Goal: Task Accomplishment & Management: Manage account settings

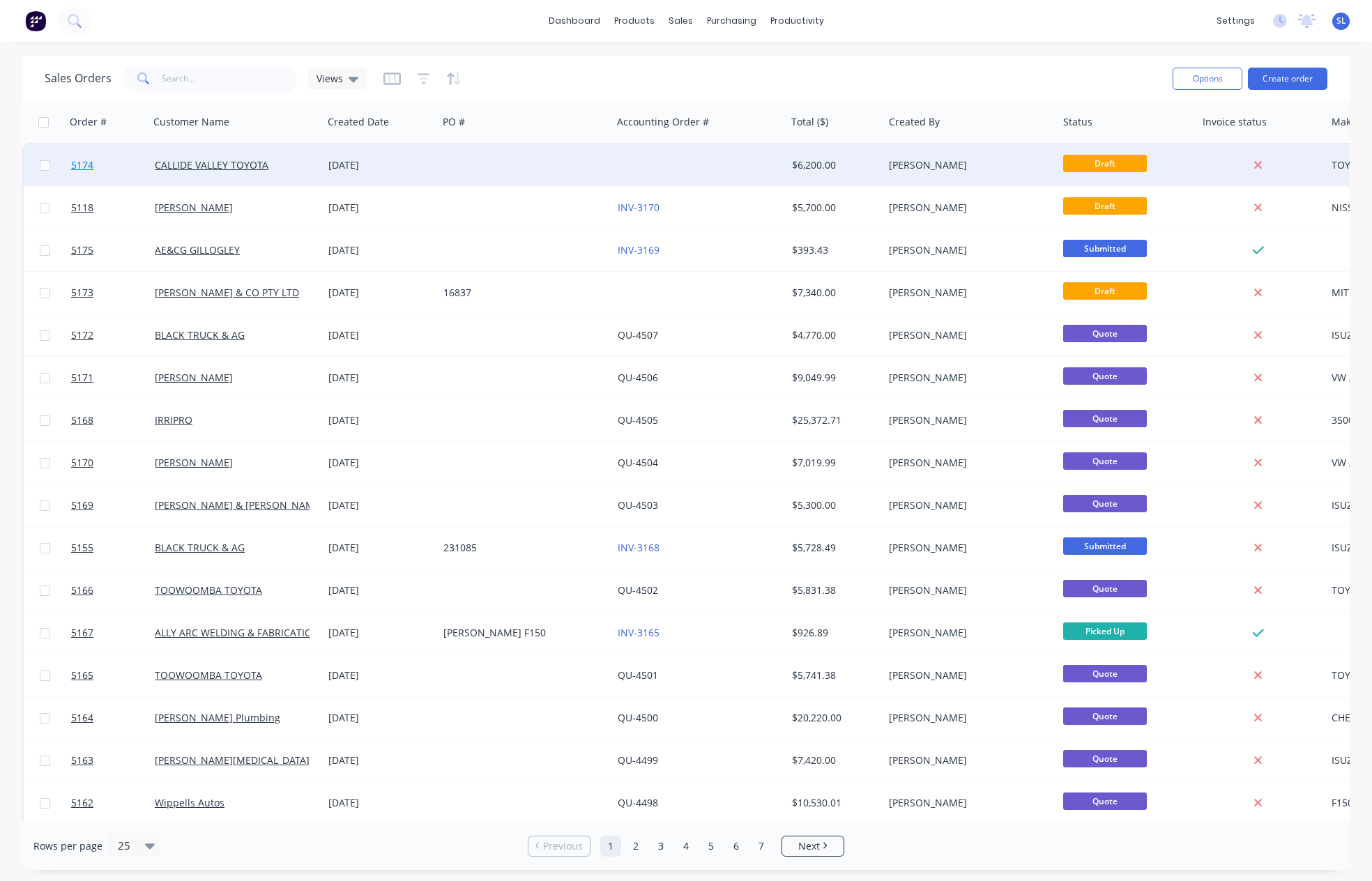
click at [74, 166] on span "5174" at bounding box center [83, 165] width 22 height 14
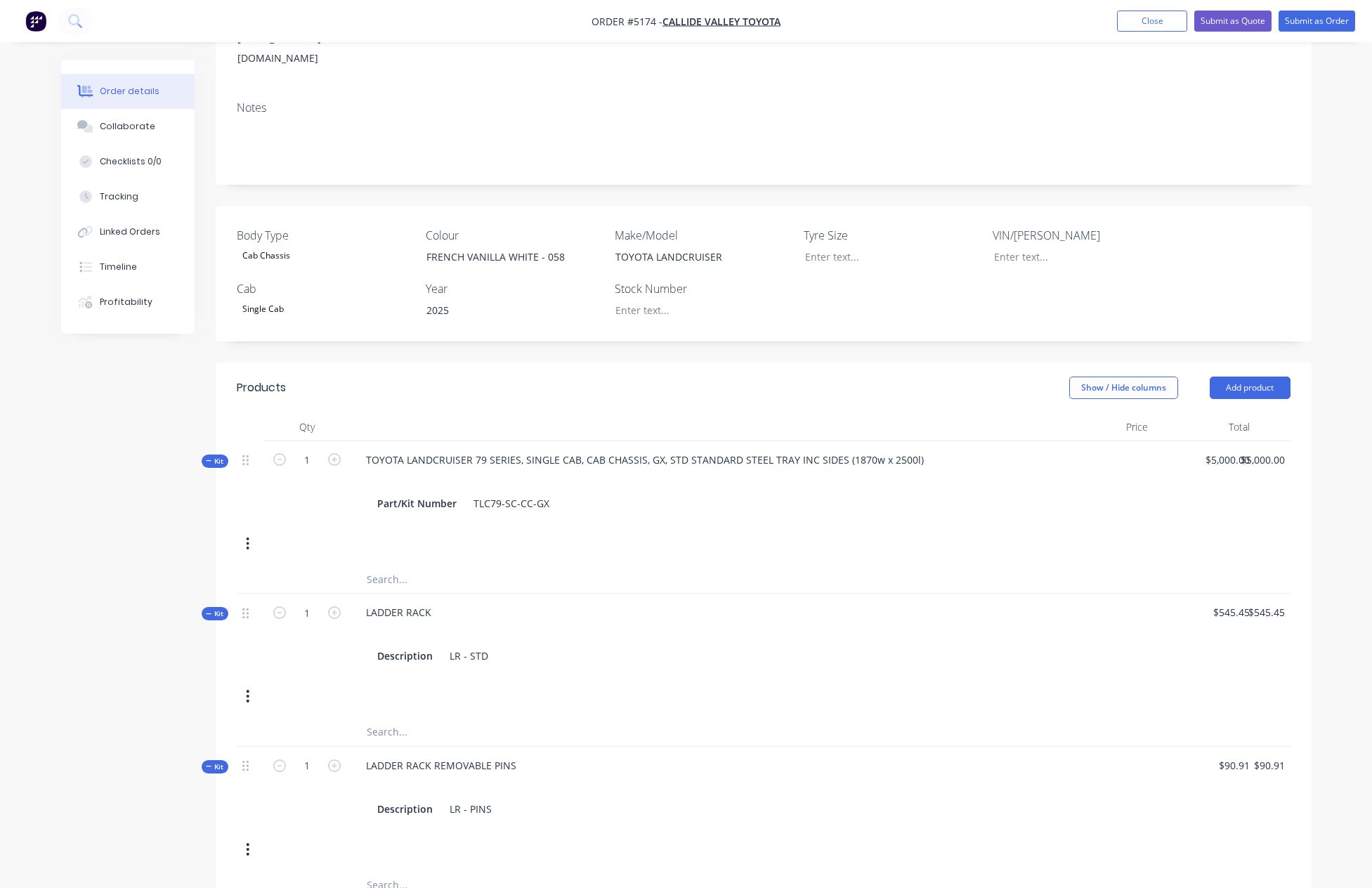
scroll to position [277, 0]
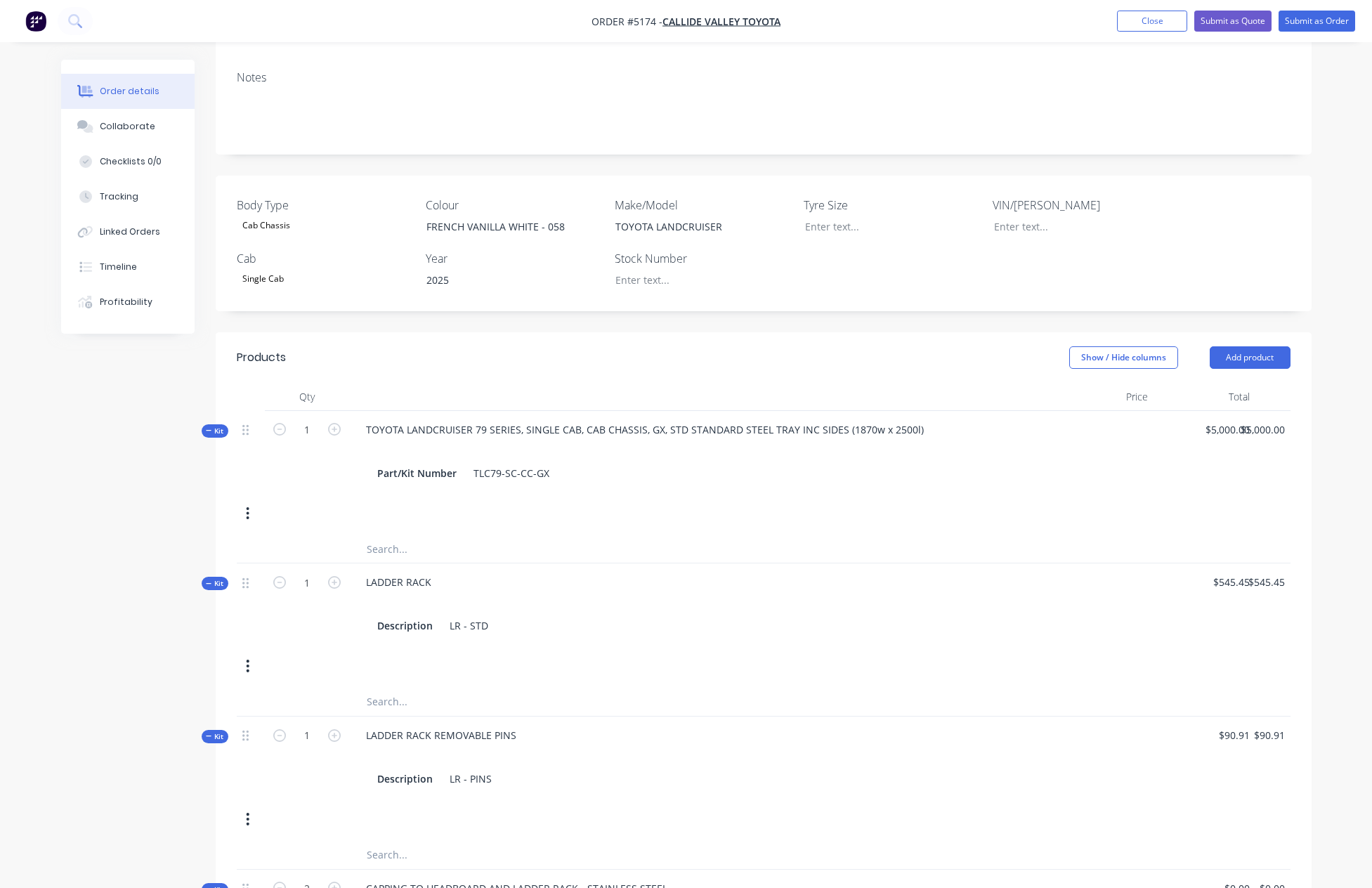
click at [320, 471] on div "Kit 1 TOYOTA LANDCRUISER 79 SERIES, SINGLE CAB, CAB CHASSIS, GX, STD STANDARD S…" at bounding box center [764, 473] width 1054 height 124
click at [361, 474] on div "Kit 1 TOYOTA LANDCRUISER 79 SERIES, SINGLE CAB, CAB CHASSIS, GX, STD STANDARD S…" at bounding box center [764, 473] width 1054 height 124
click at [362, 478] on div "Kit 1 TOYOTA LANDCRUISER 79 SERIES, SINGLE CAB, CAB CHASSIS, GX, STD STANDARD S…" at bounding box center [764, 473] width 1054 height 124
click at [1122, 346] on button "Show / Hide columns" at bounding box center [1123, 357] width 109 height 22
click at [1090, 365] on label "Cost" at bounding box center [1087, 364] width 25 height 12
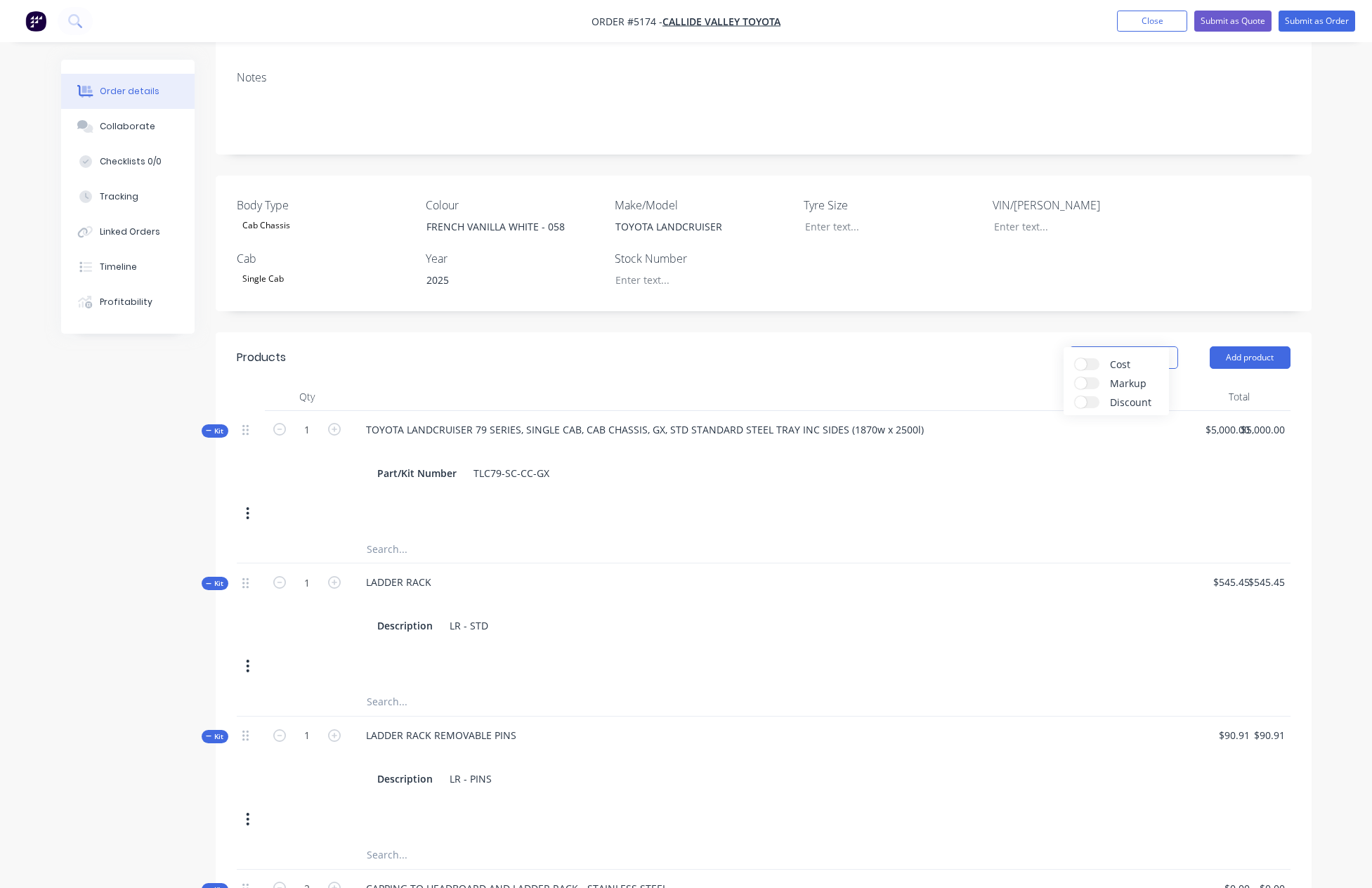
click at [1075, 358] on input "Cost" at bounding box center [1075, 358] width 0 height 0
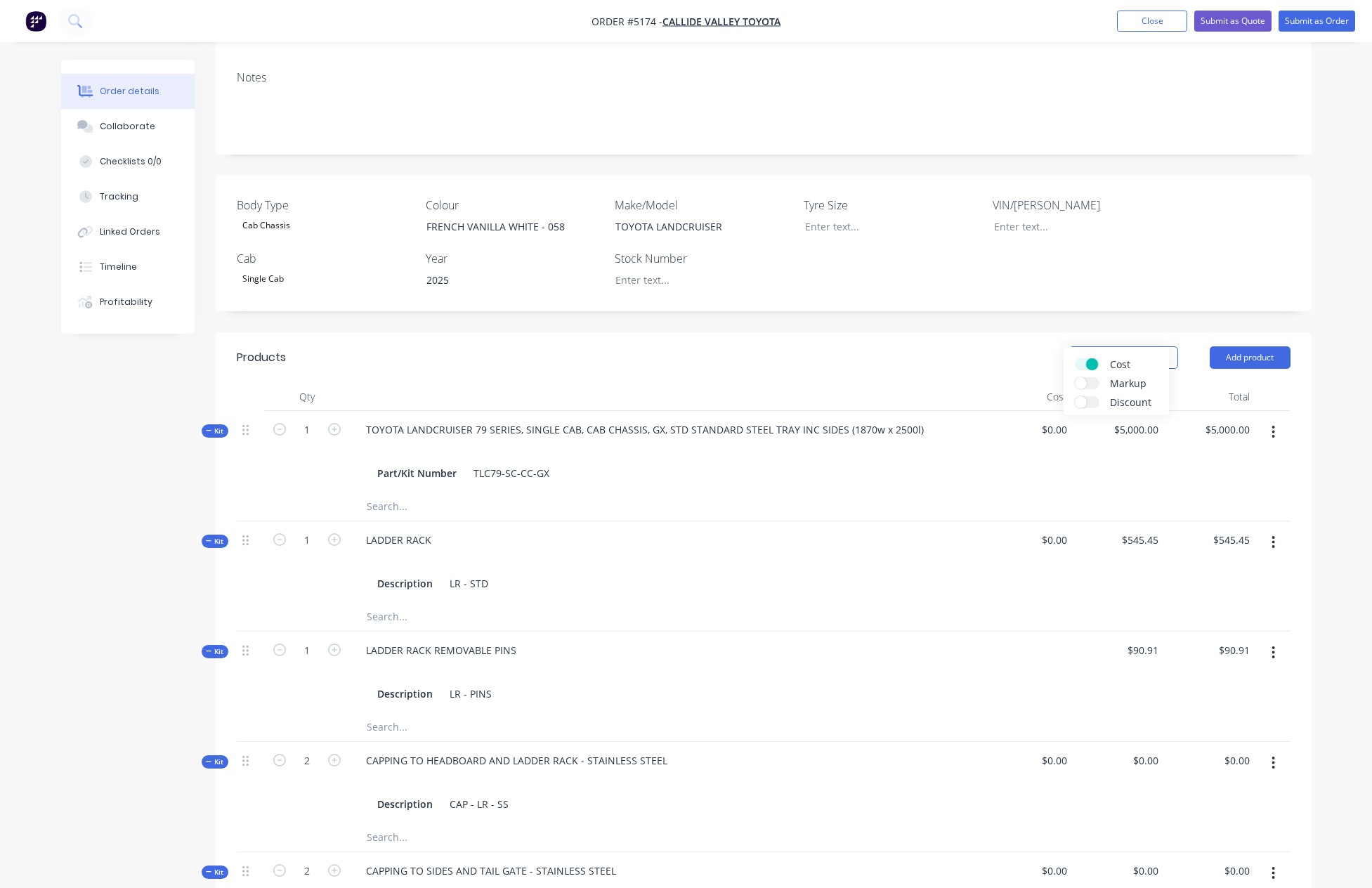
click at [1087, 381] on label "Markup" at bounding box center [1087, 383] width 25 height 12
click at [1075, 377] on input "Markup" at bounding box center [1075, 377] width 0 height 0
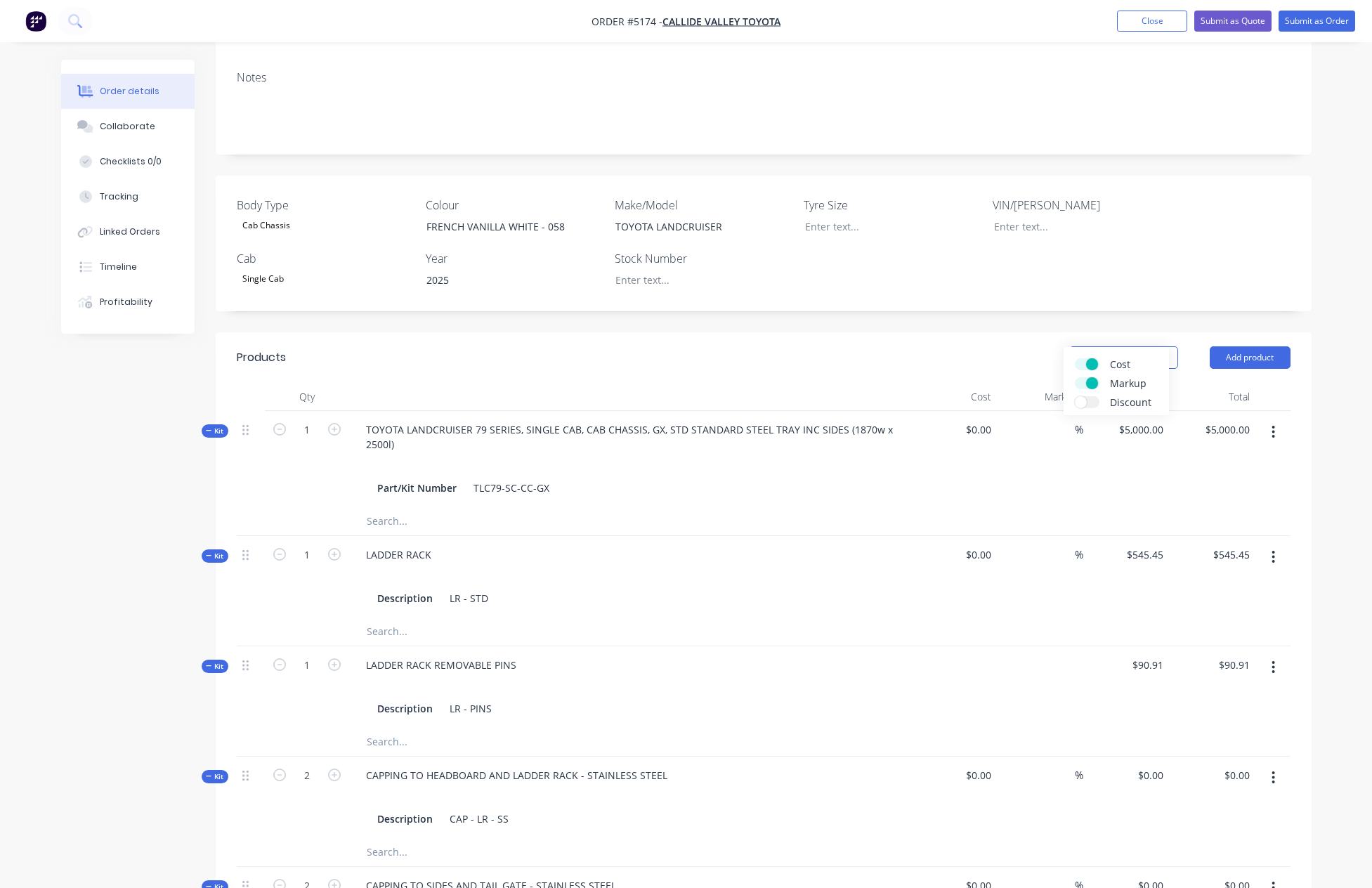
click at [1077, 405] on span at bounding box center [1081, 402] width 12 height 12
click at [1075, 396] on input "Discount" at bounding box center [1075, 396] width 0 height 0
click at [216, 551] on span "Kit" at bounding box center [214, 556] width 18 height 10
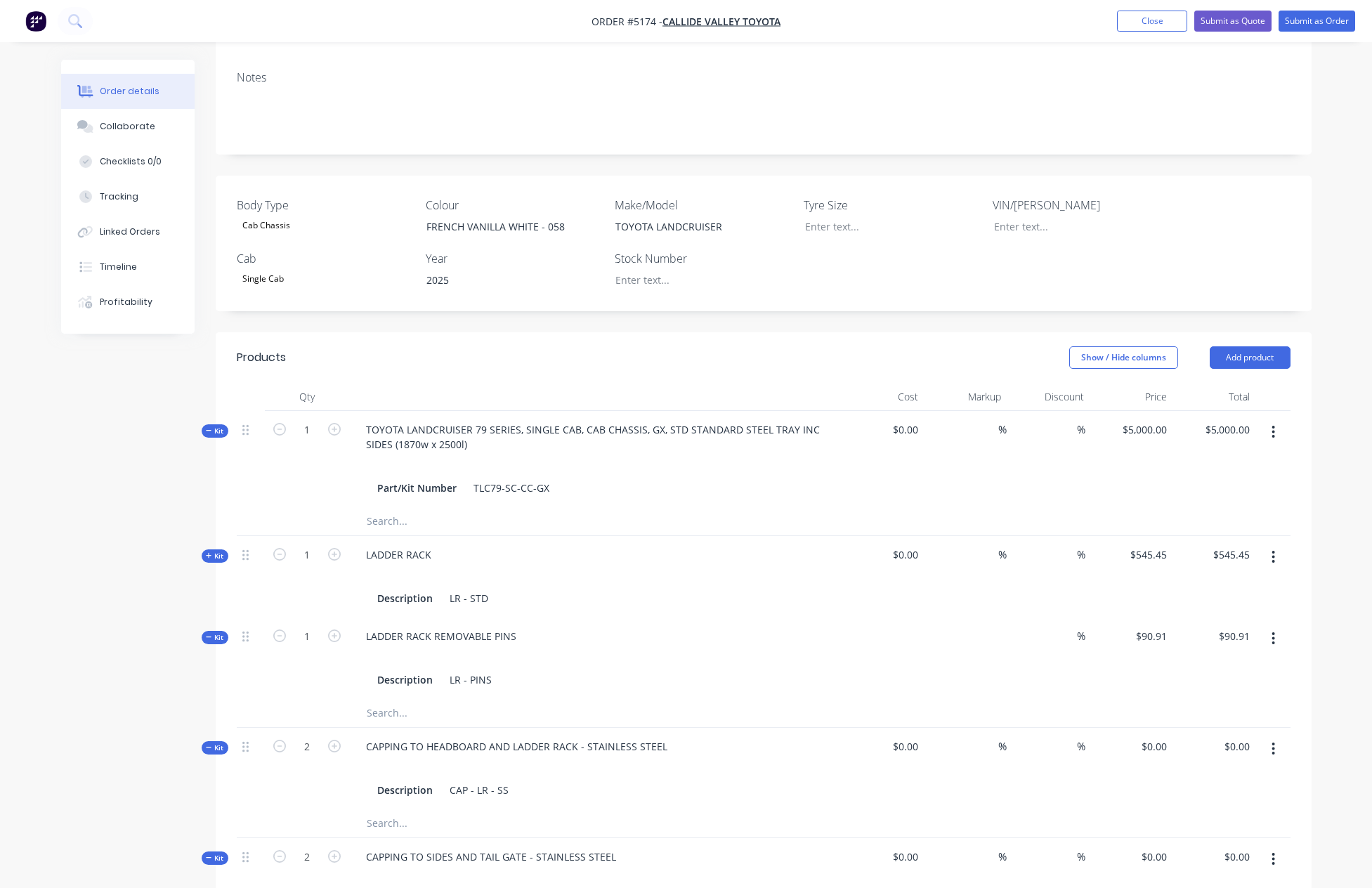
click at [216, 551] on span "Kit" at bounding box center [214, 556] width 18 height 10
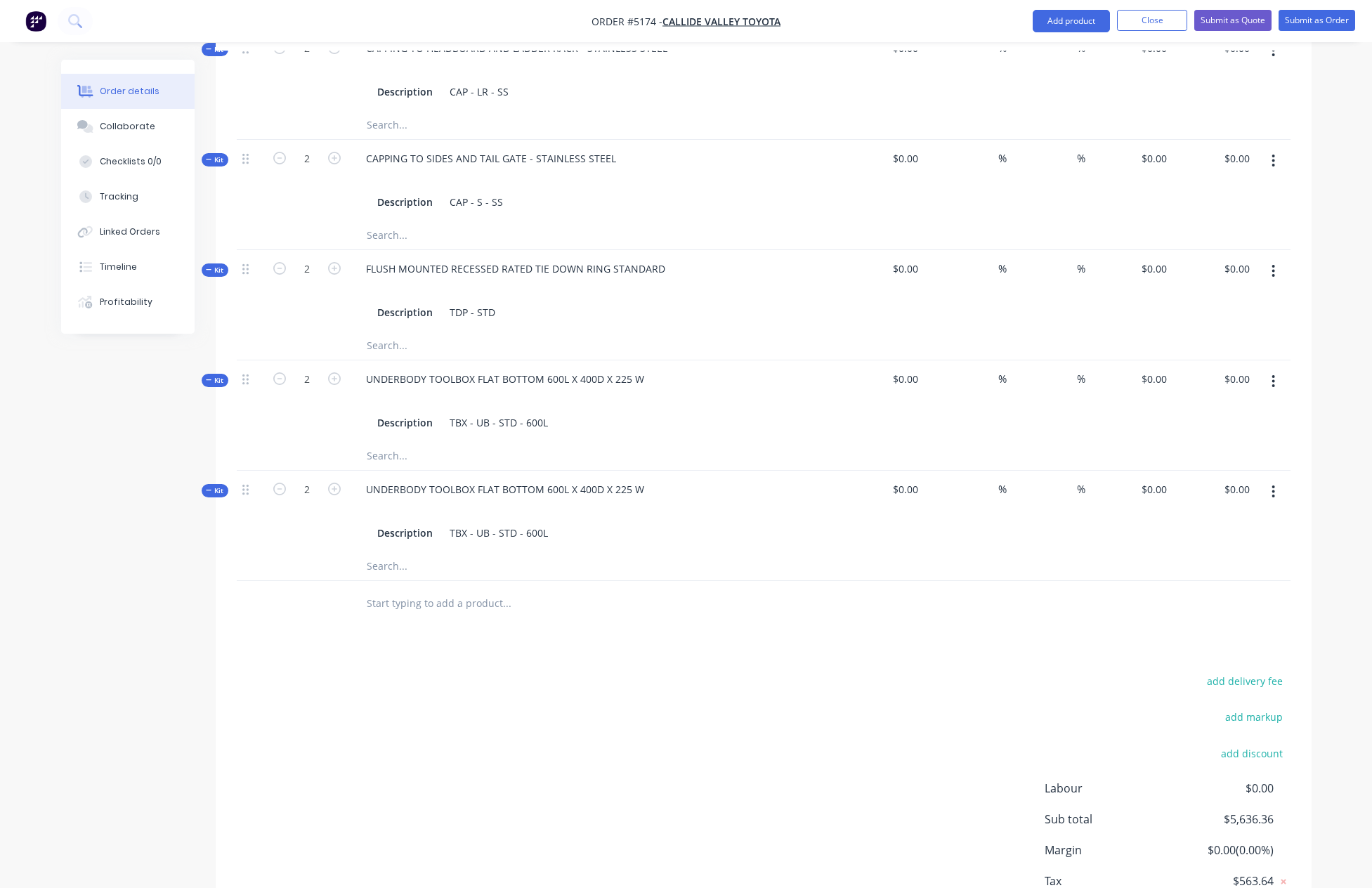
scroll to position [974, 0]
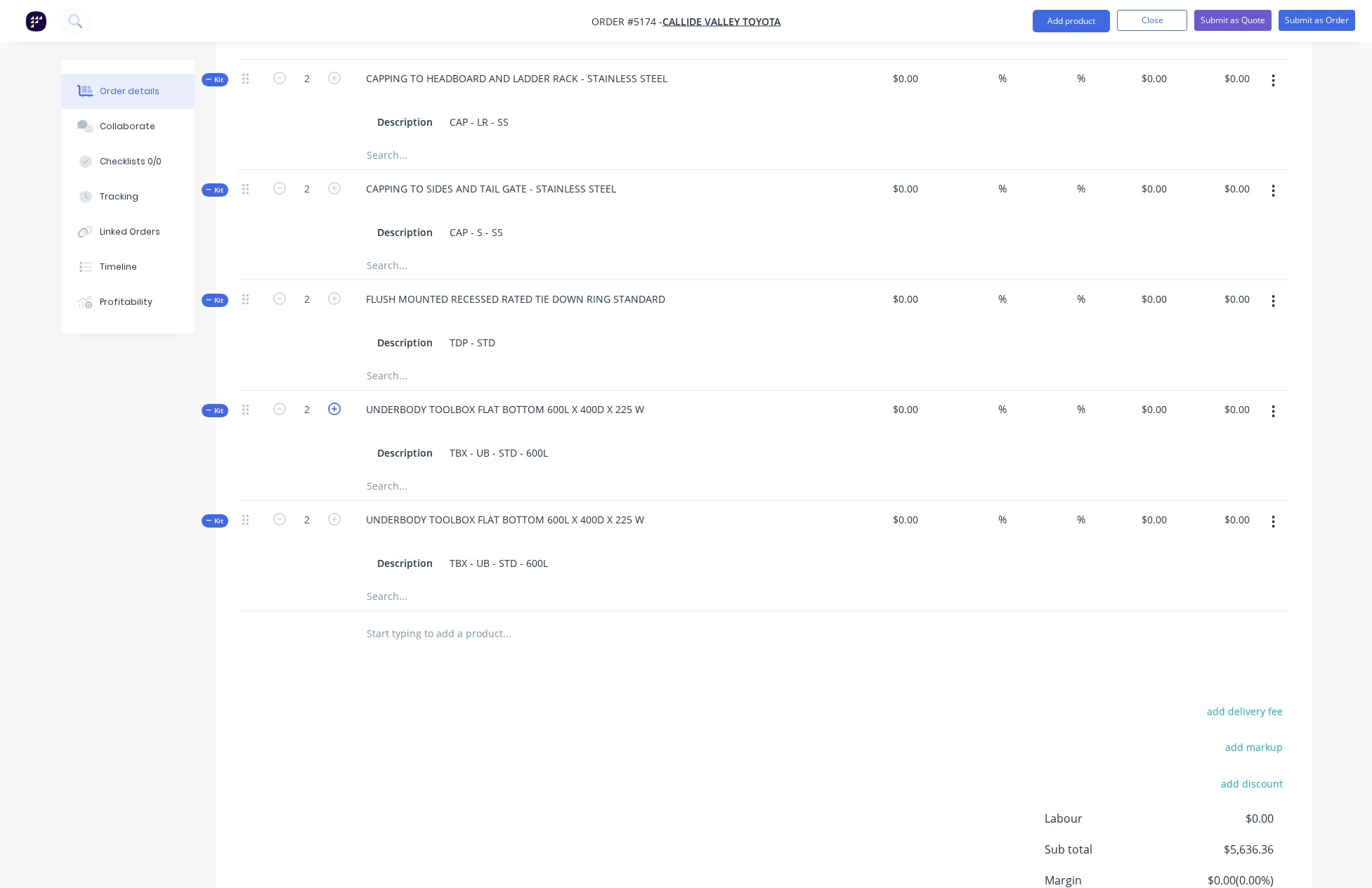
click at [332, 403] on icon "button" at bounding box center [334, 409] width 13 height 13
click at [283, 403] on icon "button" at bounding box center [279, 409] width 13 height 13
type input "2"
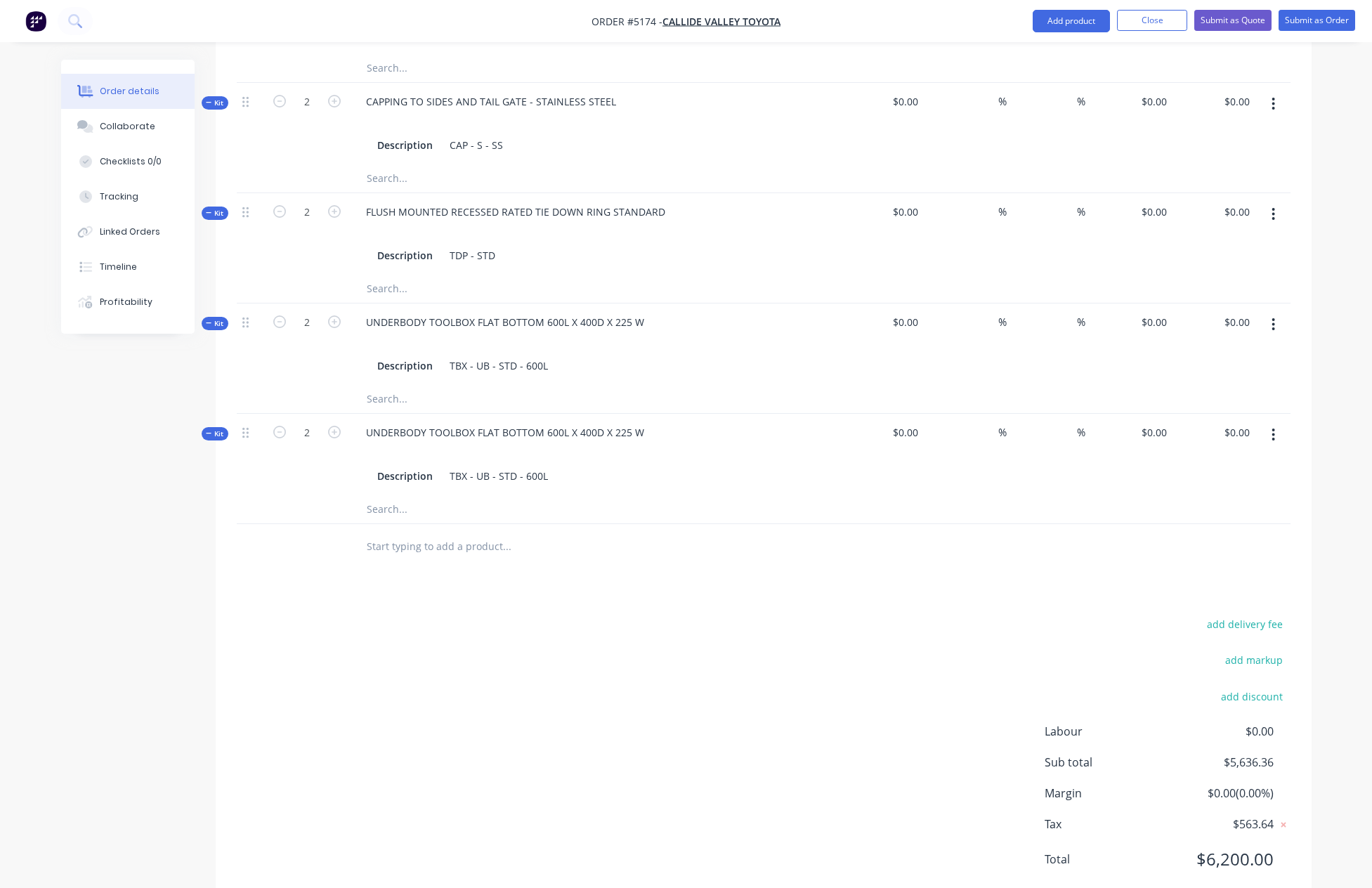
scroll to position [1062, 0]
click at [339, 425] on icon "button" at bounding box center [334, 431] width 13 height 13
click at [279, 425] on icon "button" at bounding box center [279, 431] width 13 height 13
type input "2"
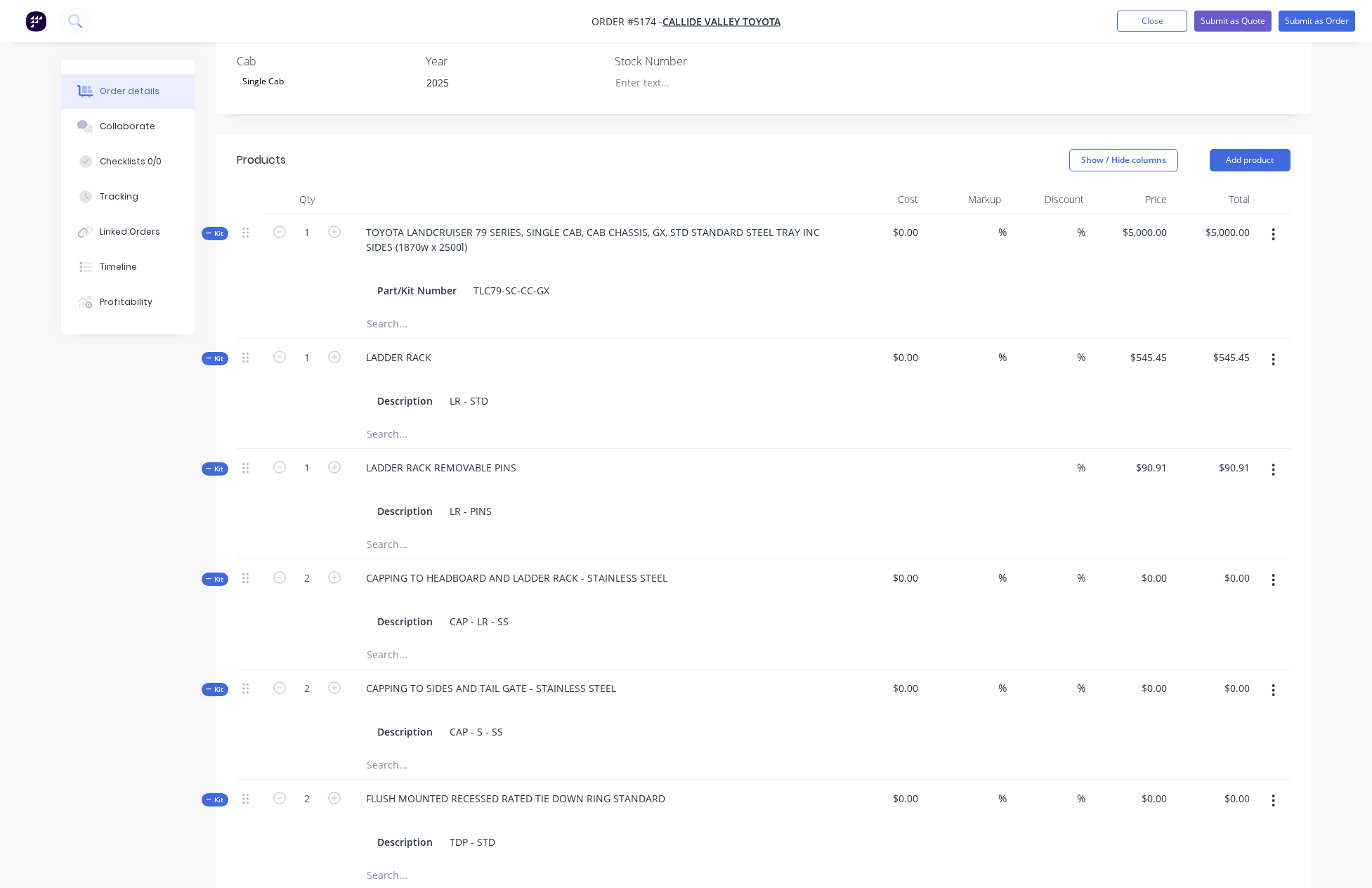
scroll to position [481, 0]
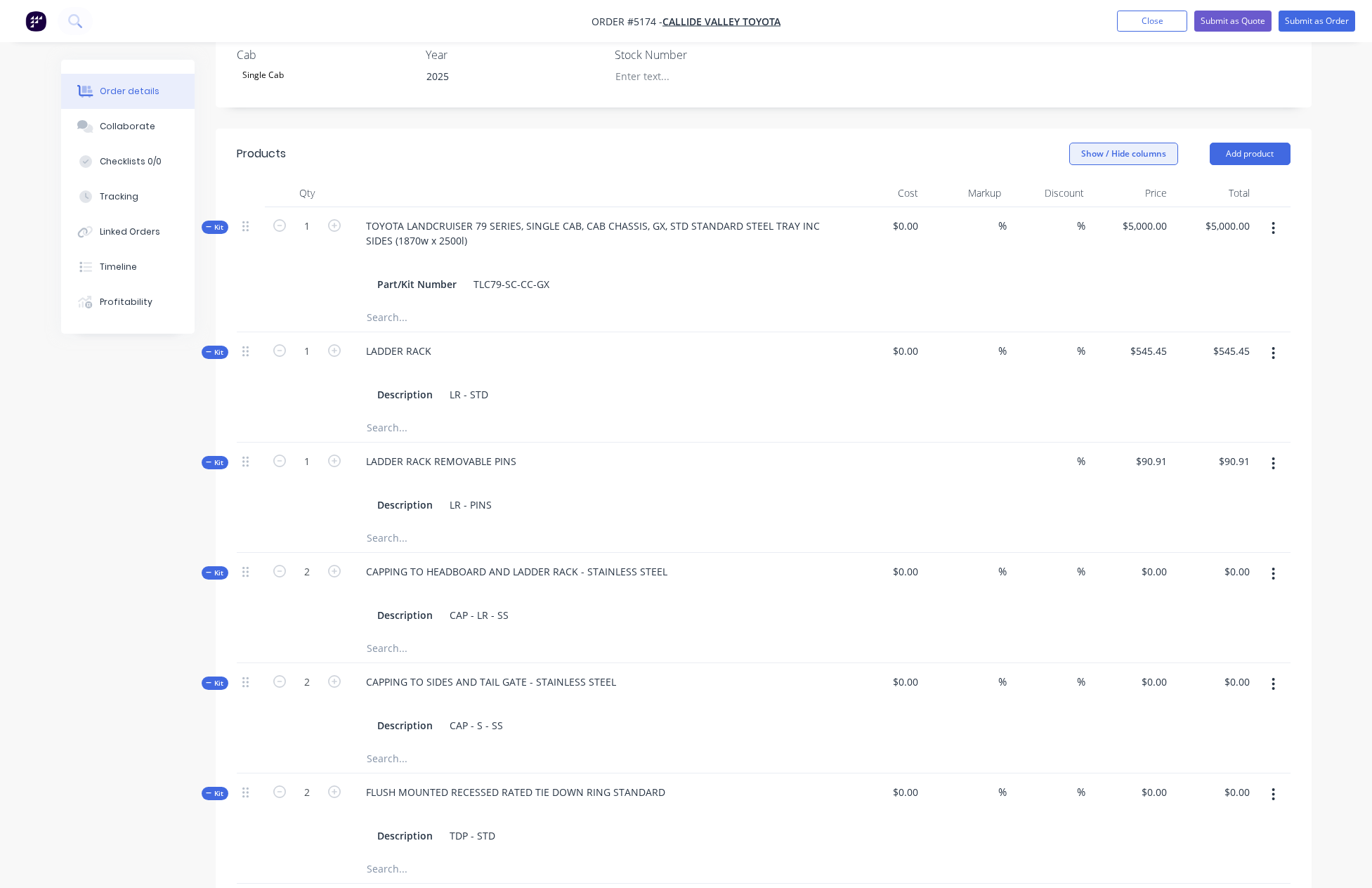
click at [1127, 142] on button "Show / Hide columns" at bounding box center [1123, 153] width 109 height 22
click at [1093, 160] on span at bounding box center [1092, 160] width 12 height 12
click at [1075, 154] on input "Cost" at bounding box center [1075, 154] width 0 height 0
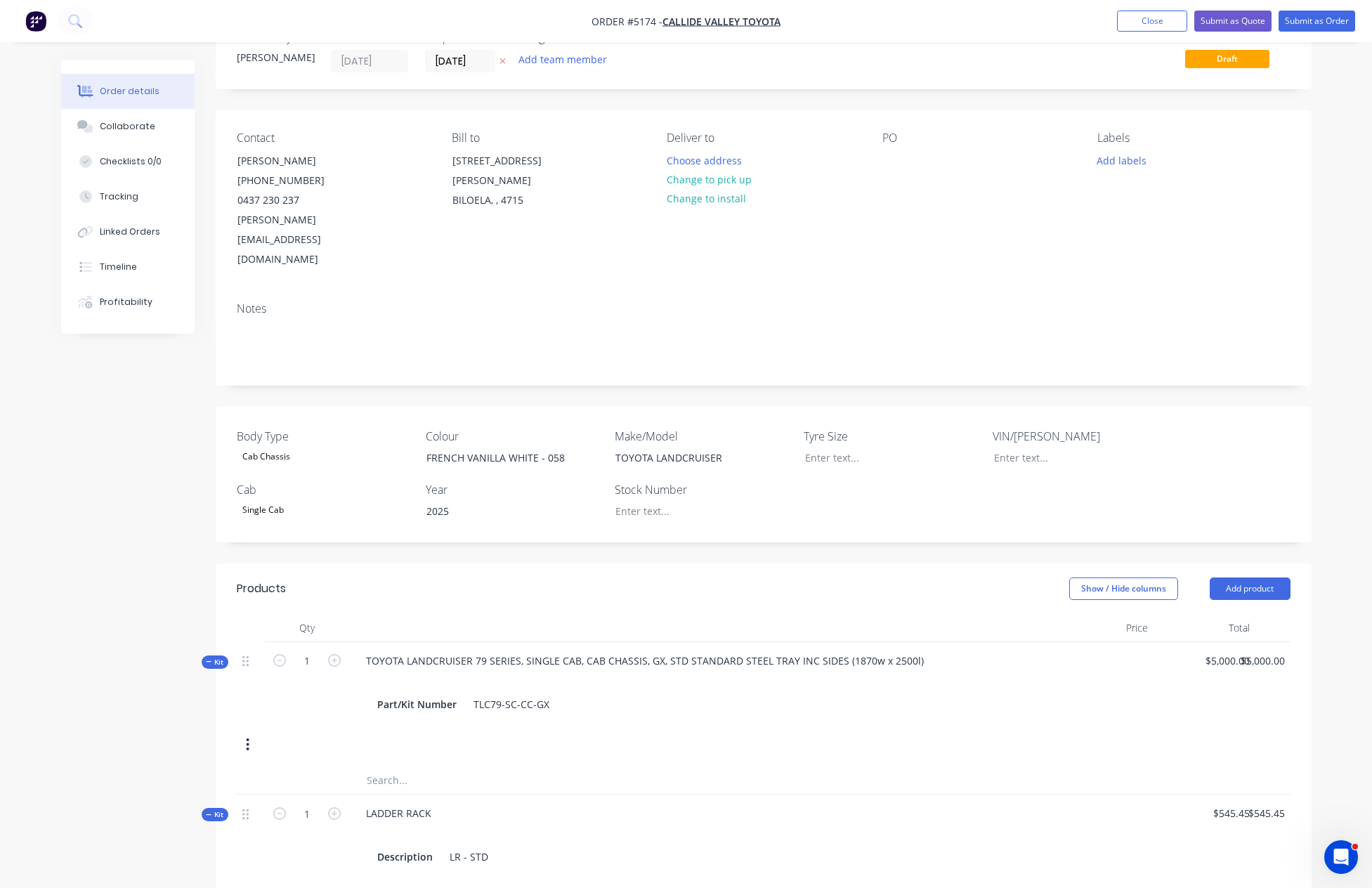
scroll to position [1357, 0]
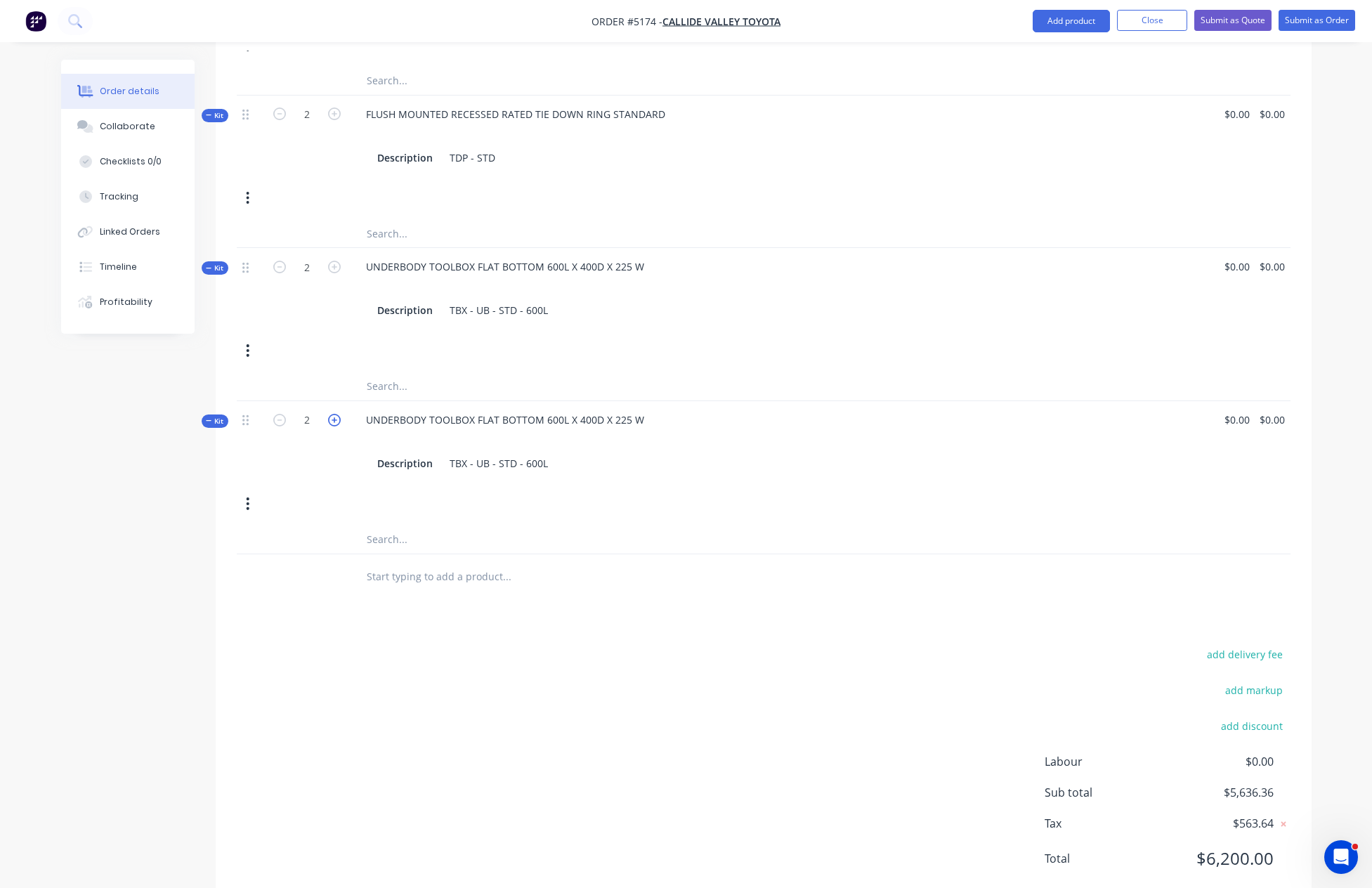
click at [333, 414] on icon "button" at bounding box center [334, 420] width 13 height 13
click at [280, 414] on icon "button" at bounding box center [279, 420] width 13 height 13
type input "2"
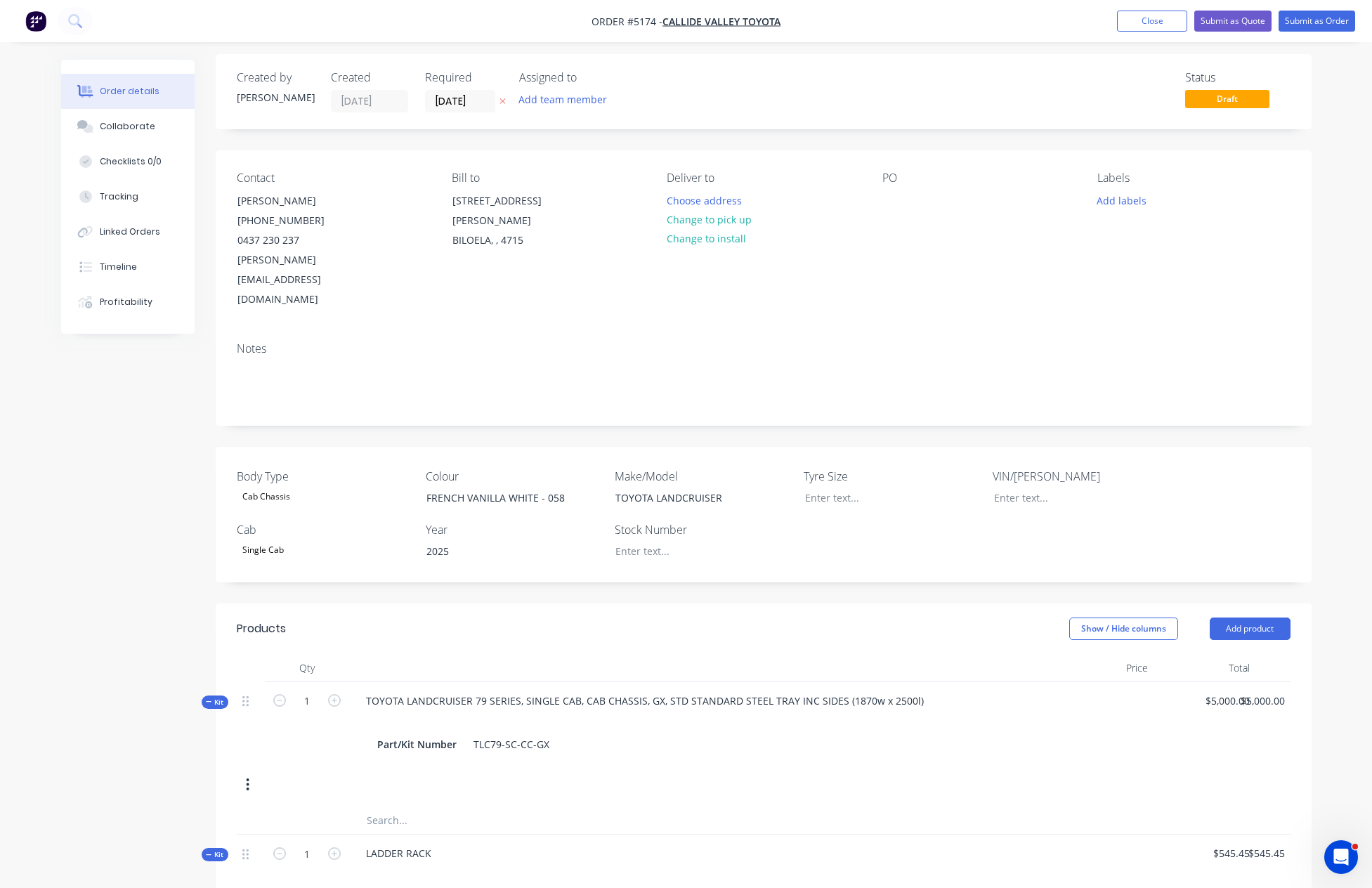
scroll to position [435, 0]
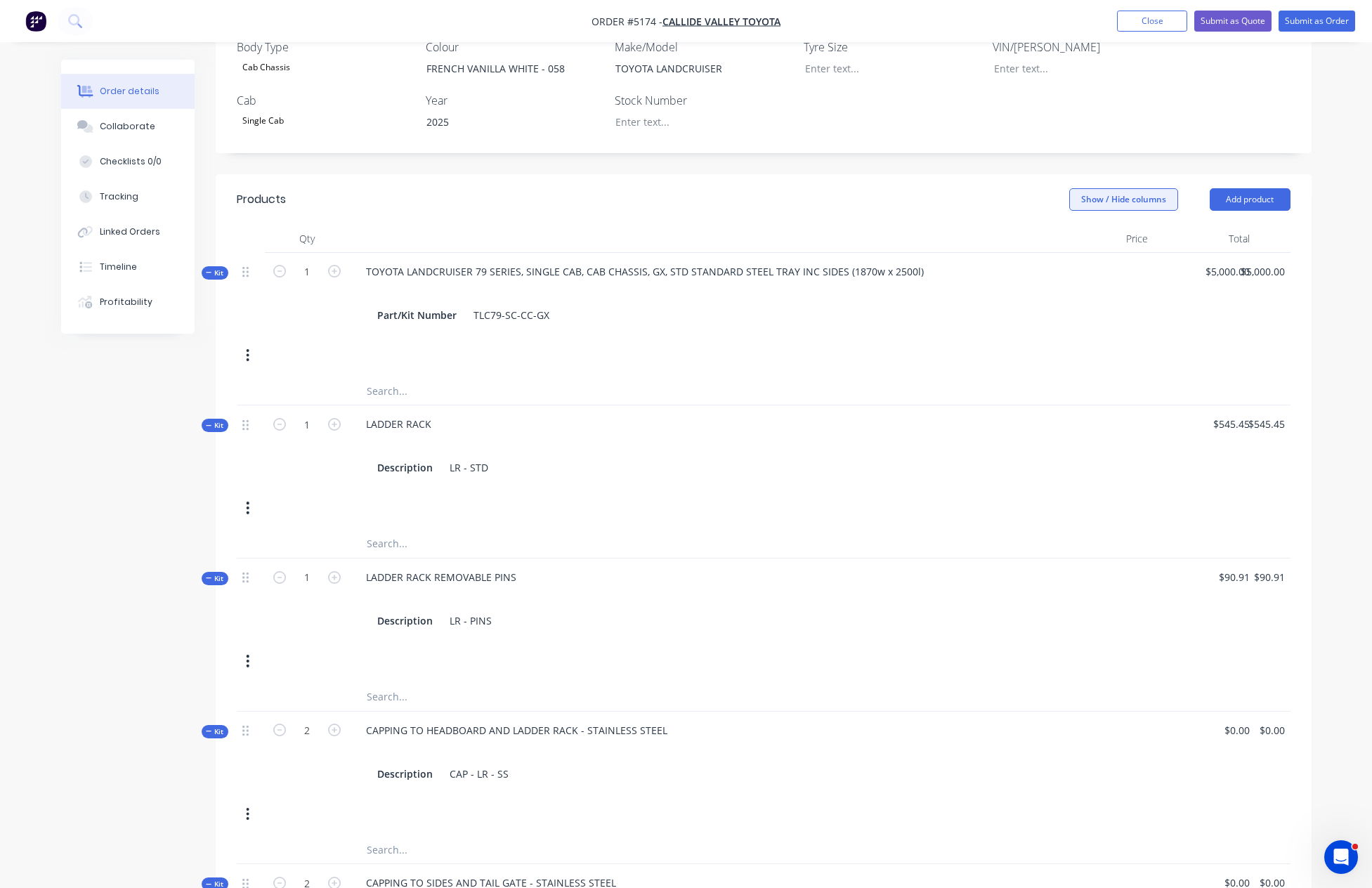
click at [1128, 189] on button "Show / Hide columns" at bounding box center [1123, 200] width 109 height 22
click at [870, 307] on div "Kit 1 TOYOTA LANDCRUISER 79 SERIES, SINGLE CAB, CAB CHASSIS, GX, STD STANDARD S…" at bounding box center [764, 315] width 1054 height 124
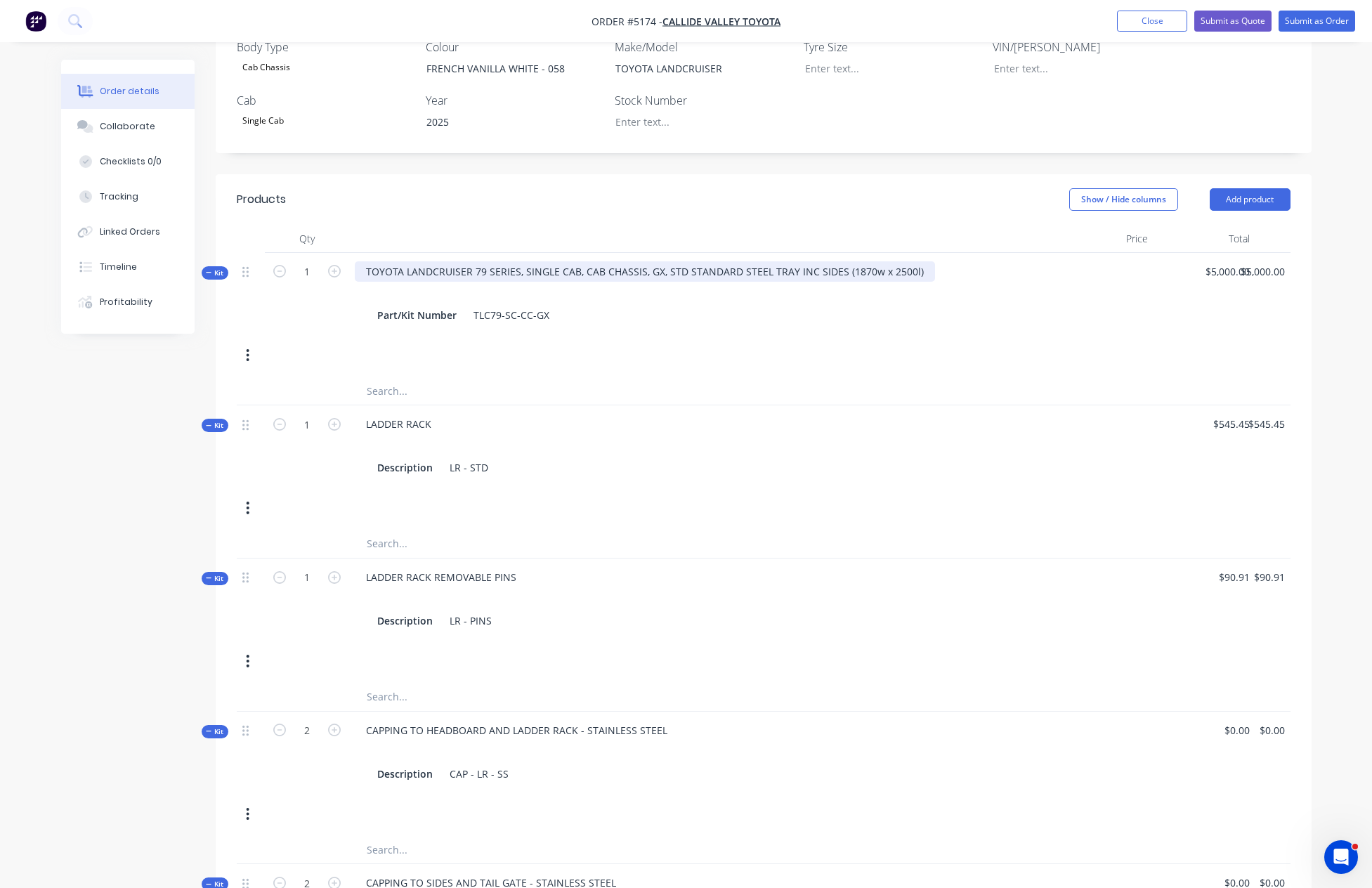
click at [585, 261] on div "TOYOTA LANDCRUISER 79 SERIES, SINGLE CAB, CAB CHASSIS, GX, STD STANDARD STEEL T…" at bounding box center [644, 272] width 580 height 21
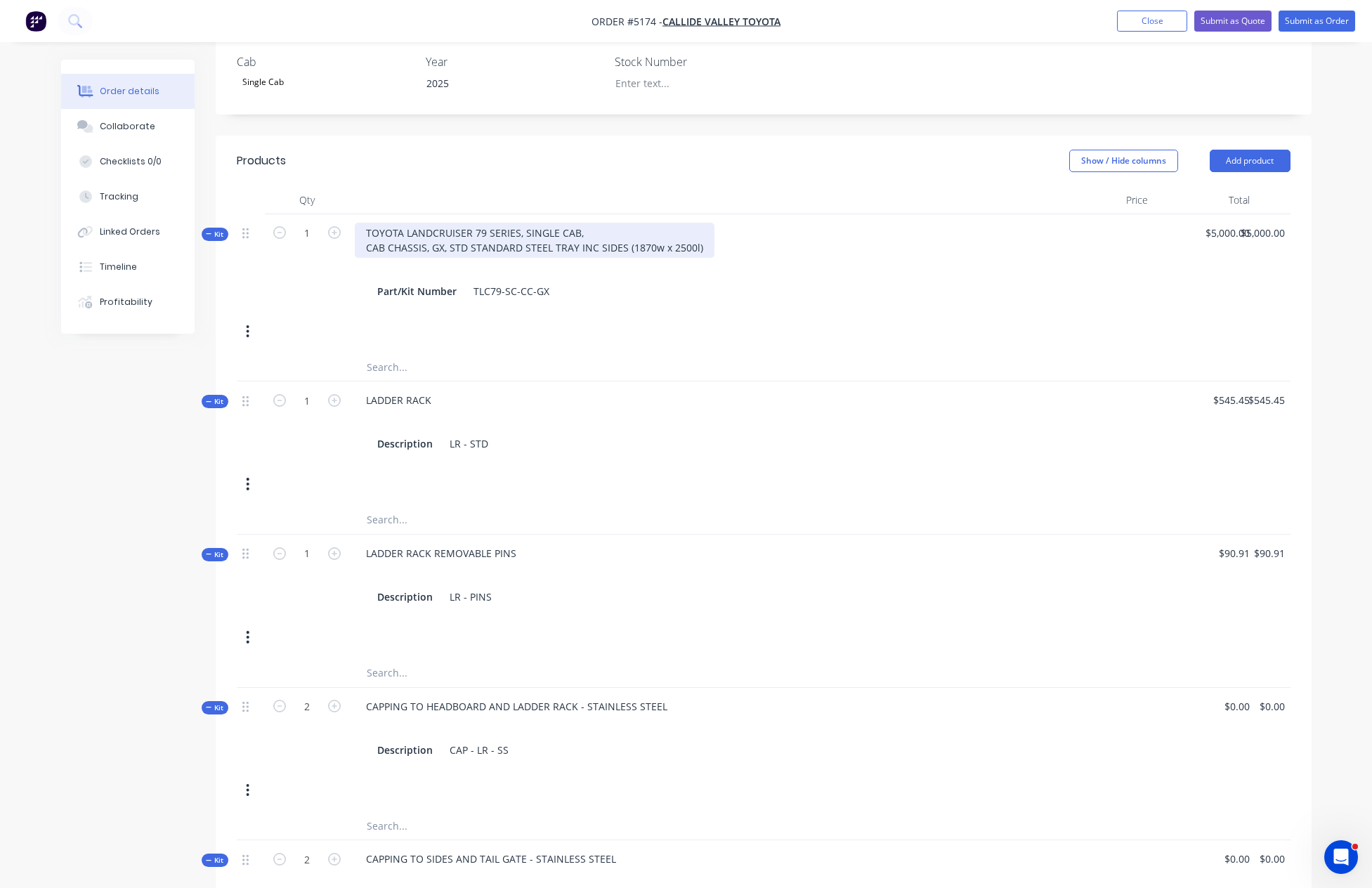
scroll to position [474, 0]
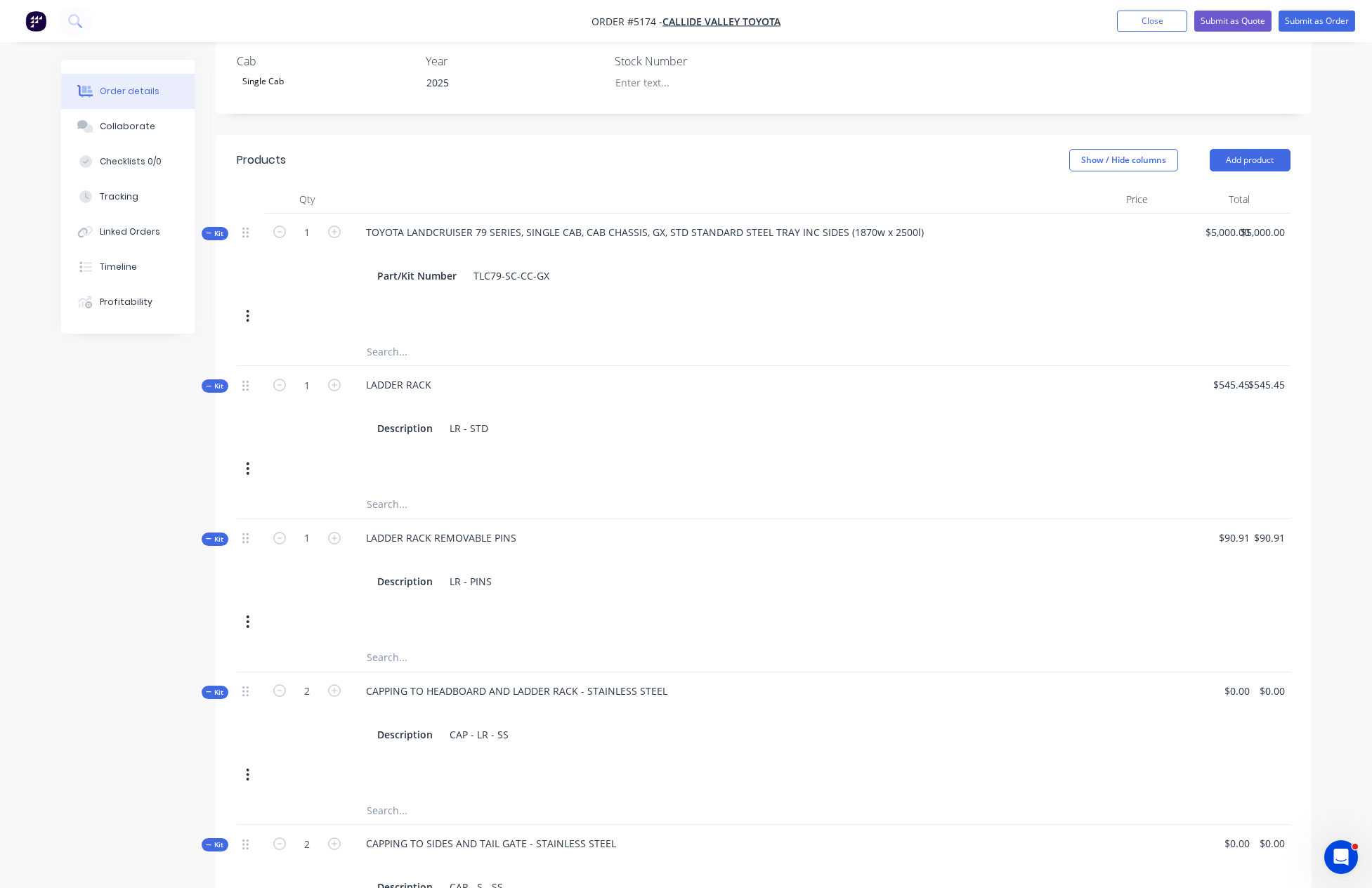
click at [1096, 366] on div at bounding box center [1102, 406] width 102 height 81
click at [1123, 149] on button "Show / Hide columns" at bounding box center [1123, 160] width 109 height 22
click at [1094, 149] on button "Show / Hide columns" at bounding box center [1123, 160] width 109 height 22
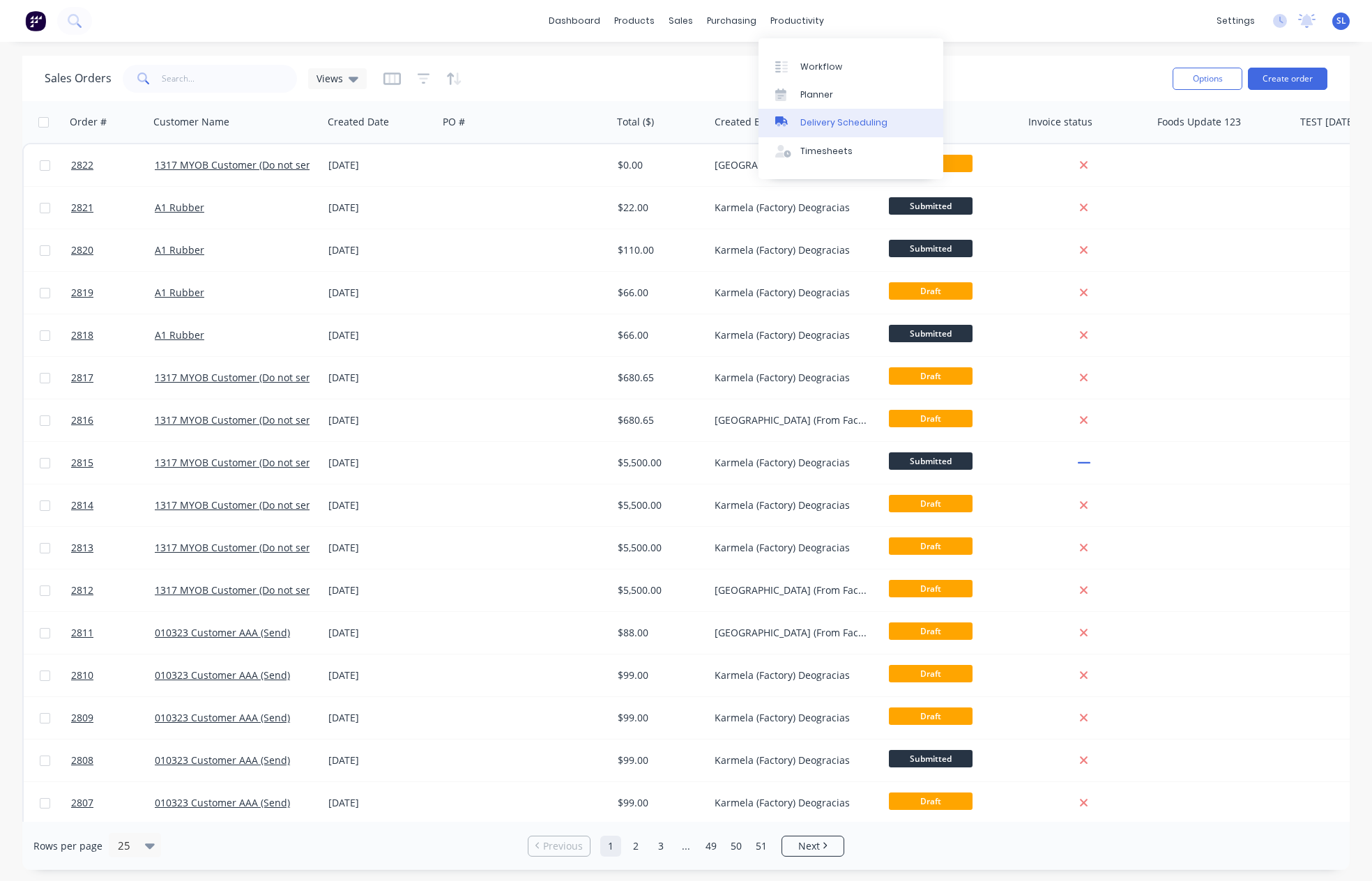
click at [818, 118] on div "Delivery Scheduling" at bounding box center [844, 122] width 87 height 13
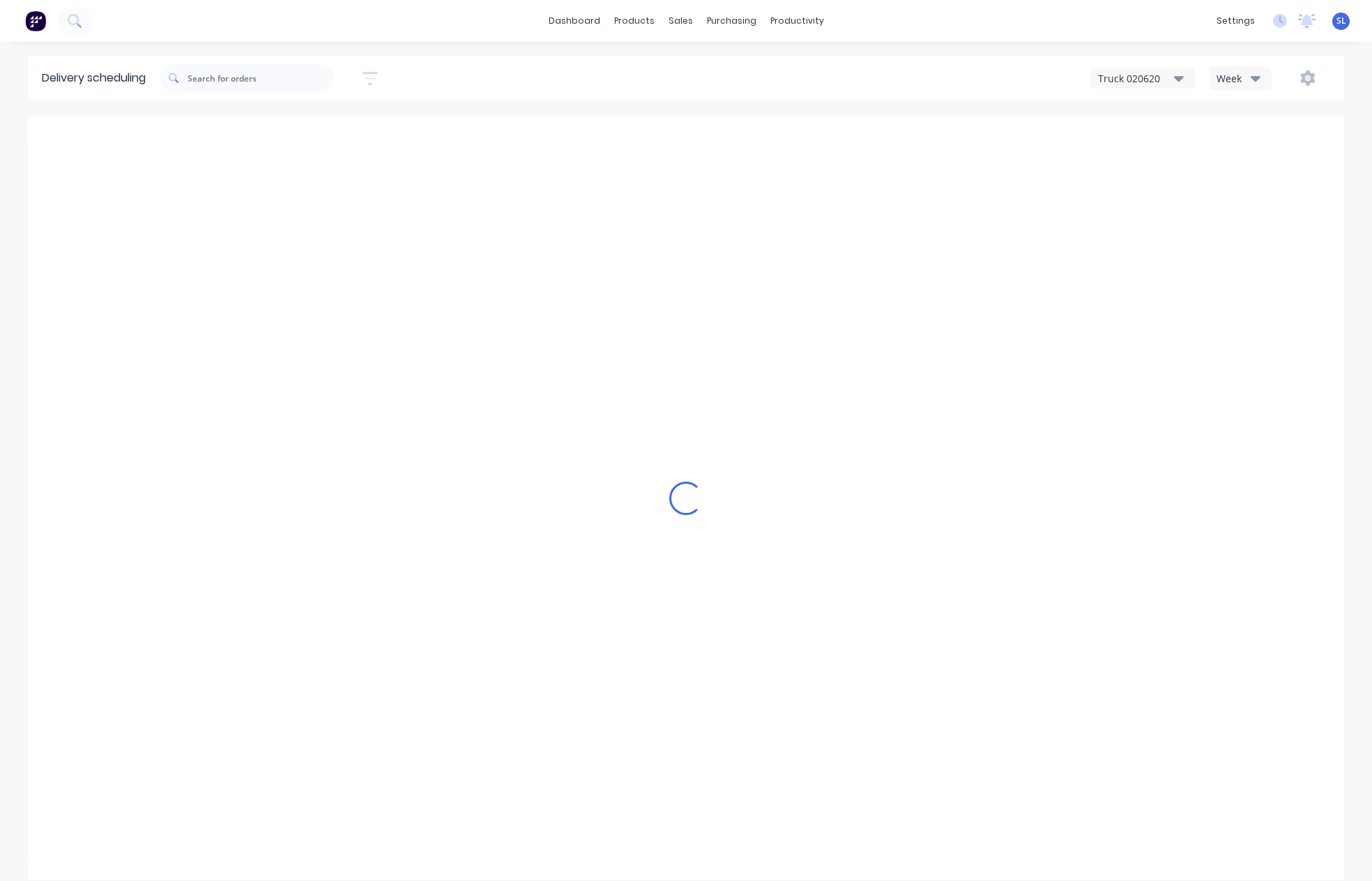
click at [933, 48] on div "dashboard products sales purchasing productivity dashboard products Product Cat…" at bounding box center [686, 440] width 1372 height 881
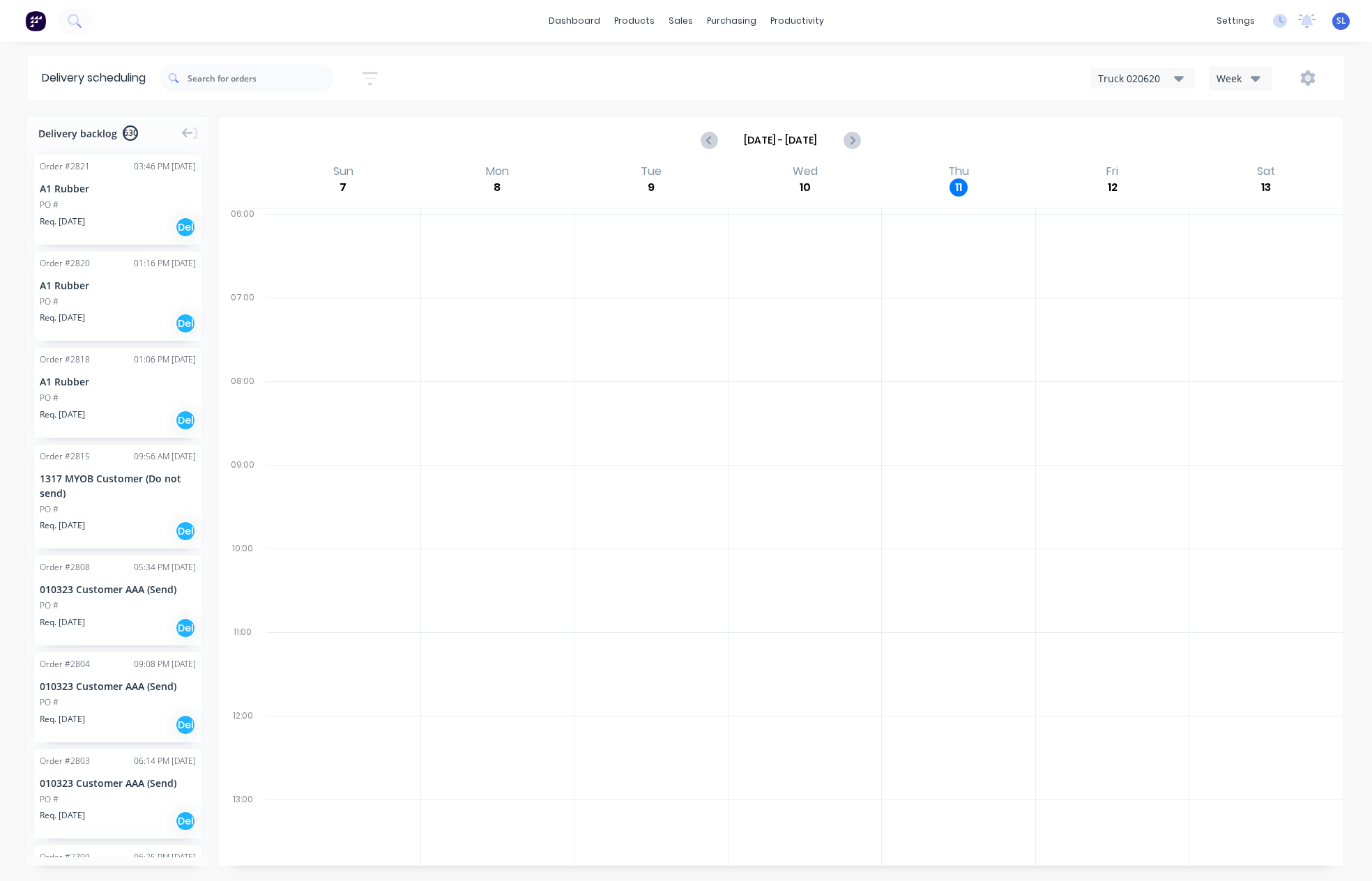
click at [110, 190] on div "A1 Rubber" at bounding box center [118, 188] width 157 height 14
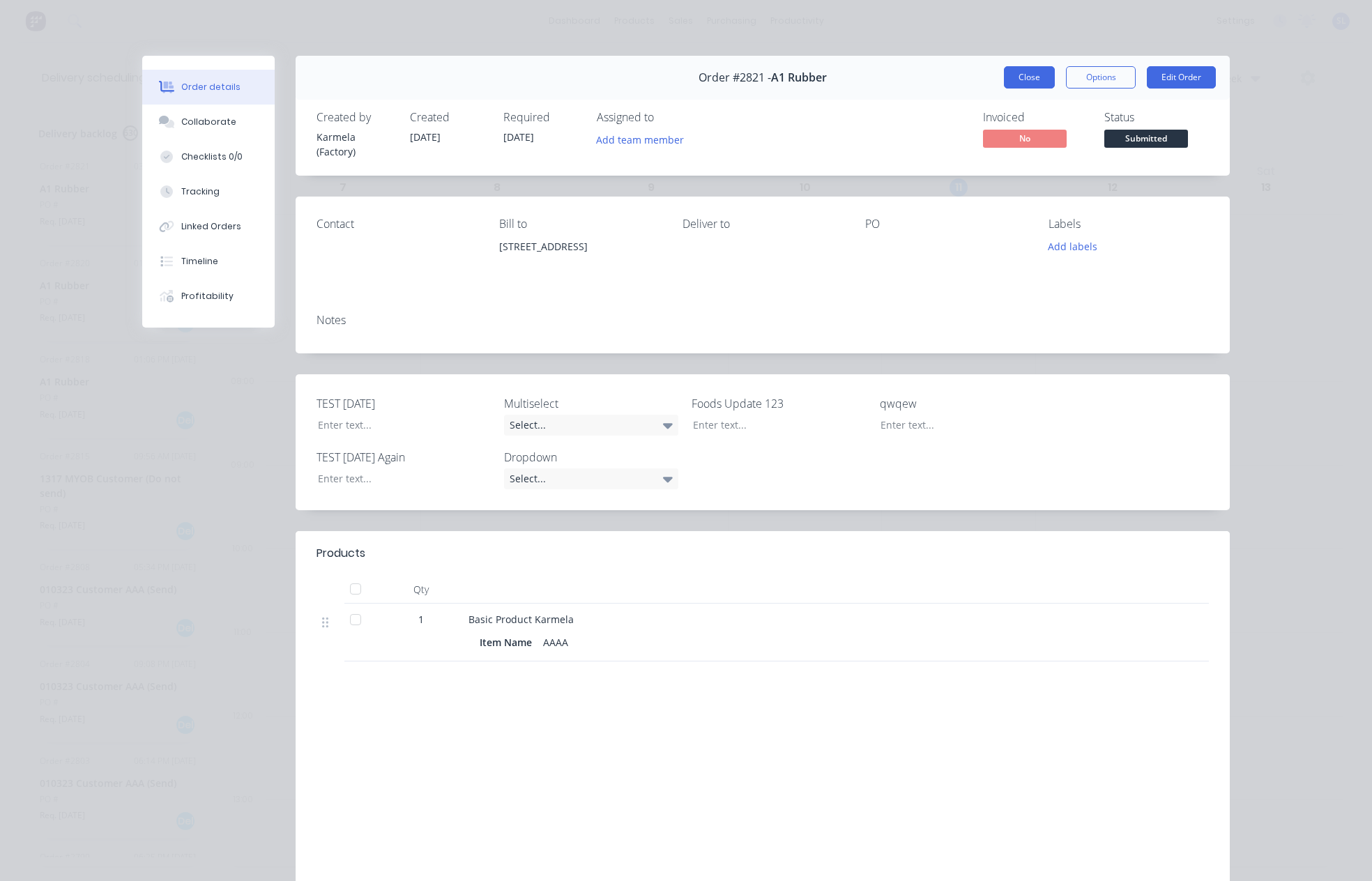
click at [1032, 72] on button "Close" at bounding box center [1030, 77] width 51 height 22
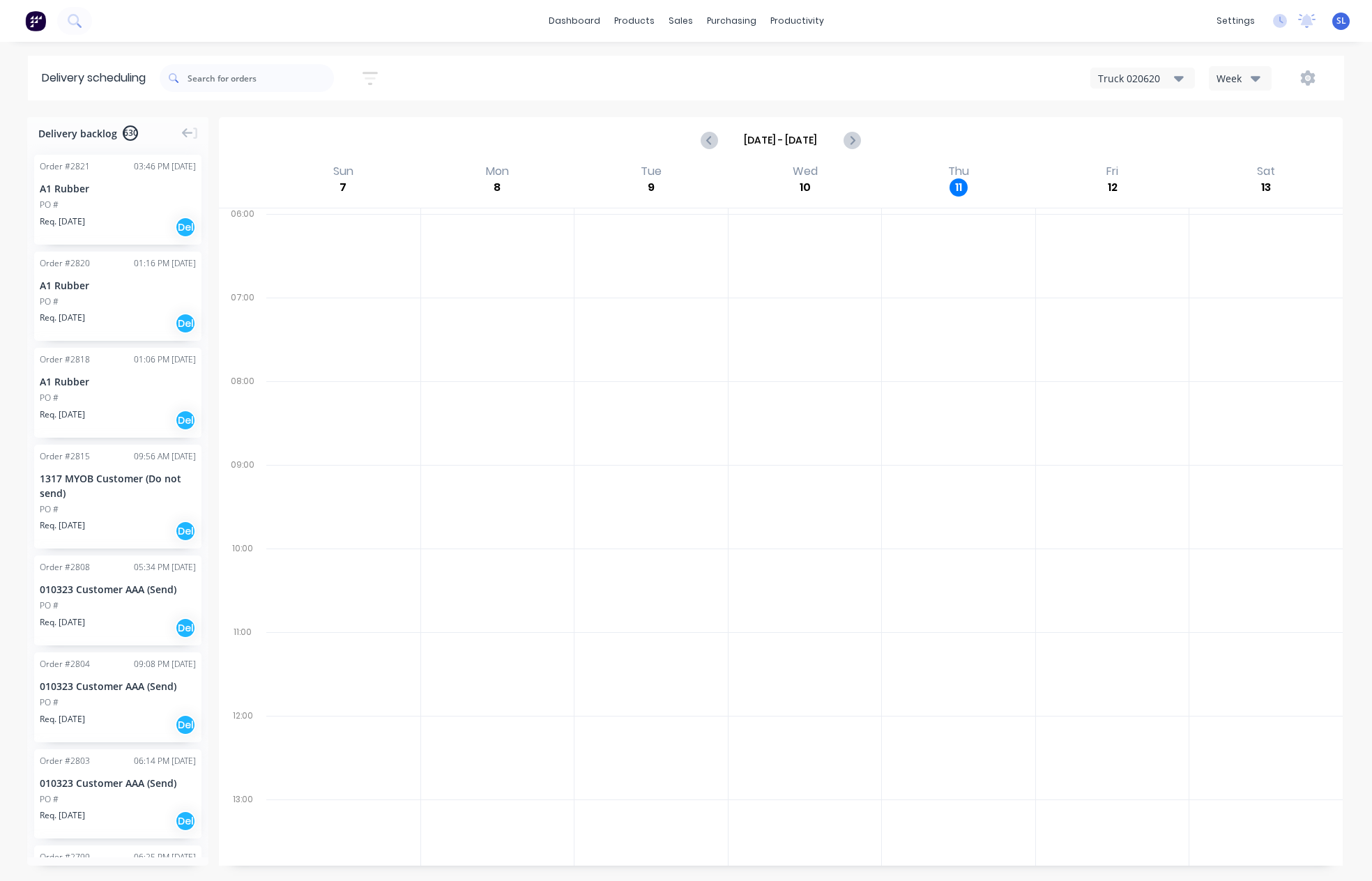
click at [102, 220] on div "Req. 05/09/25 Del" at bounding box center [118, 227] width 157 height 24
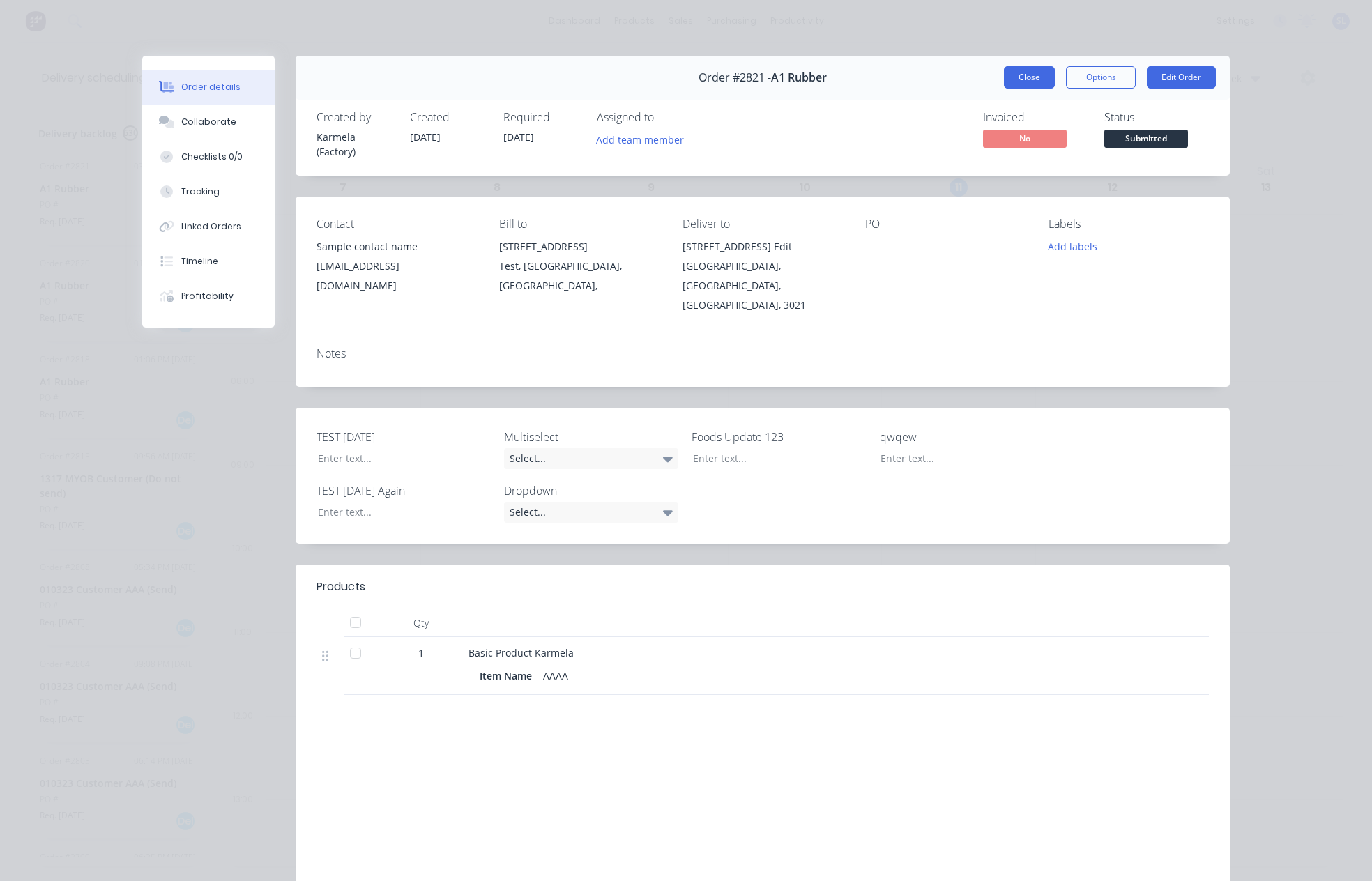
click at [1035, 74] on button "Close" at bounding box center [1030, 77] width 51 height 22
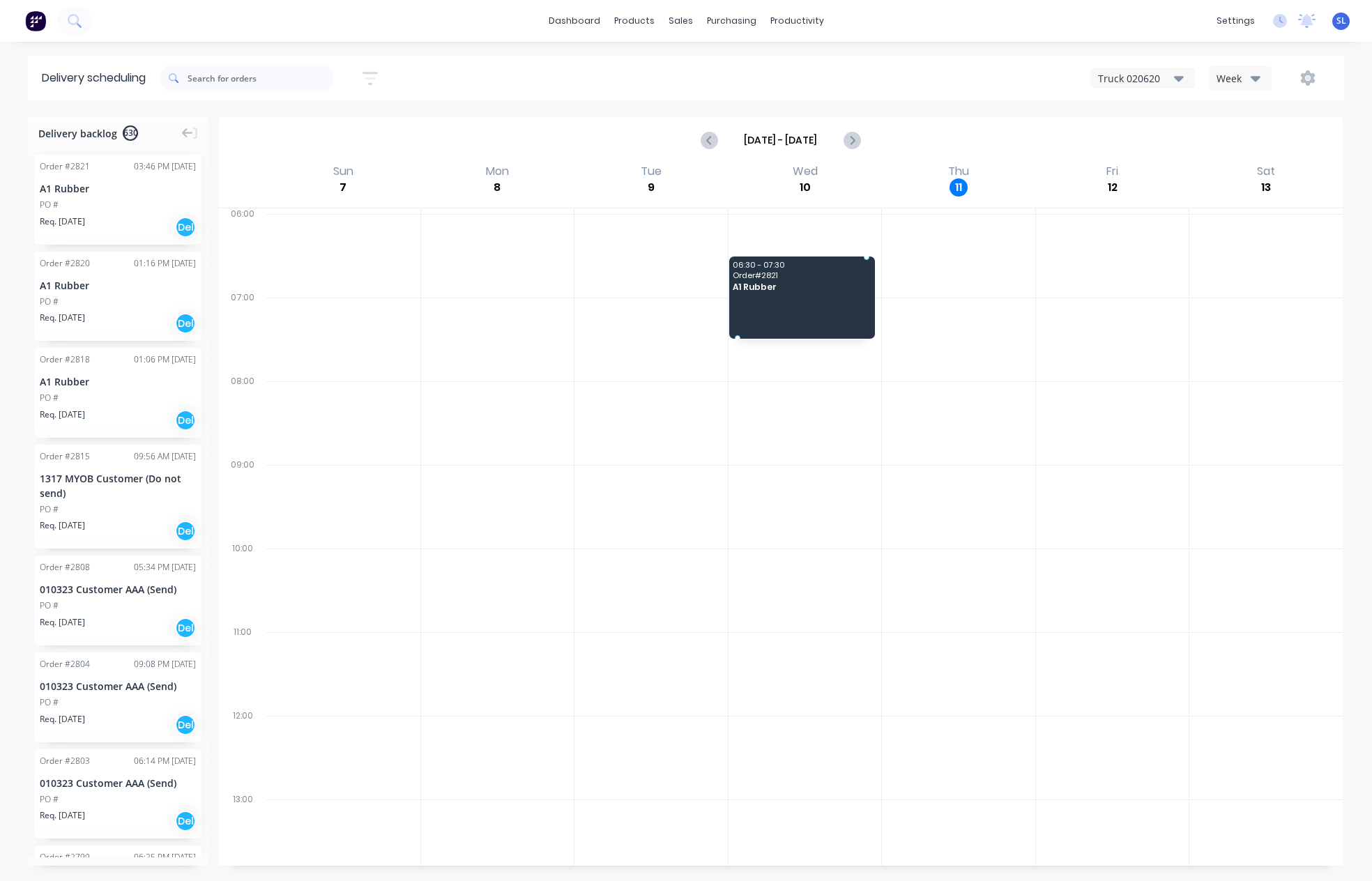
drag, startPoint x: 153, startPoint y: 201, endPoint x: 834, endPoint y: 264, distance: 683.9
click at [1302, 83] on icon "button" at bounding box center [1308, 78] width 15 height 15
click at [1274, 116] on div "Run Sheet" at bounding box center [1264, 116] width 107 height 20
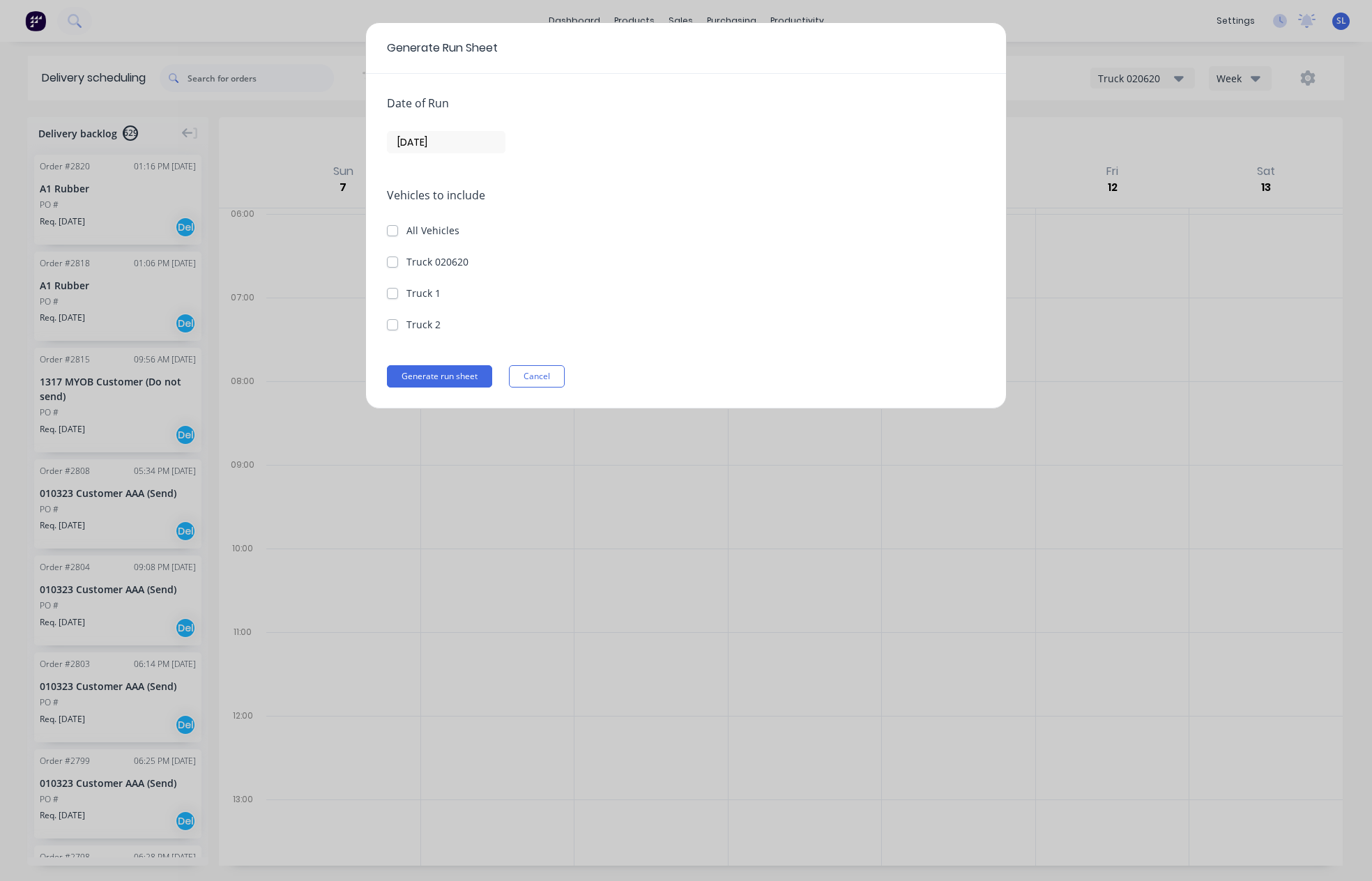
click at [398, 258] on div "Truck 020620" at bounding box center [686, 261] width 598 height 14
click at [407, 265] on label "Truck 020620" at bounding box center [437, 261] width 62 height 14
click at [393, 265] on 020620 "Truck 020620" at bounding box center [392, 261] width 11 height 14
checkbox 020620 "true"
click at [427, 378] on button "Generate run sheet" at bounding box center [440, 377] width 105 height 22
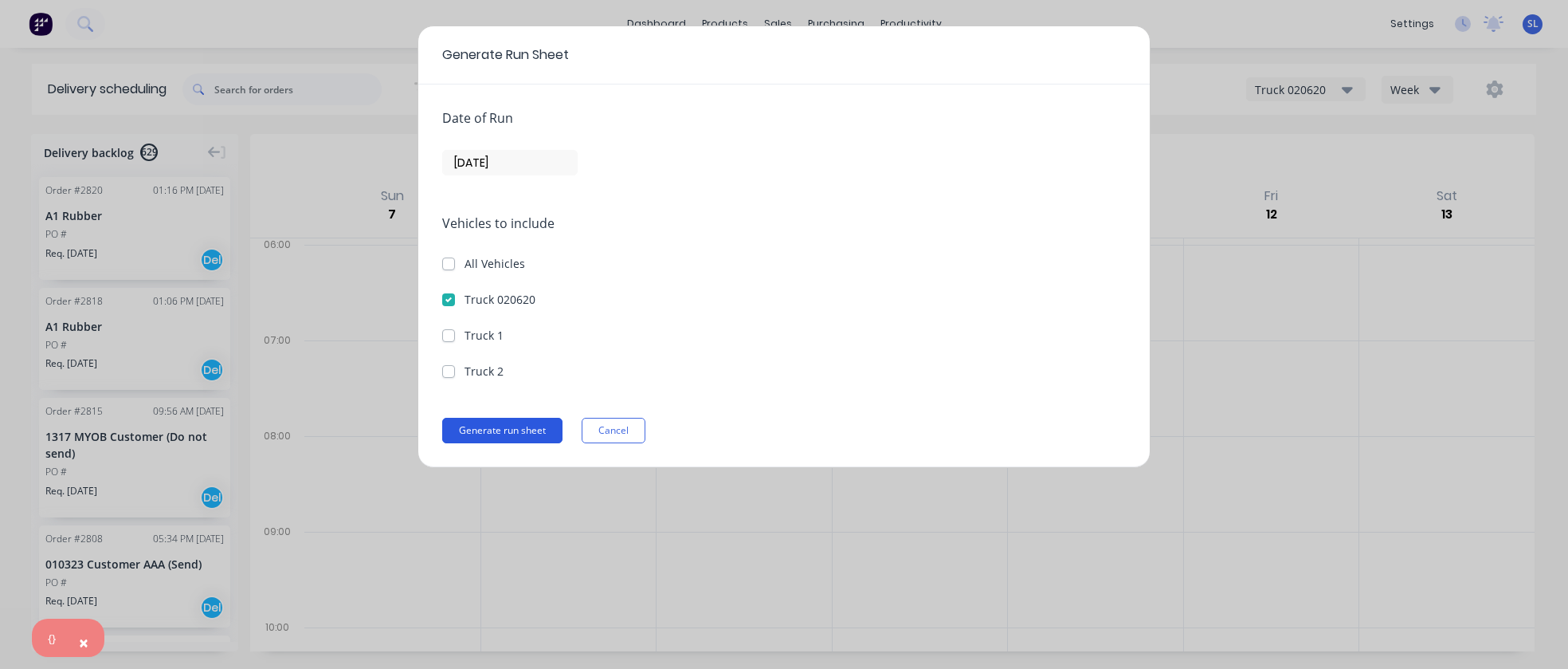
click at [521, 441] on button "Generate run sheet" at bounding box center [503, 431] width 121 height 25
click at [529, 147] on div "Date of Run 11/09/25" at bounding box center [784, 141] width 683 height 67
click at [523, 158] on input "11/09/25" at bounding box center [510, 162] width 134 height 24
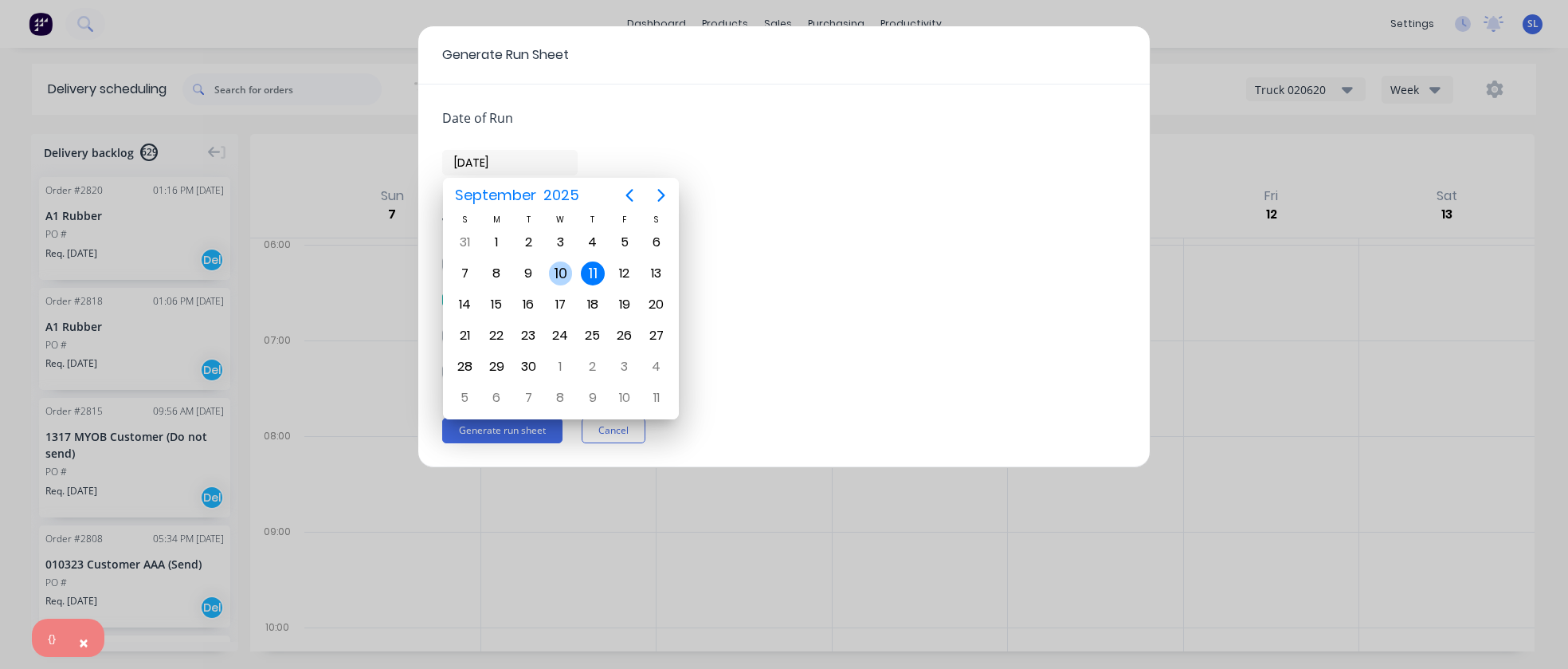
click at [561, 272] on div "10" at bounding box center [561, 273] width 24 height 24
type input "10/09/25"
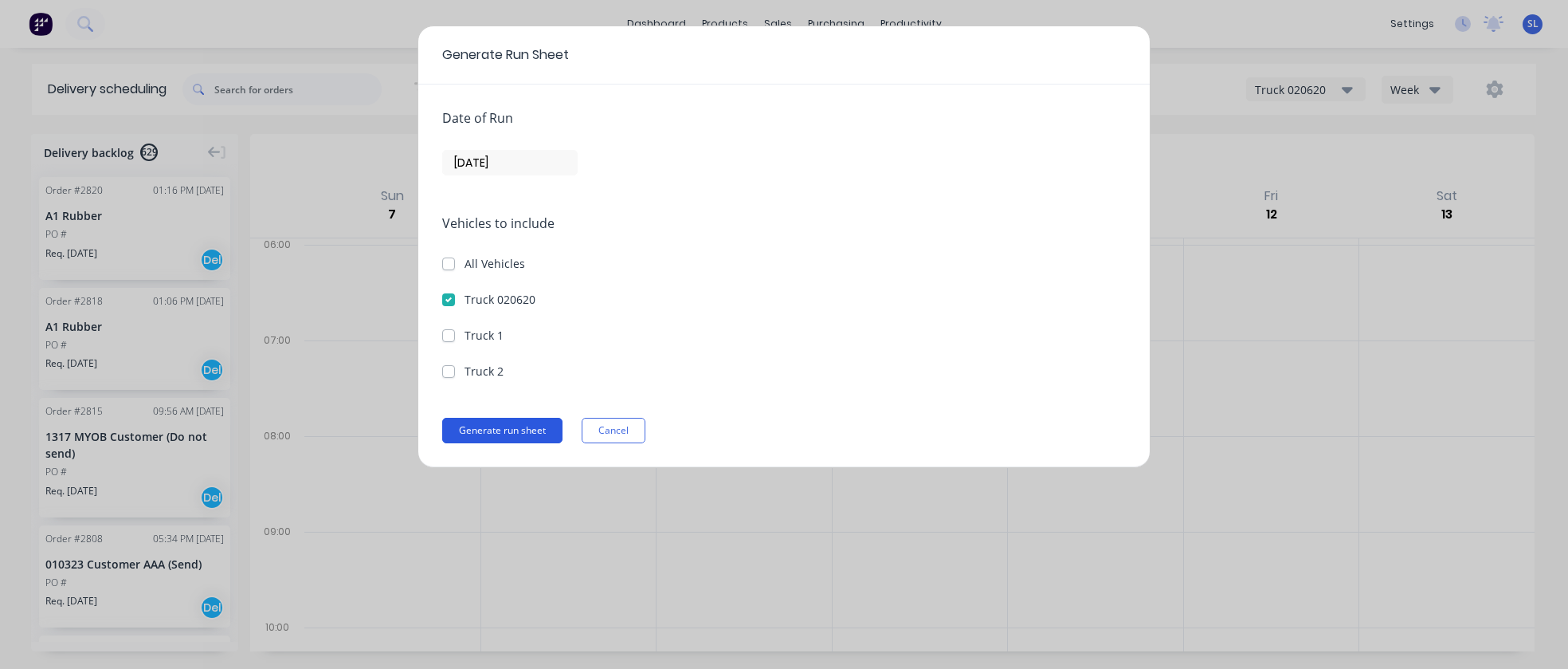
click at [508, 437] on button "Generate run sheet" at bounding box center [503, 431] width 121 height 25
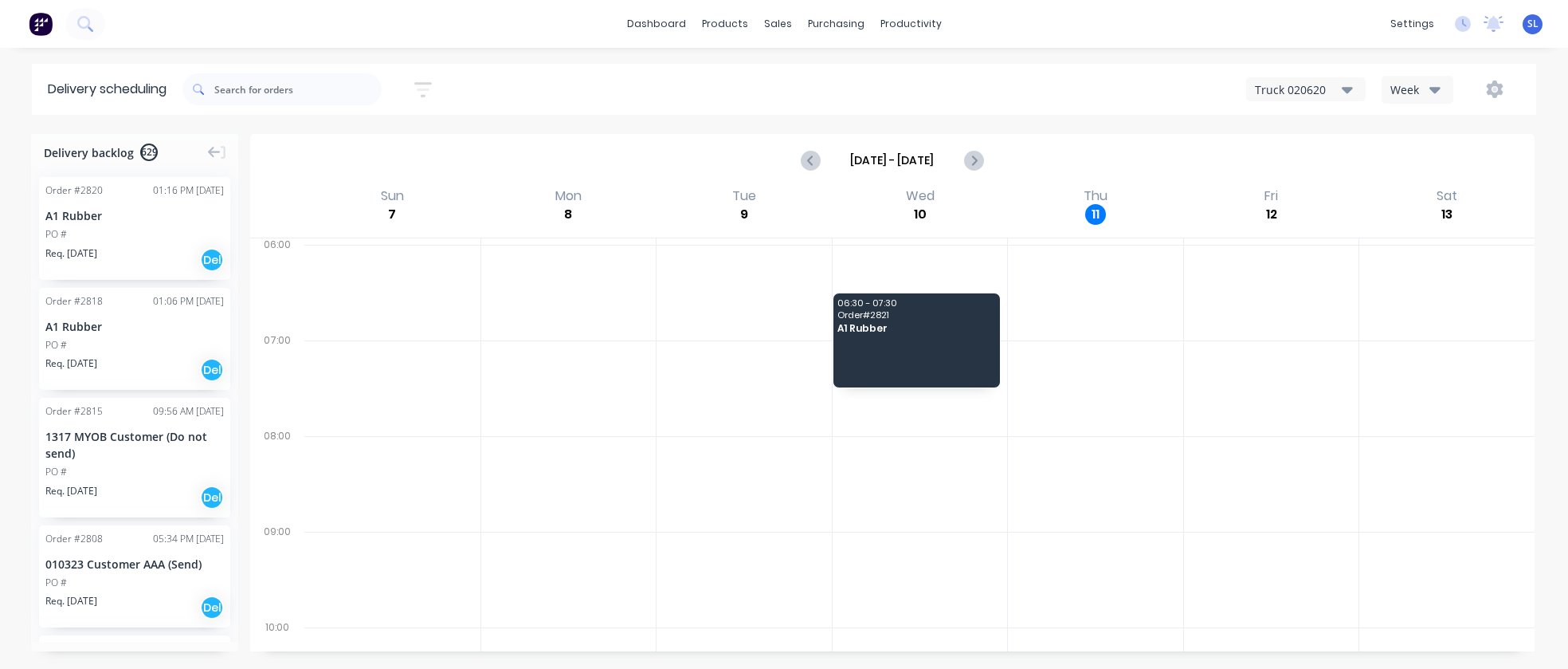
click at [146, 236] on div "PO #" at bounding box center [135, 234] width 179 height 15
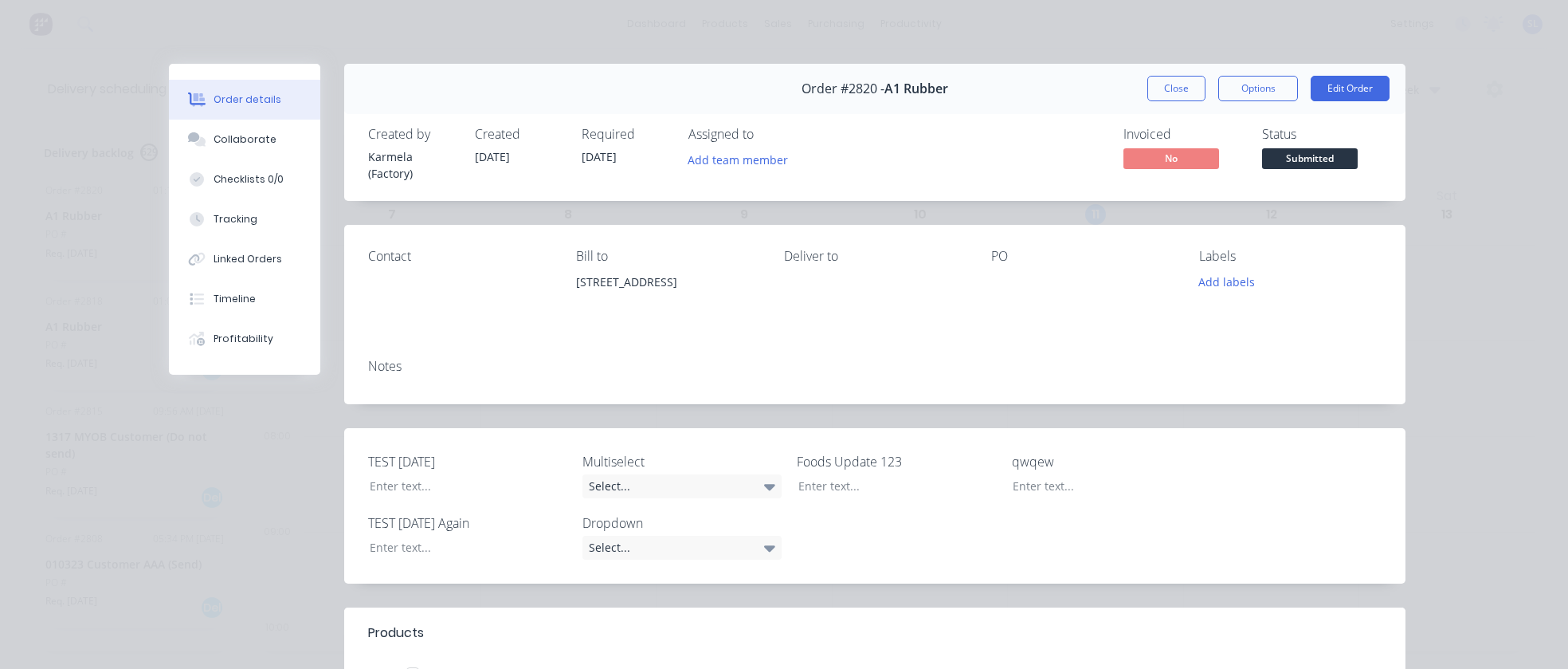
click at [1193, 87] on button "Close" at bounding box center [1177, 88] width 58 height 25
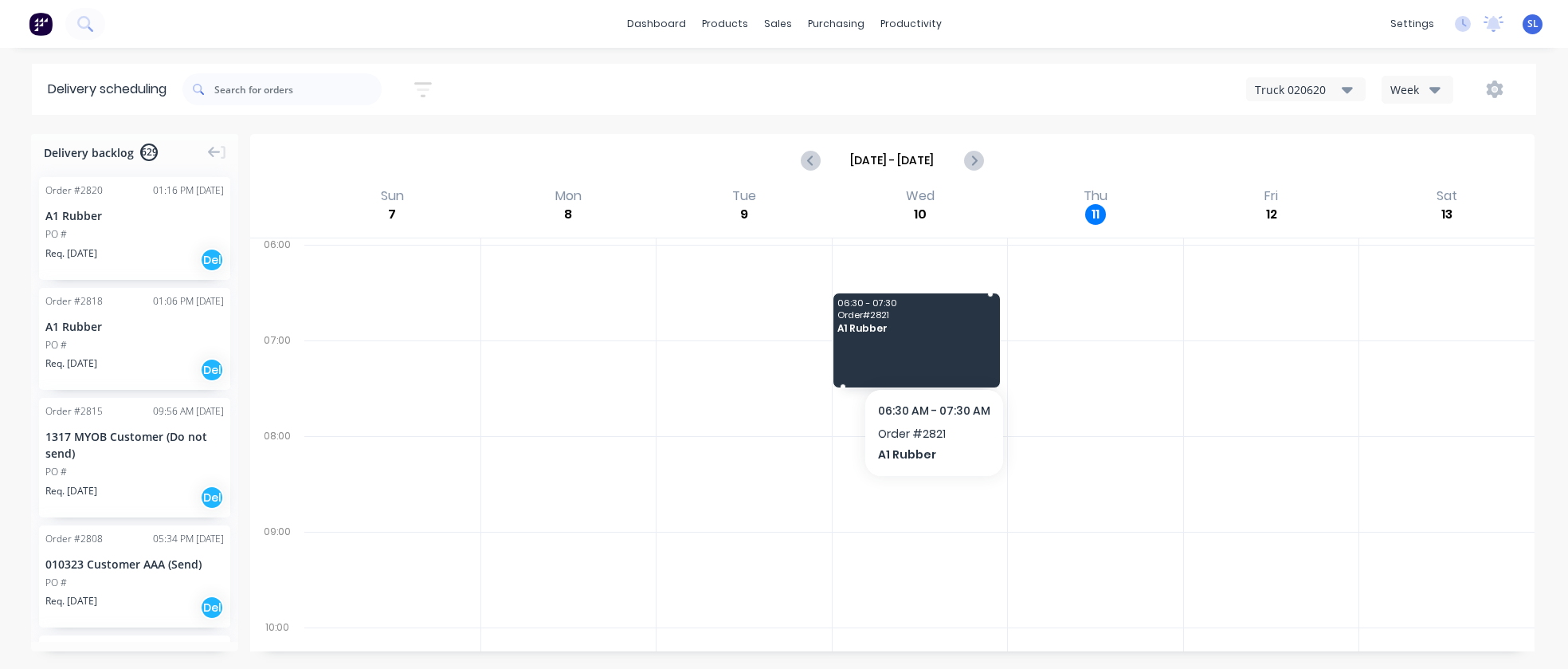
click at [933, 353] on div "06:30 - 07:30 Order # 2821 A1 Rubber" at bounding box center [918, 340] width 167 height 94
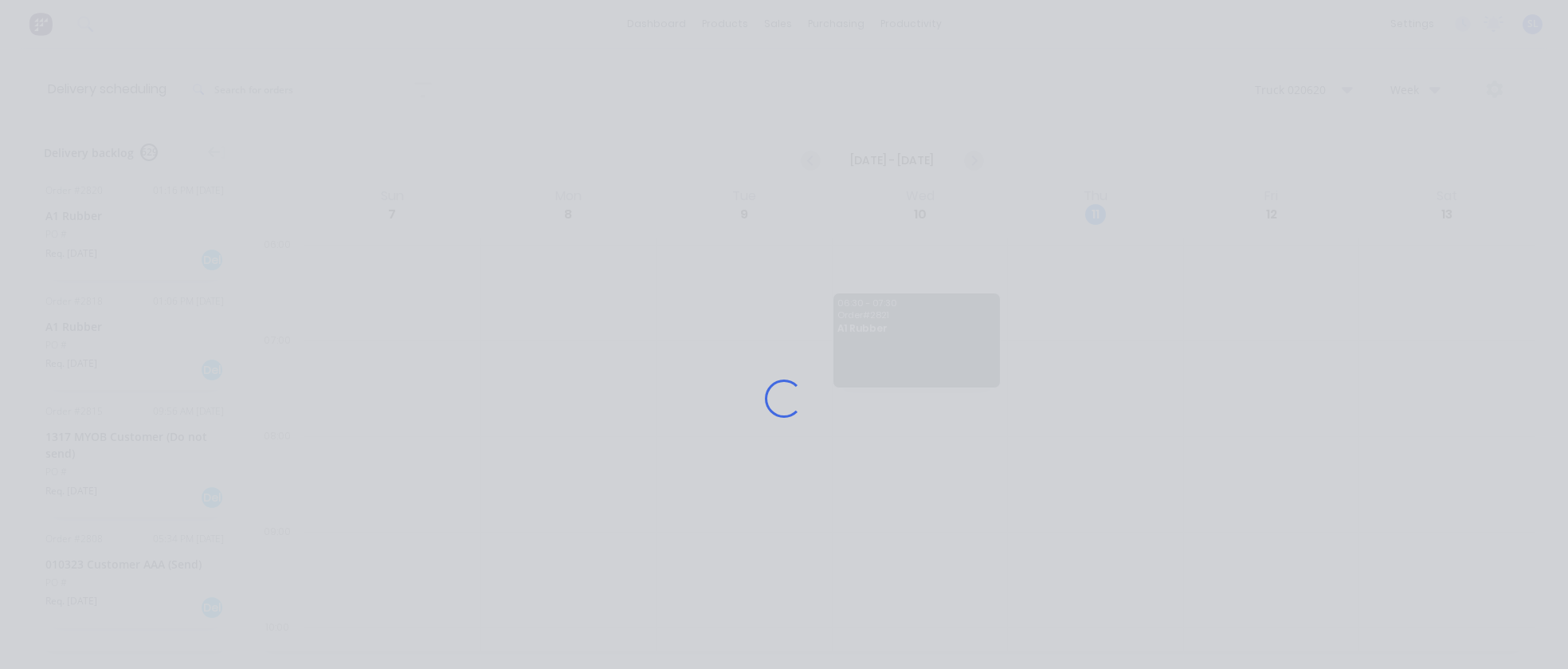
click at [907, 338] on div "Loading..." at bounding box center [784, 399] width 1275 height 669
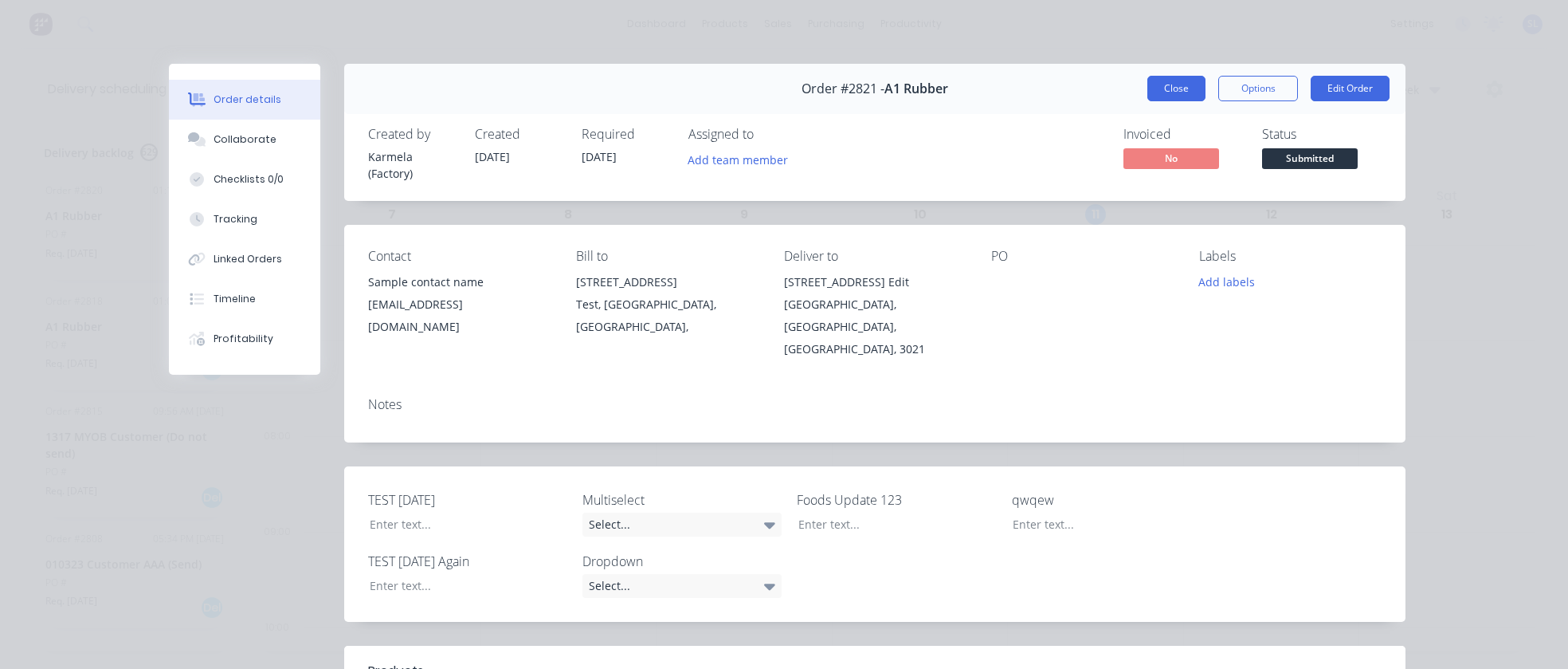
click at [1148, 87] on button "Close" at bounding box center [1177, 88] width 58 height 25
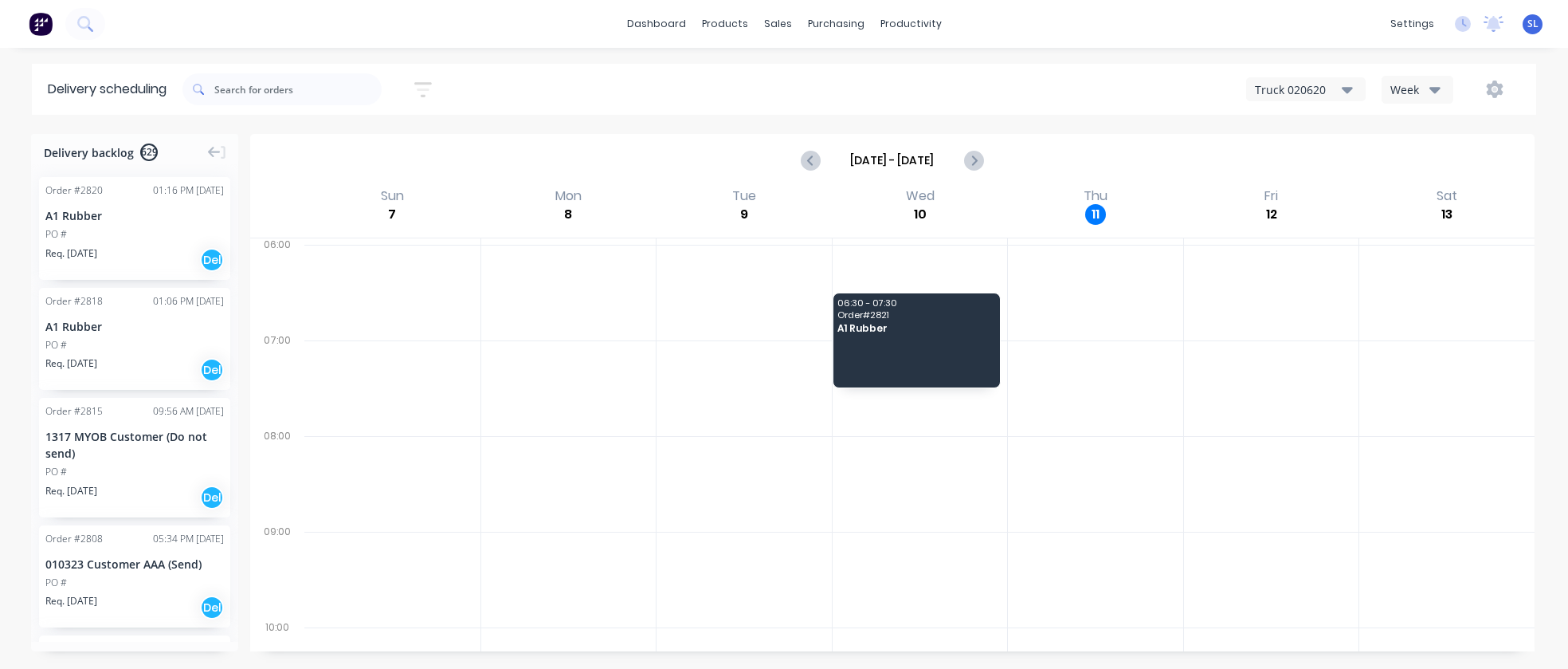
click at [1522, 87] on div "Sort by Most recent Created date Required date Order number Customer name Most …" at bounding box center [859, 89] width 1354 height 45
click at [1495, 90] on icon "button" at bounding box center [1495, 88] width 5 height 5
click at [1417, 133] on div "Run Sheet" at bounding box center [1445, 132] width 122 height 23
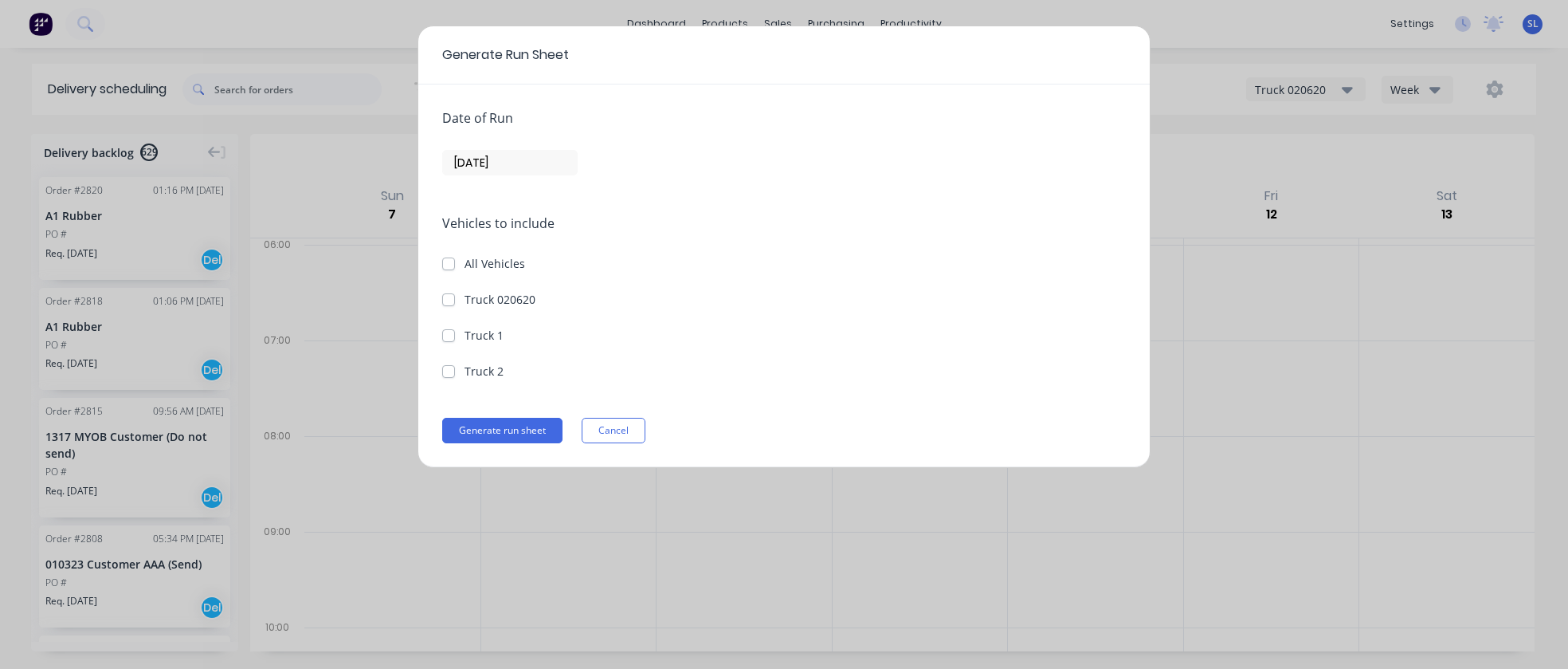
click at [505, 163] on input "11/09/25" at bounding box center [510, 162] width 134 height 24
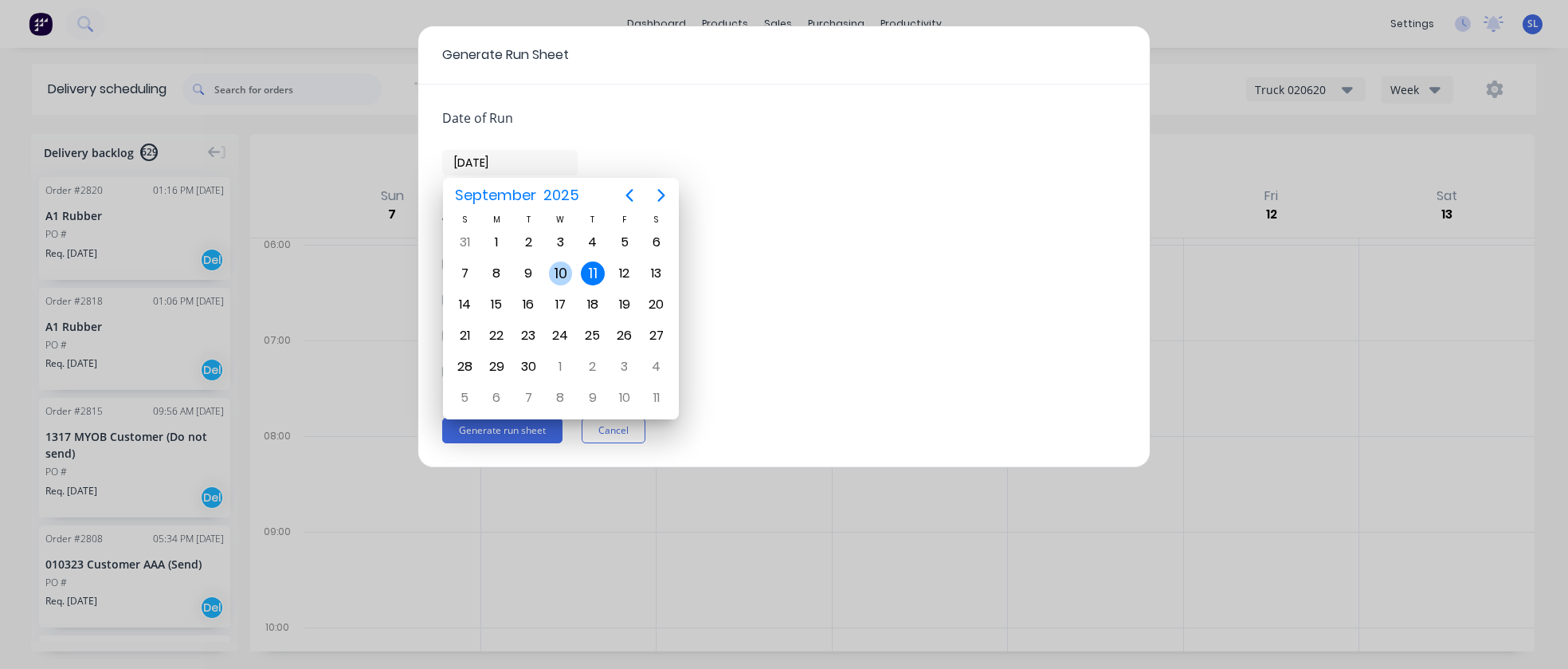
click at [564, 280] on div "10" at bounding box center [561, 273] width 24 height 24
type input "10/09/25"
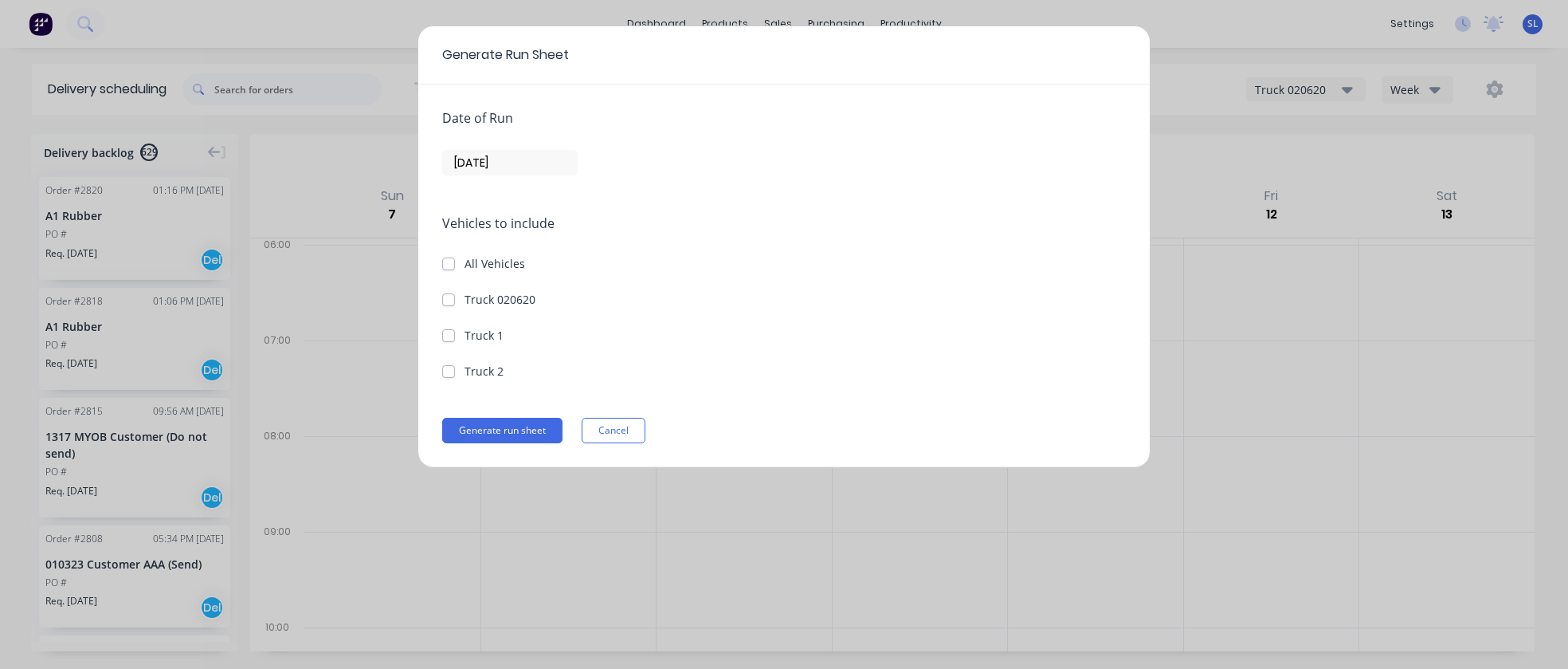
click at [465, 299] on label "Truck 020620" at bounding box center [500, 299] width 71 height 17
click at [447, 299] on 020620 "Truck 020620" at bounding box center [448, 299] width 13 height 16
checkbox 020620 "true"
click at [484, 425] on button "Generate run sheet" at bounding box center [503, 431] width 121 height 25
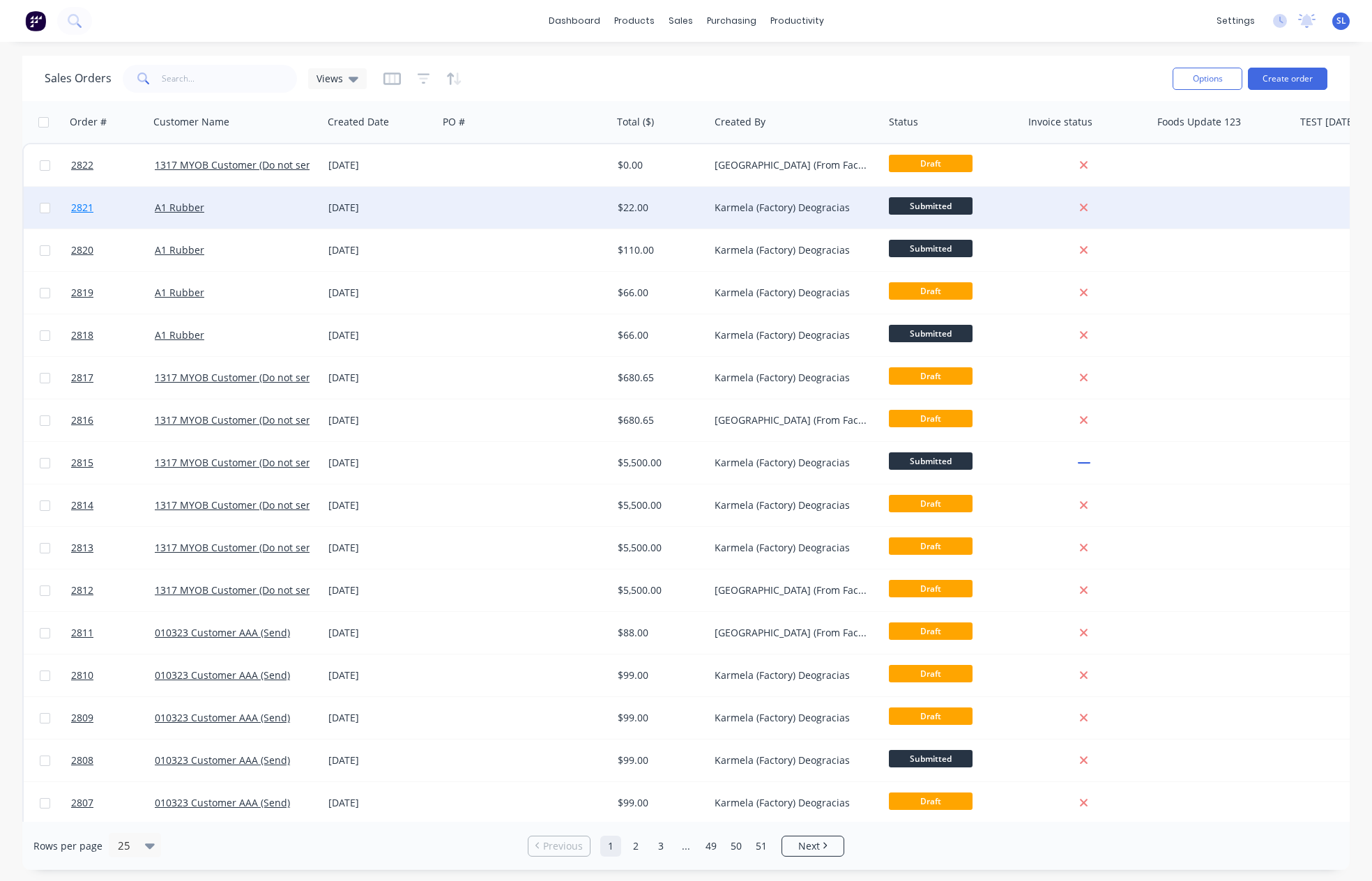
click at [87, 208] on span "2821" at bounding box center [83, 207] width 22 height 14
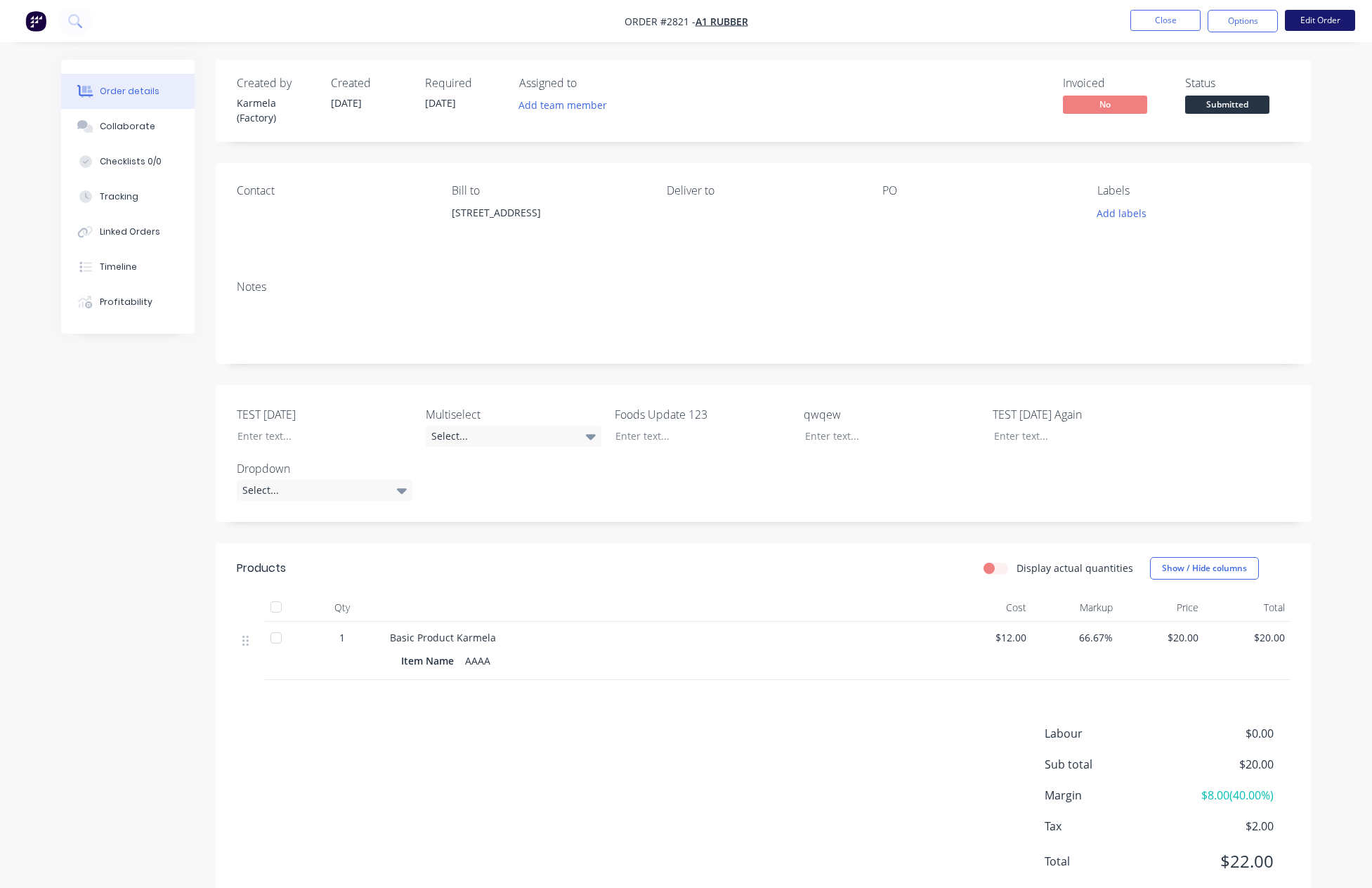
click at [1301, 23] on button "Edit Order" at bounding box center [1320, 20] width 70 height 21
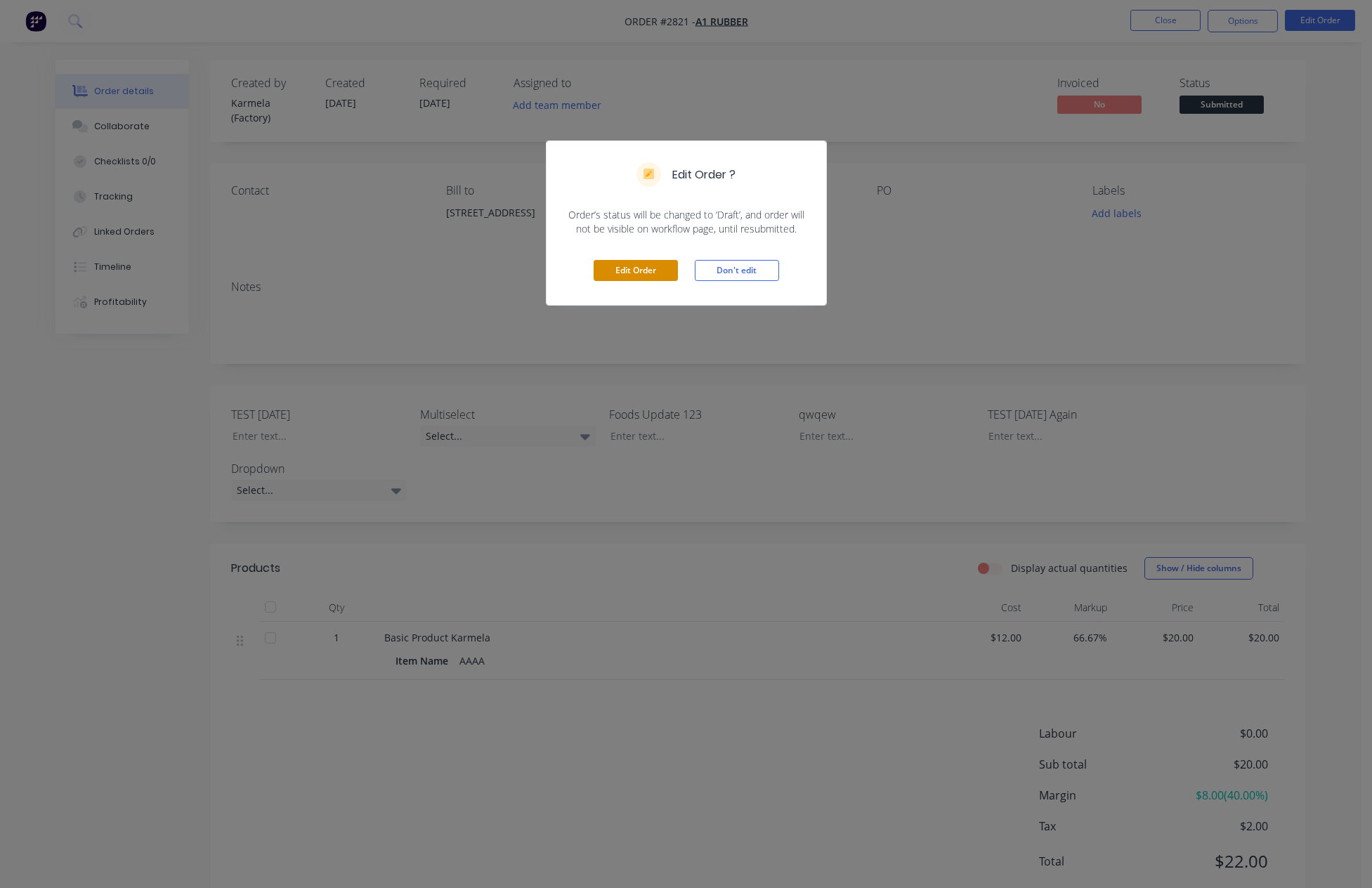
click at [655, 271] on button "Edit Order" at bounding box center [636, 270] width 84 height 21
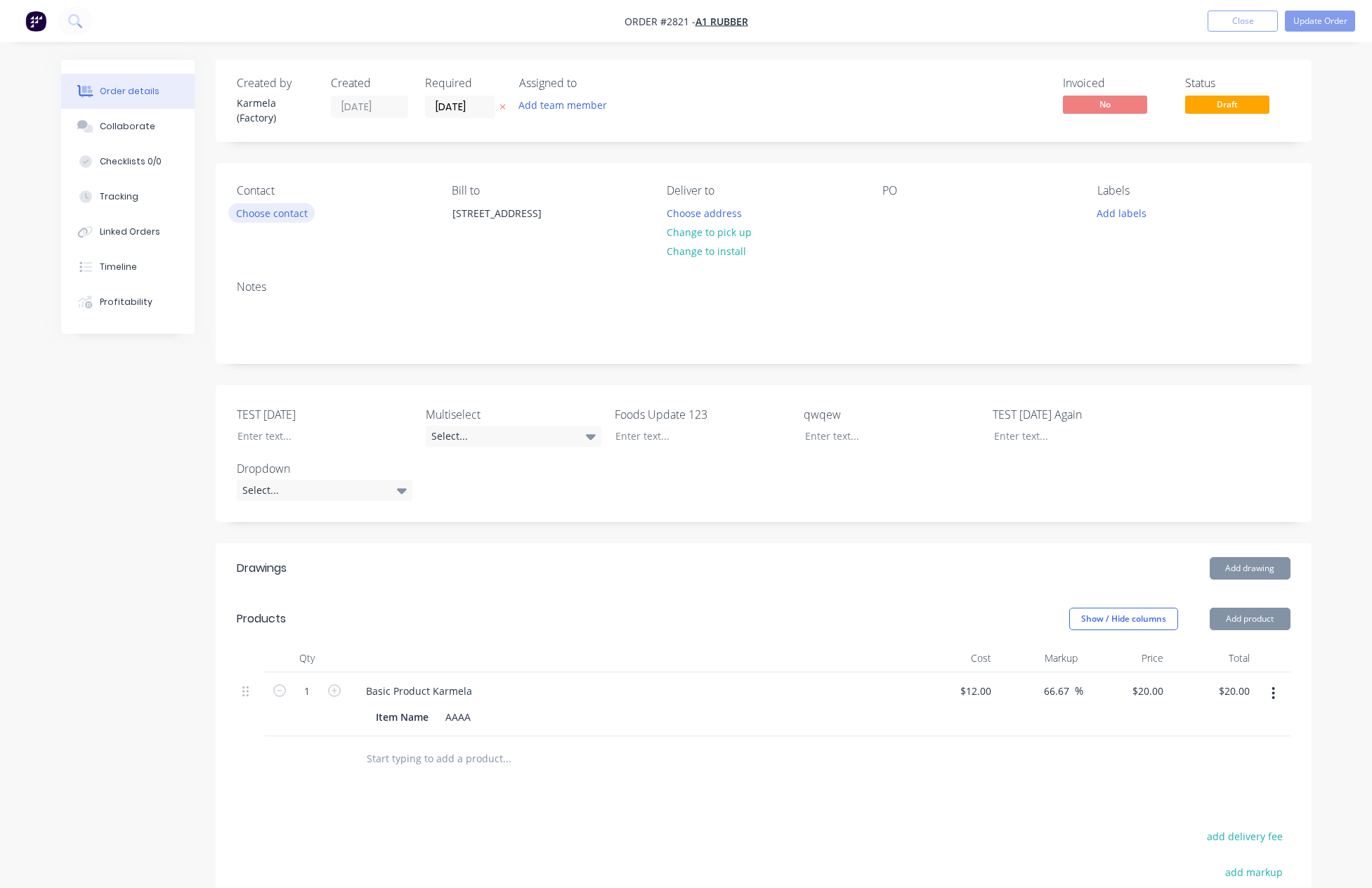
click at [278, 208] on button "Choose contact" at bounding box center [271, 213] width 87 height 19
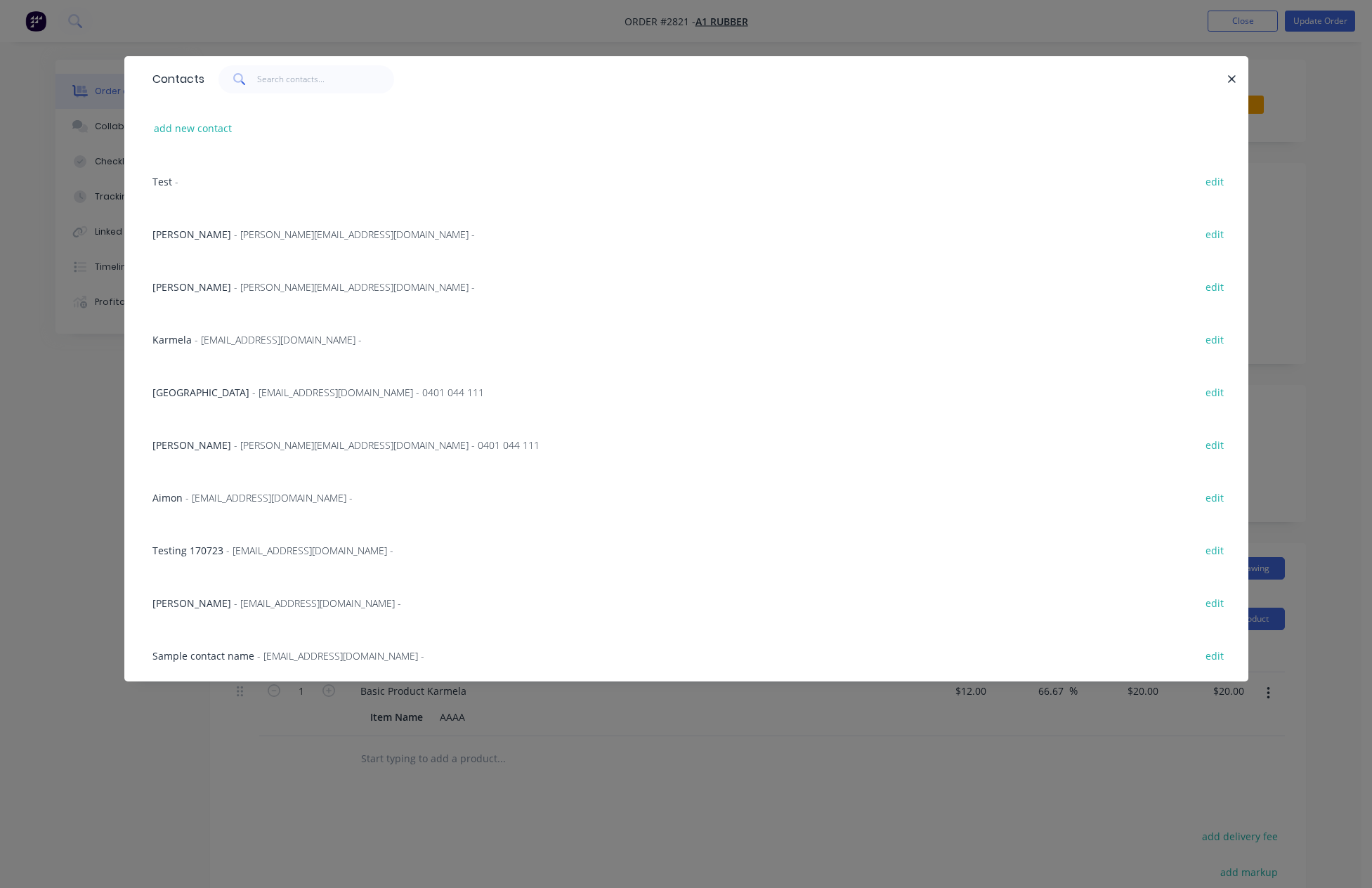
click at [249, 650] on span "Sample contact name" at bounding box center [203, 657] width 102 height 14
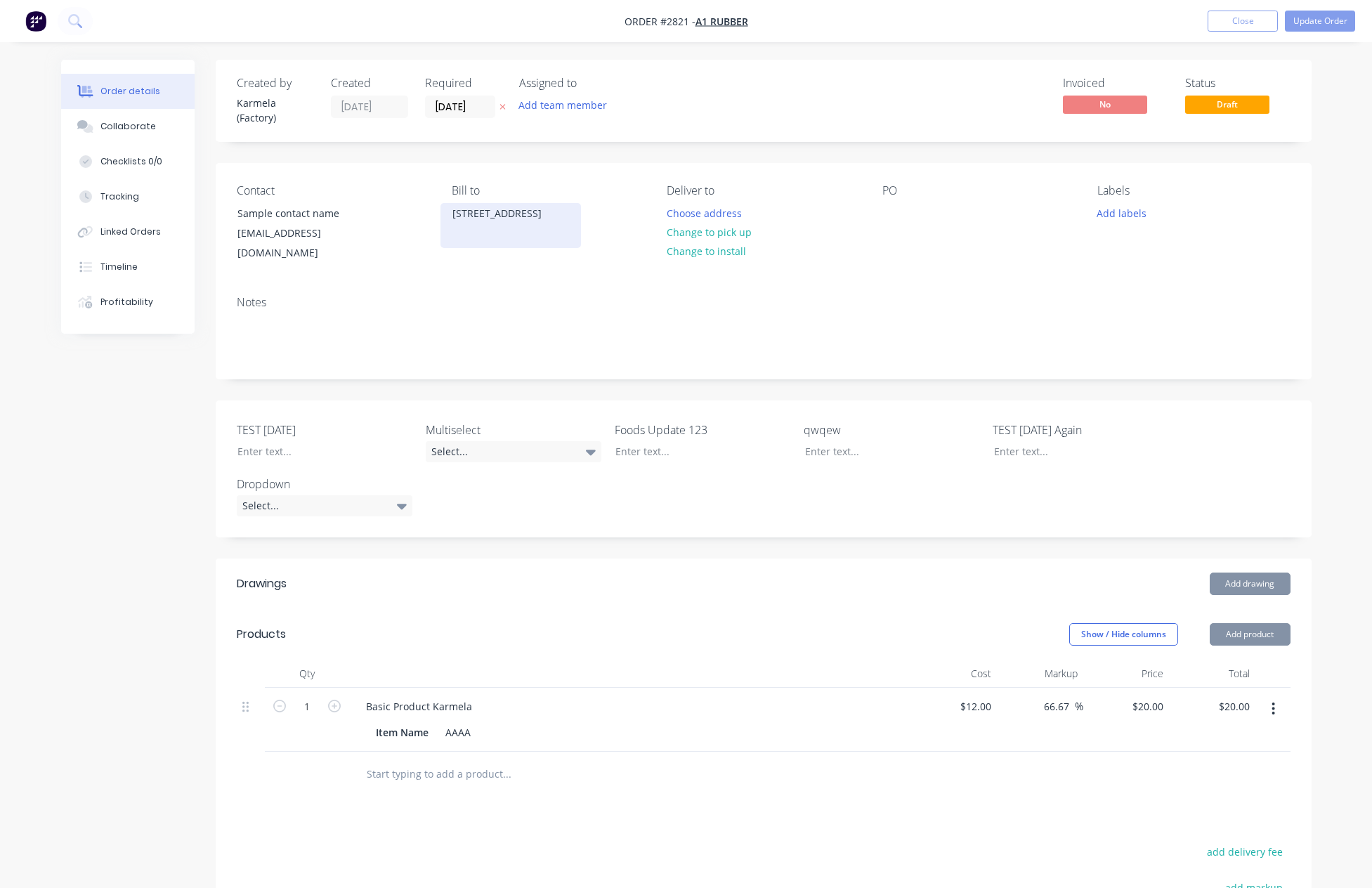
click at [499, 225] on div "34 Binary St" at bounding box center [511, 225] width 141 height 45
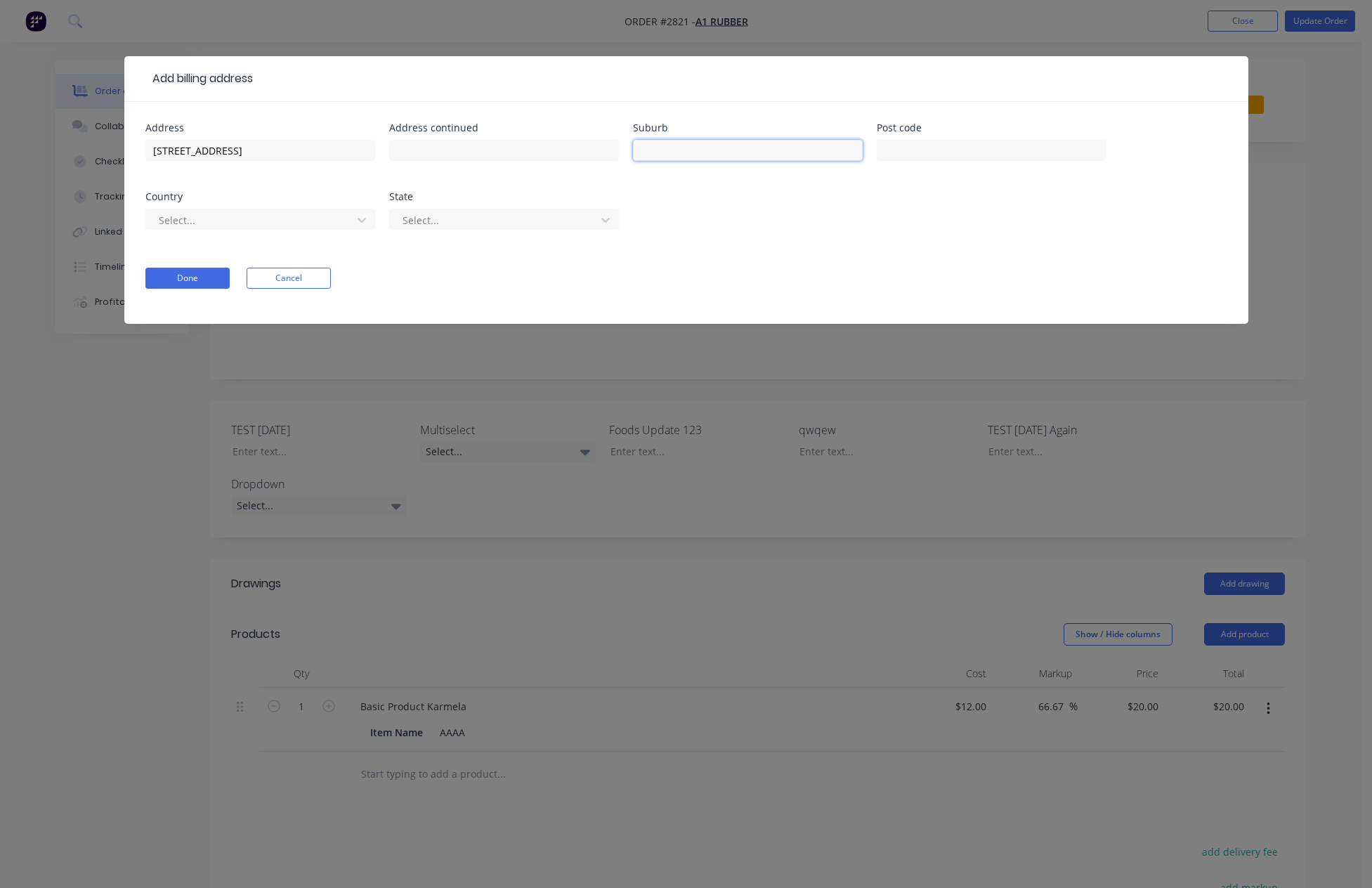
click at [682, 145] on input "text" at bounding box center [748, 150] width 230 height 21
type input "Test"
click at [321, 225] on div at bounding box center [251, 220] width 188 height 17
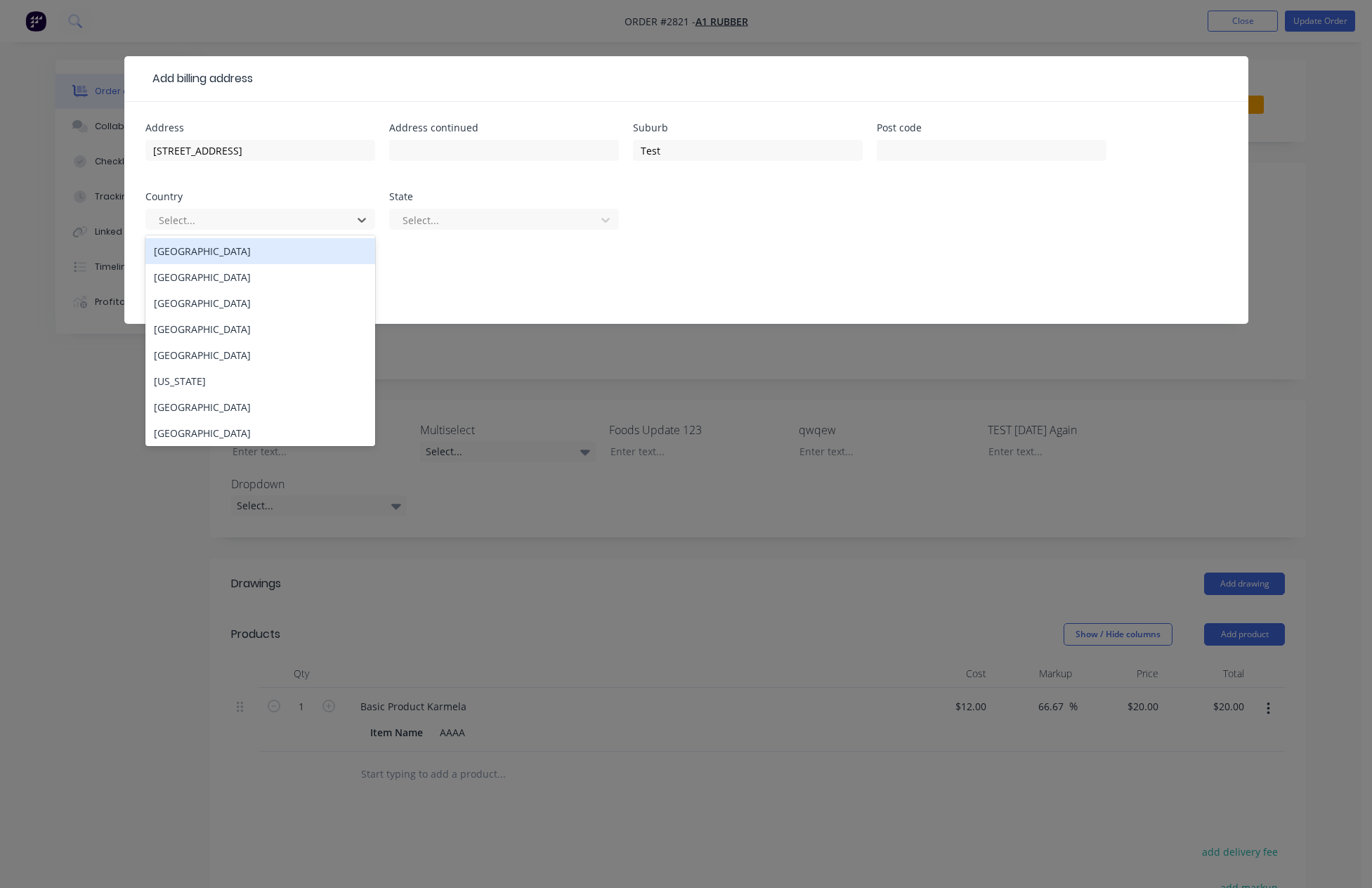
click at [293, 248] on div "Australia" at bounding box center [261, 251] width 230 height 26
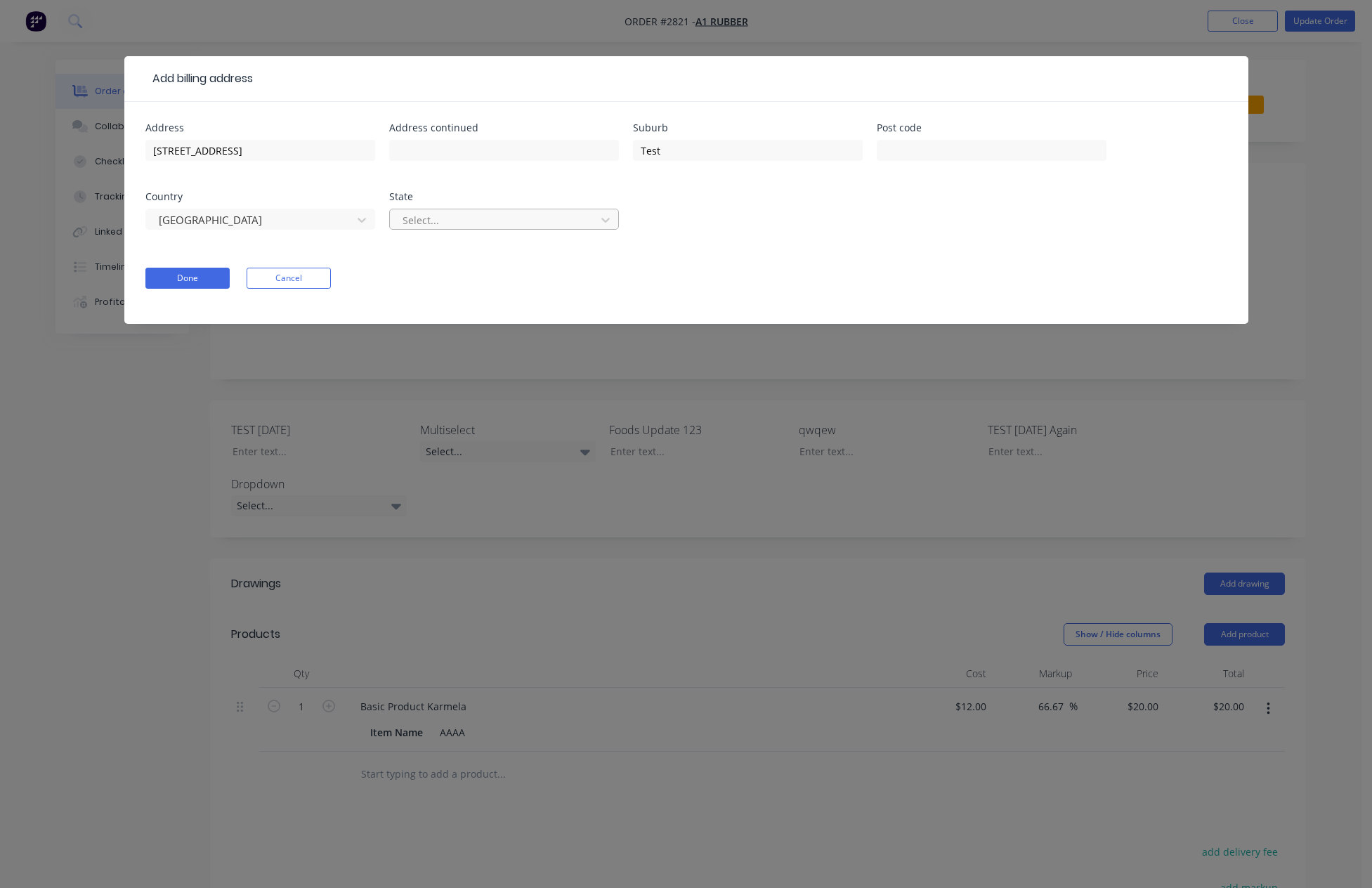
click at [534, 217] on div at bounding box center [494, 220] width 188 height 17
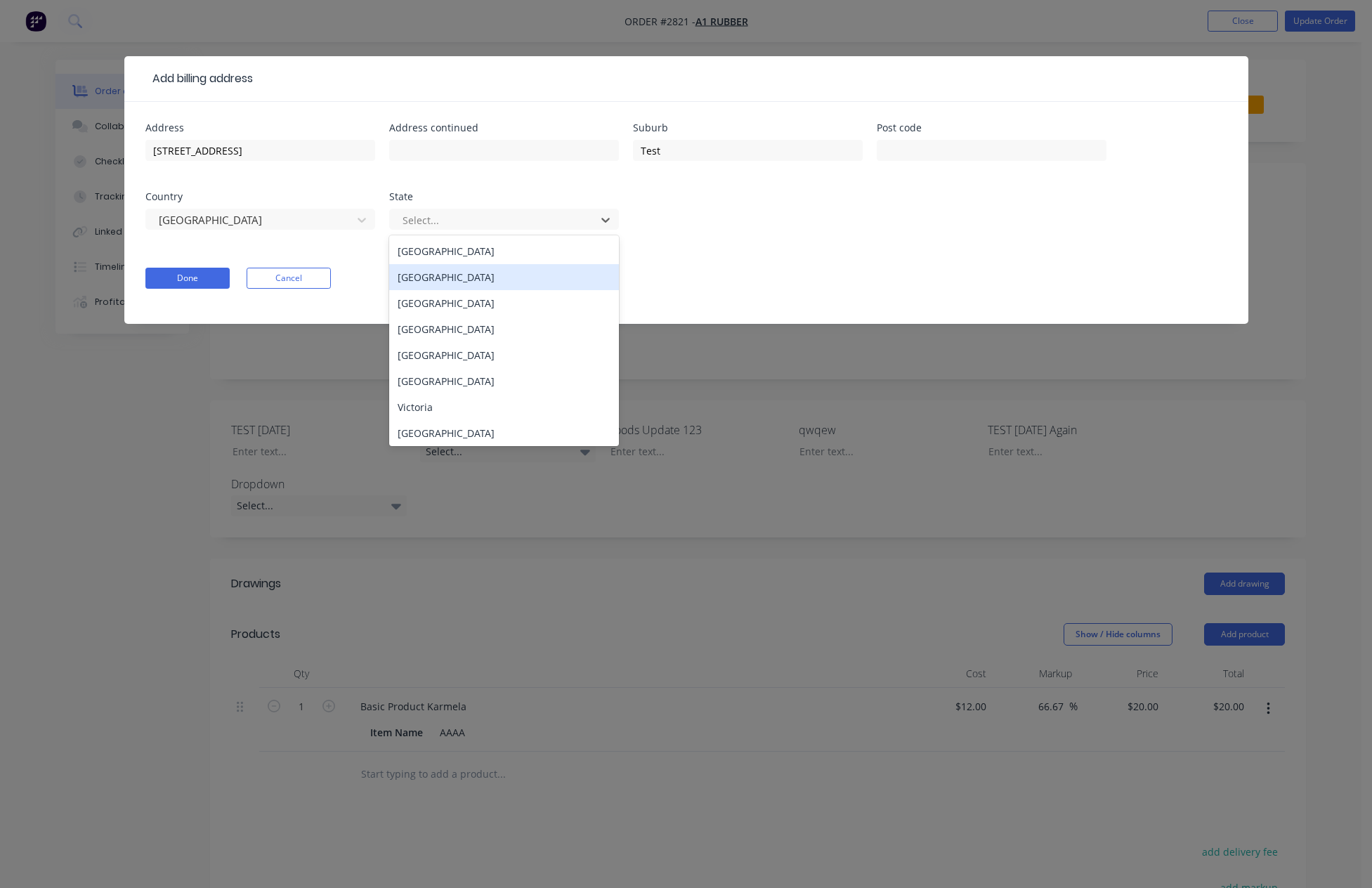
click at [477, 267] on div "New South Wales" at bounding box center [504, 277] width 230 height 26
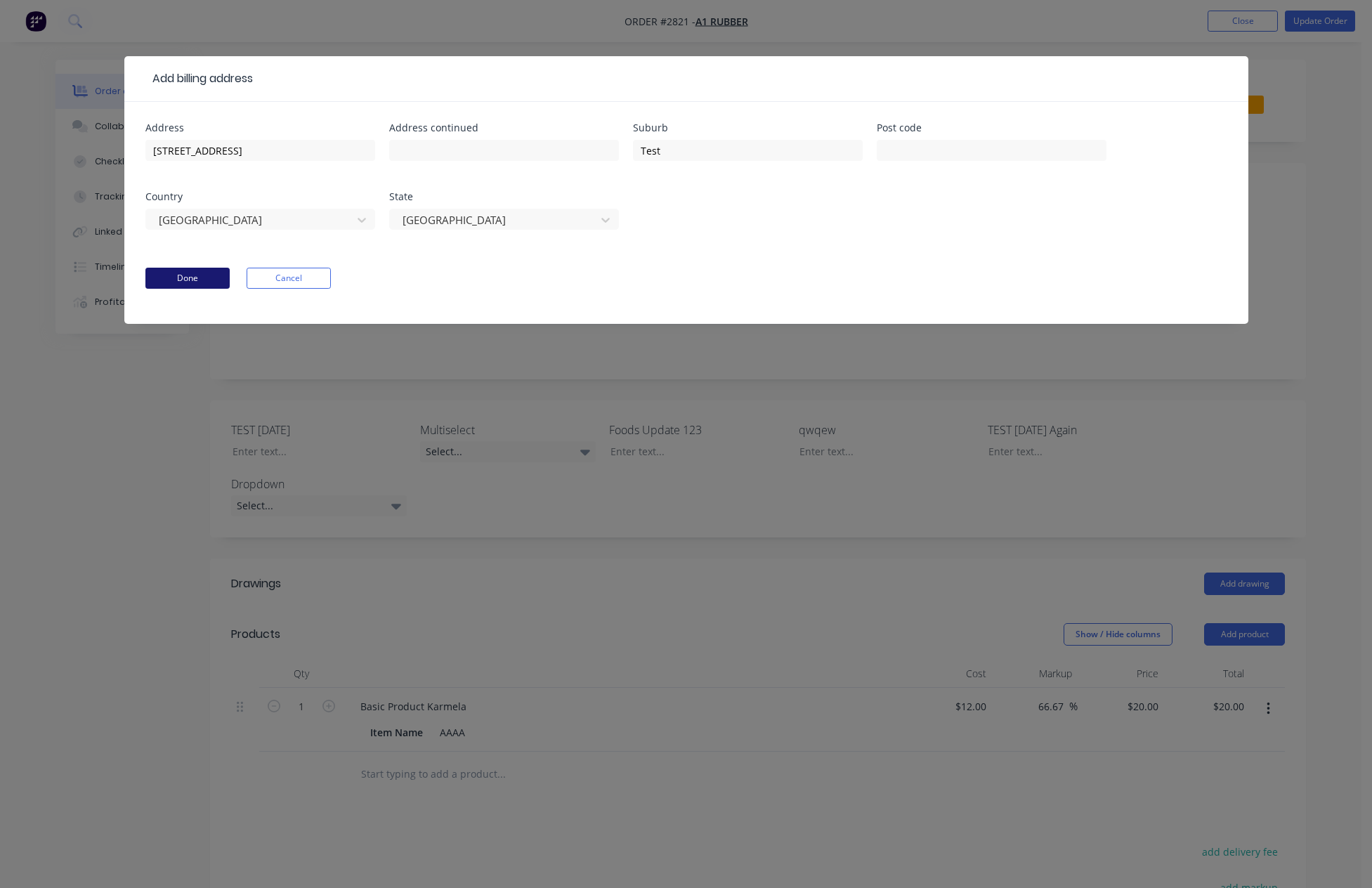
click at [213, 278] on button "Done" at bounding box center [188, 278] width 84 height 21
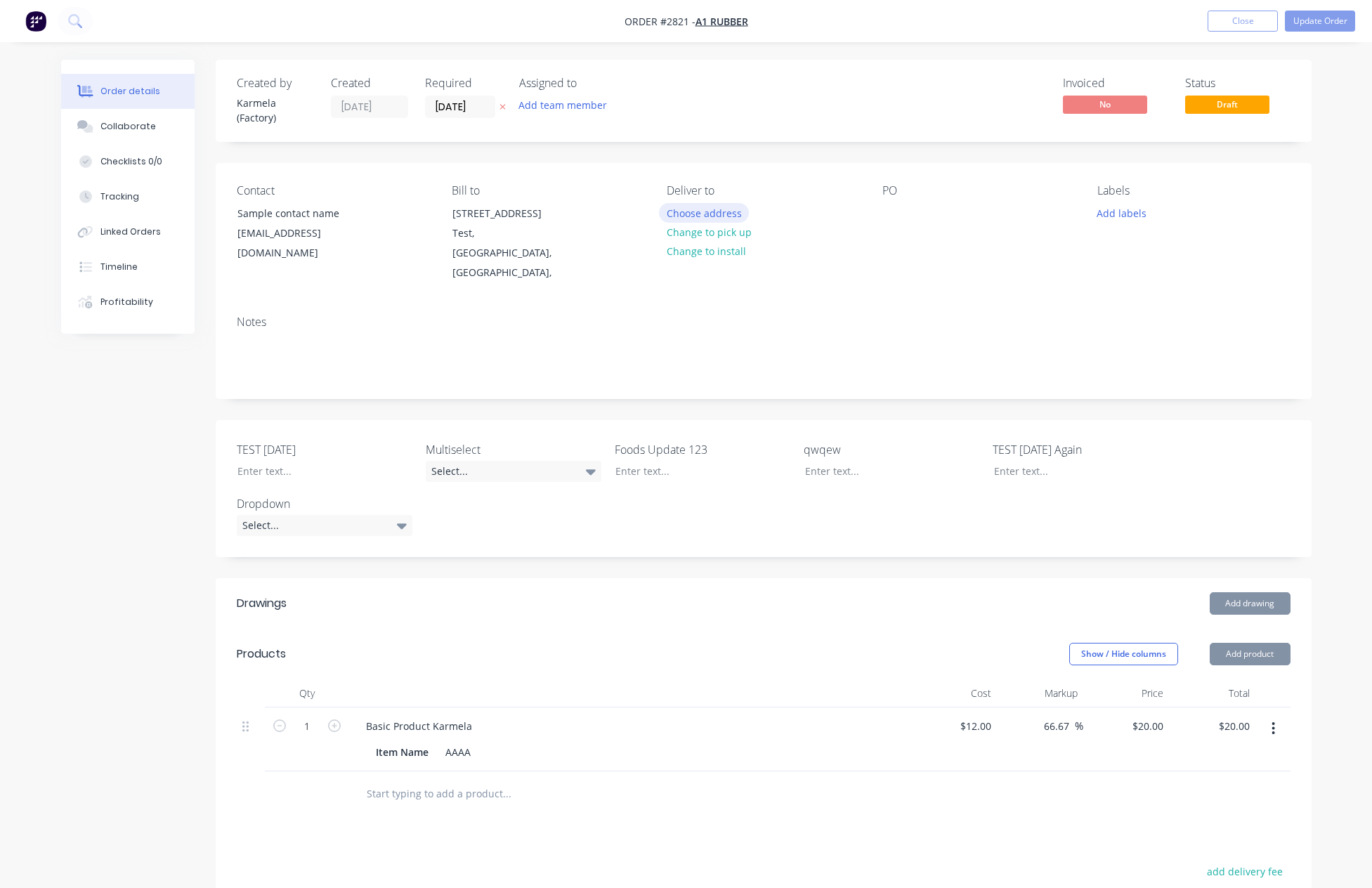
click at [676, 210] on button "Choose address" at bounding box center [704, 213] width 90 height 19
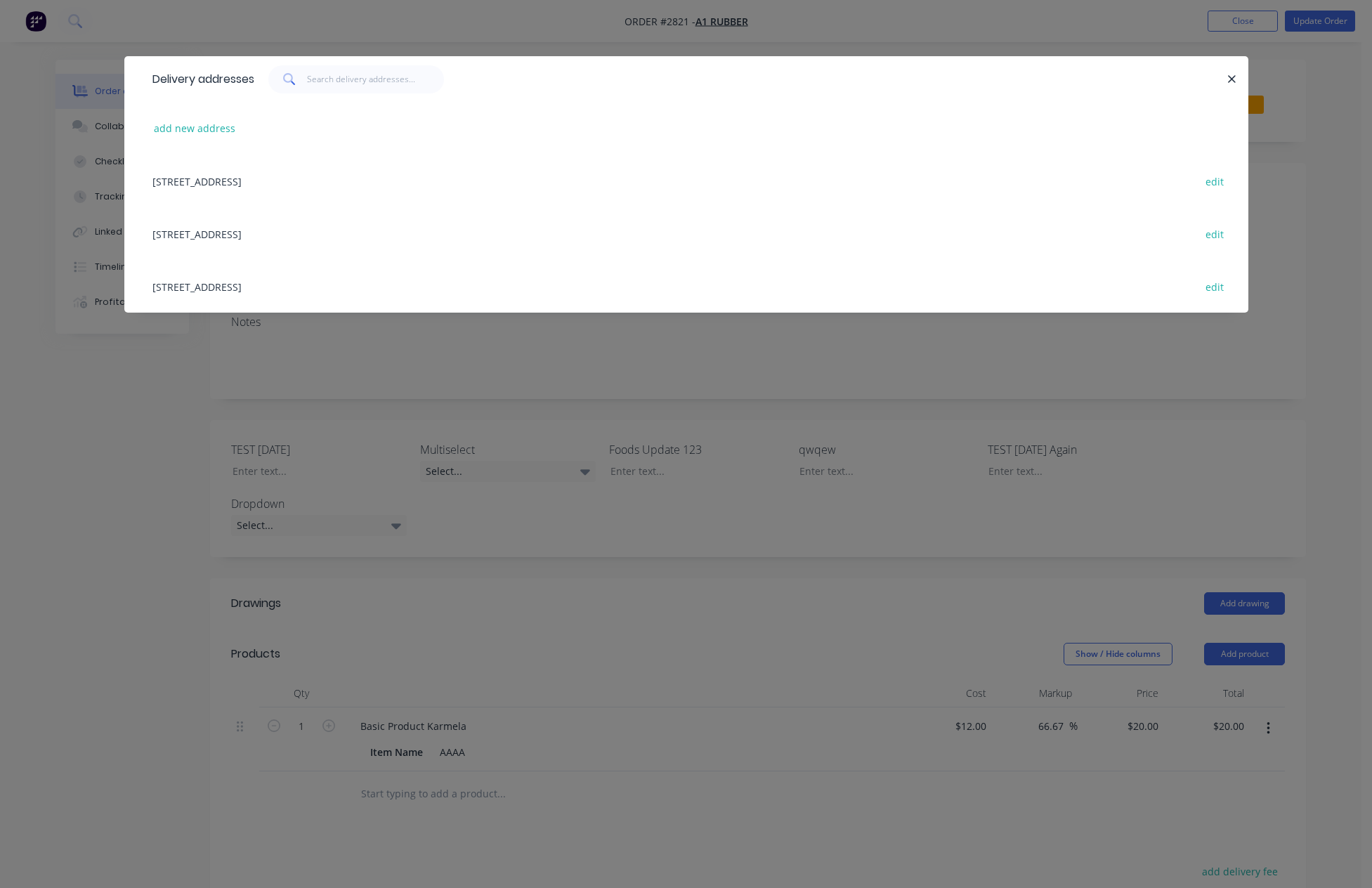
click at [195, 283] on div "34 Binary St Edit, 123 Edit, Abbotsham, Tasmania, Australia, 3021 edit" at bounding box center [686, 285] width 1082 height 52
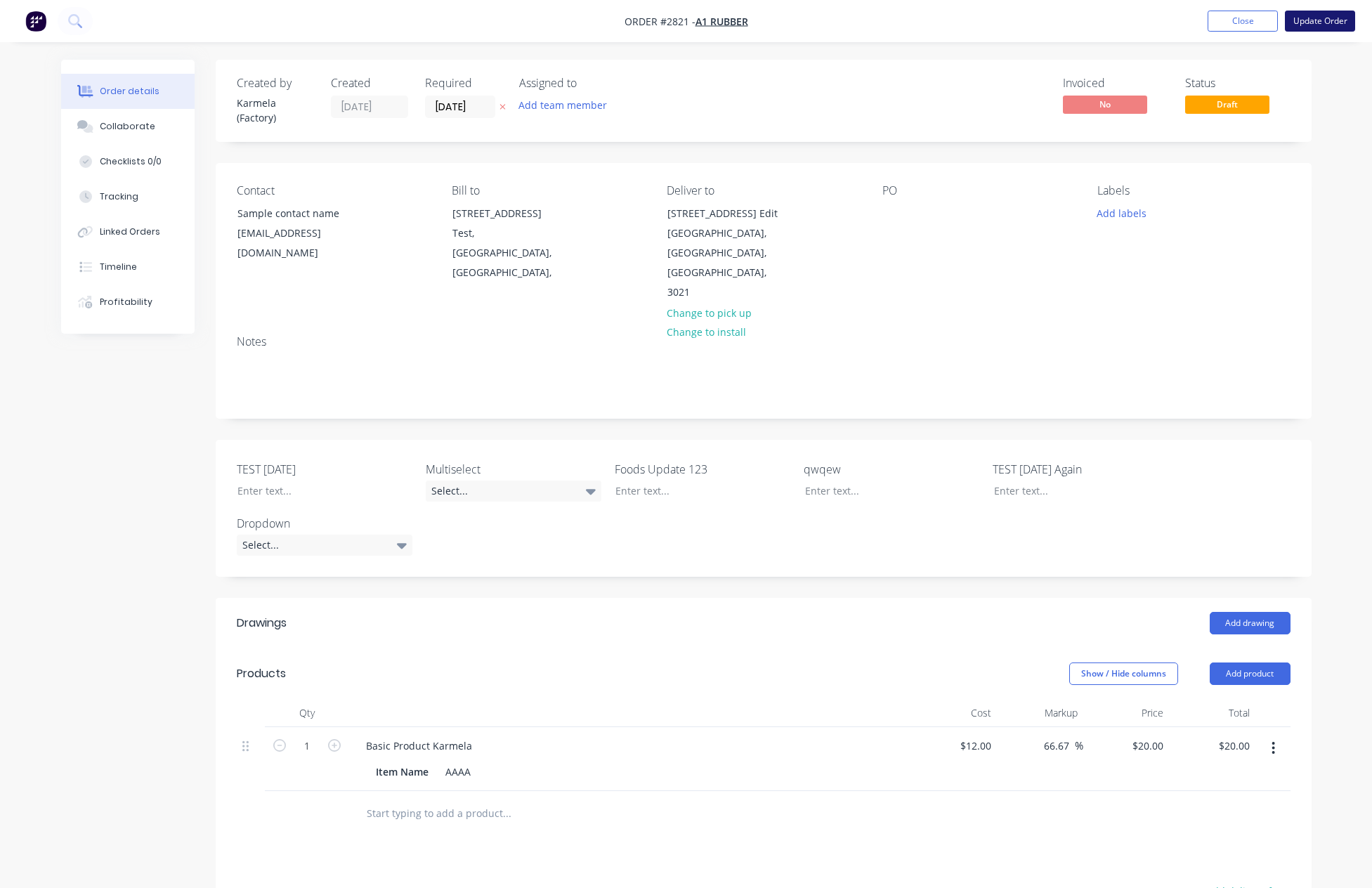
click at [1309, 21] on button "Update Order" at bounding box center [1320, 21] width 70 height 21
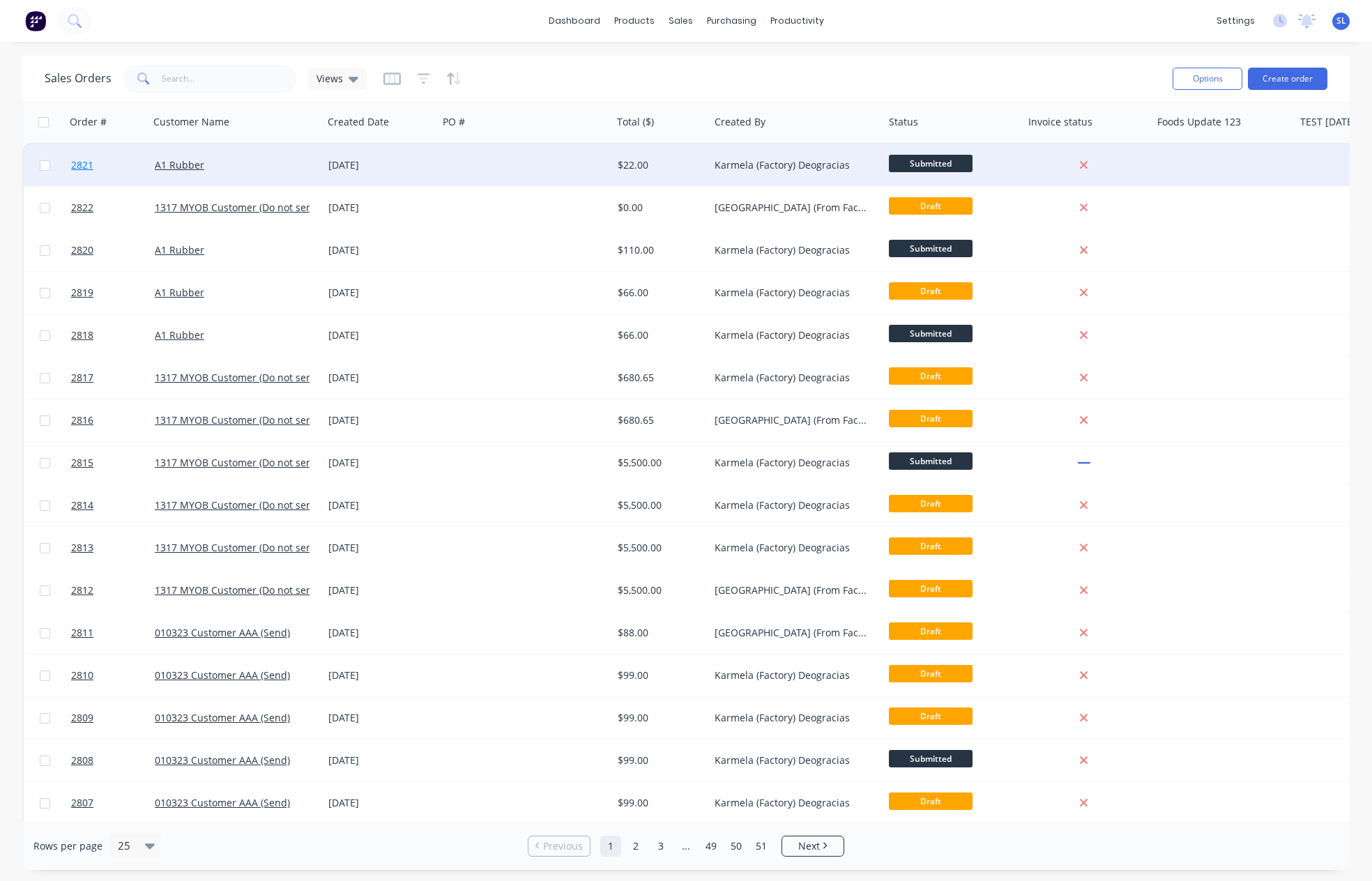
click at [71, 161] on span "2821" at bounding box center [83, 165] width 22 height 14
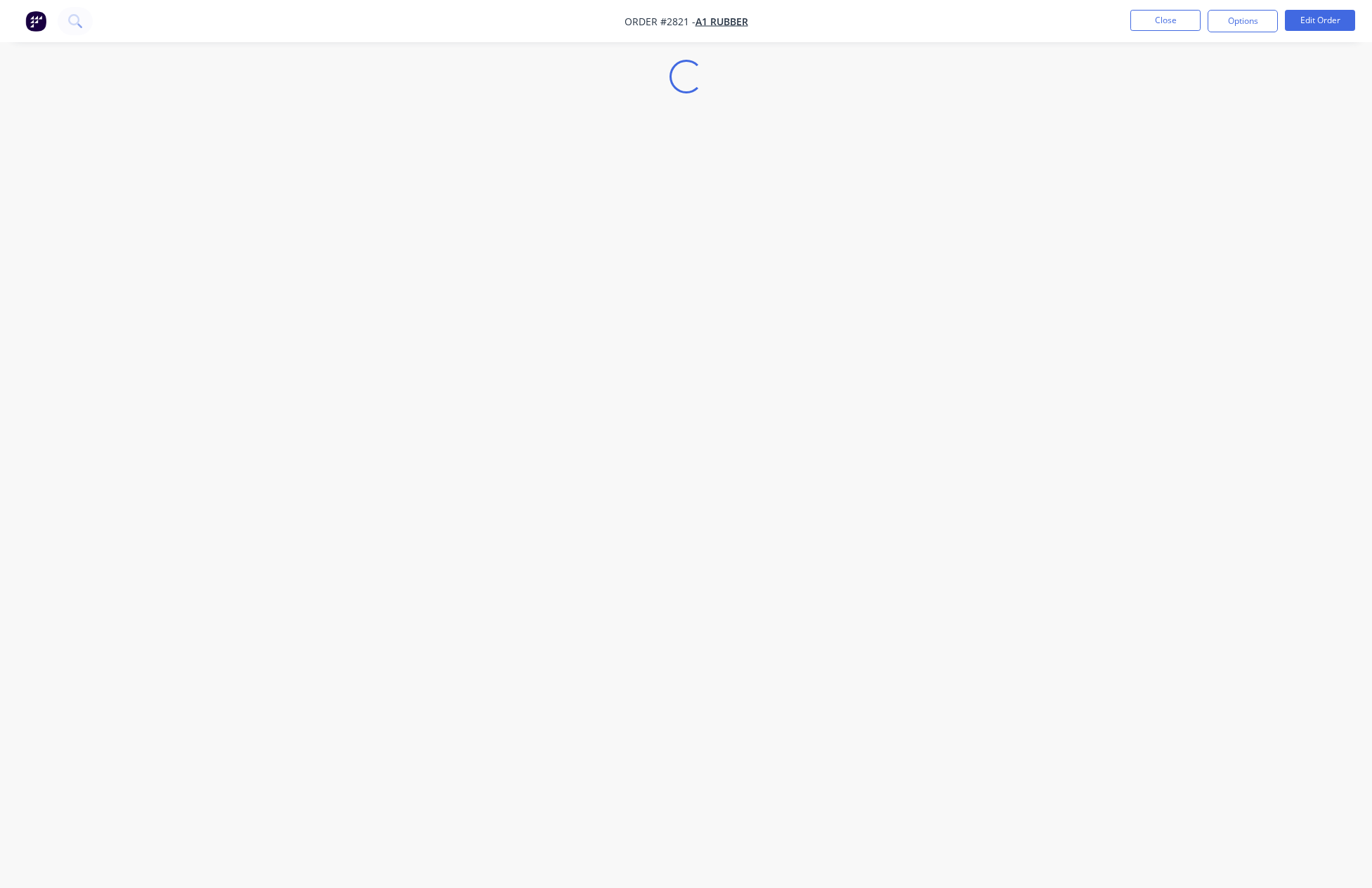
click at [1059, 32] on nav "Order #2821 - A1 Rubber Close Options Edit Order" at bounding box center [686, 21] width 1372 height 42
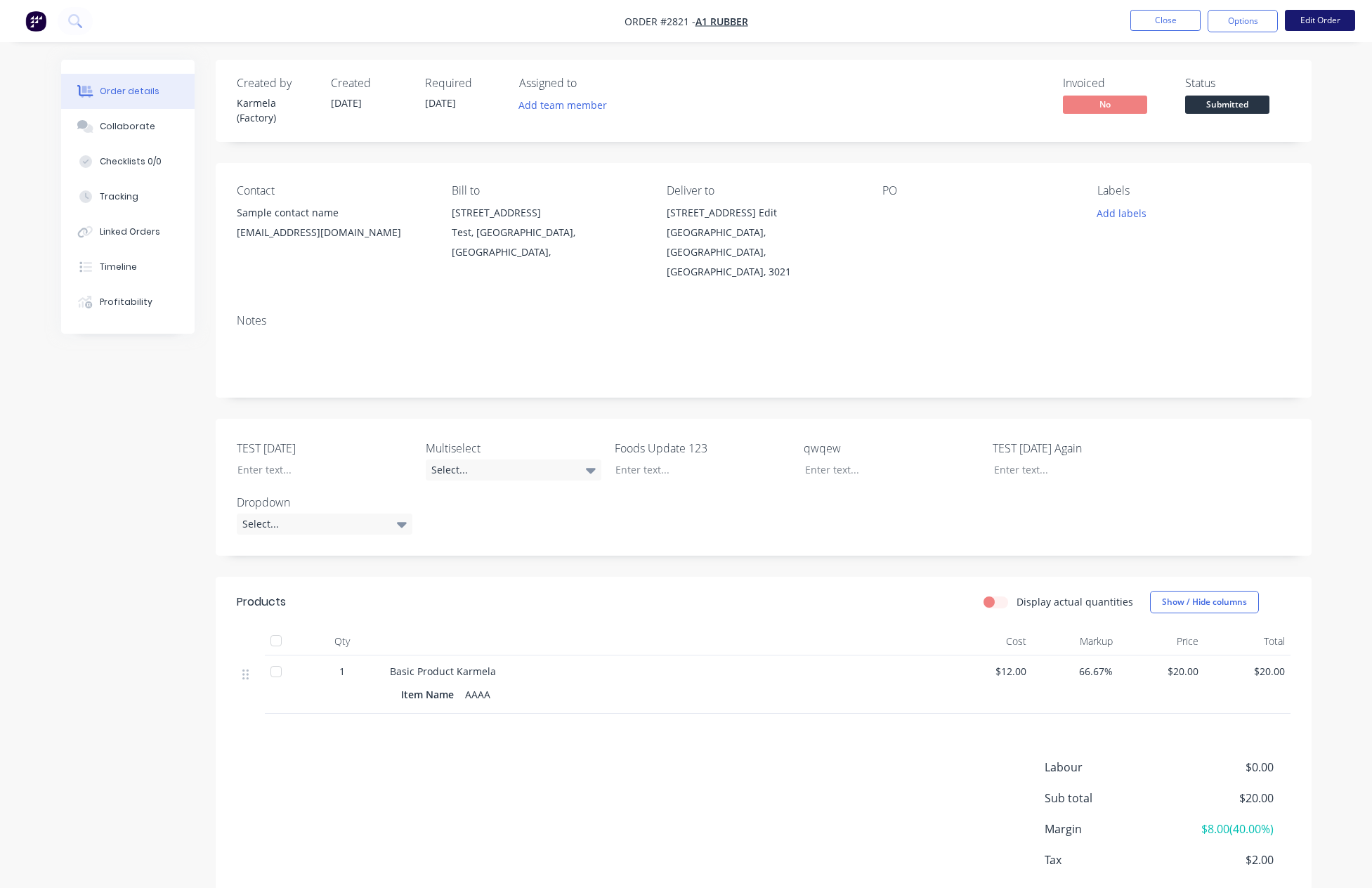
click at [1291, 13] on button "Edit Order" at bounding box center [1320, 20] width 70 height 21
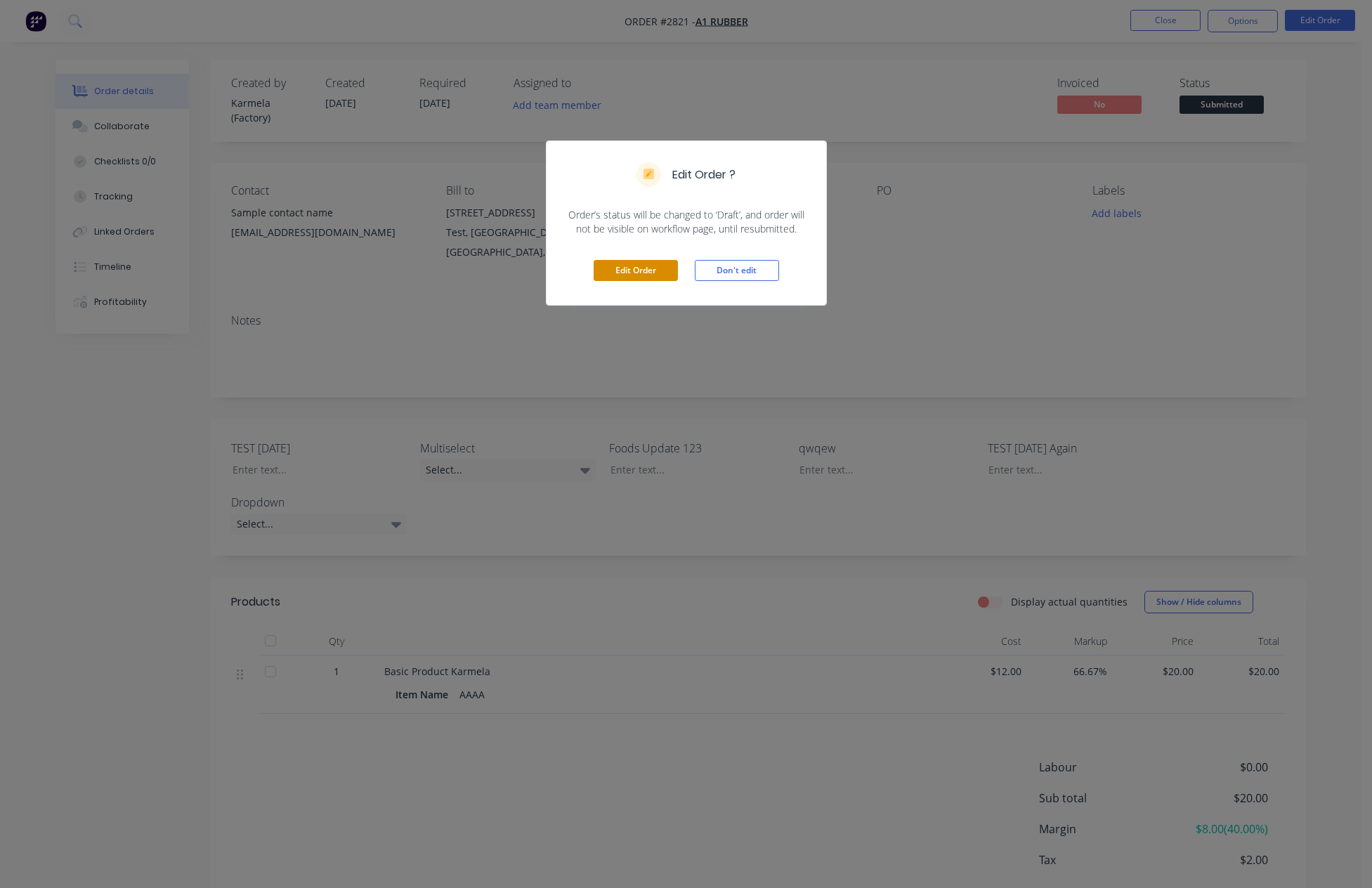
click at [644, 260] on button "Edit Order" at bounding box center [636, 270] width 84 height 21
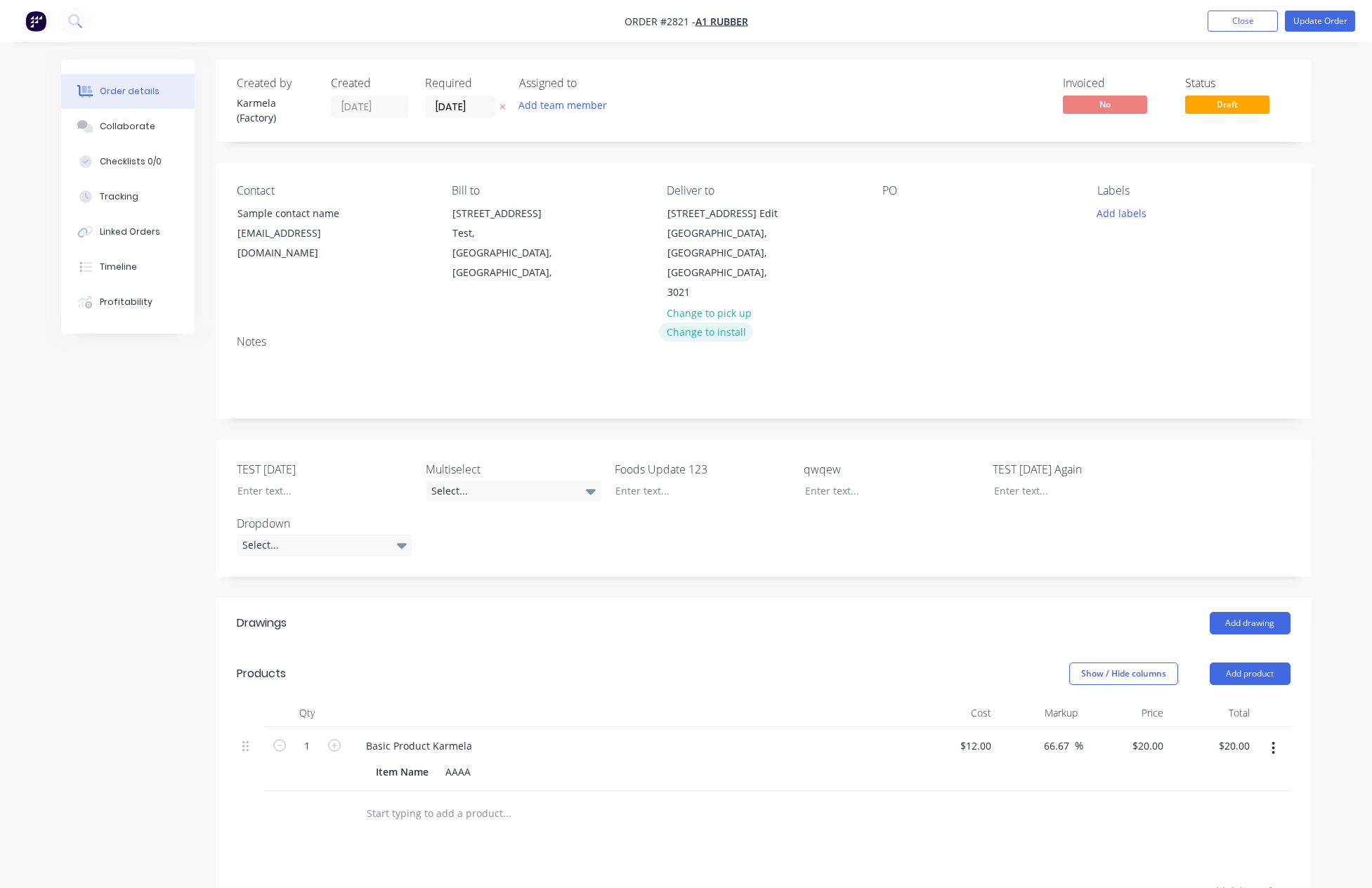
click at [708, 322] on button "Change to install" at bounding box center [706, 332] width 94 height 19
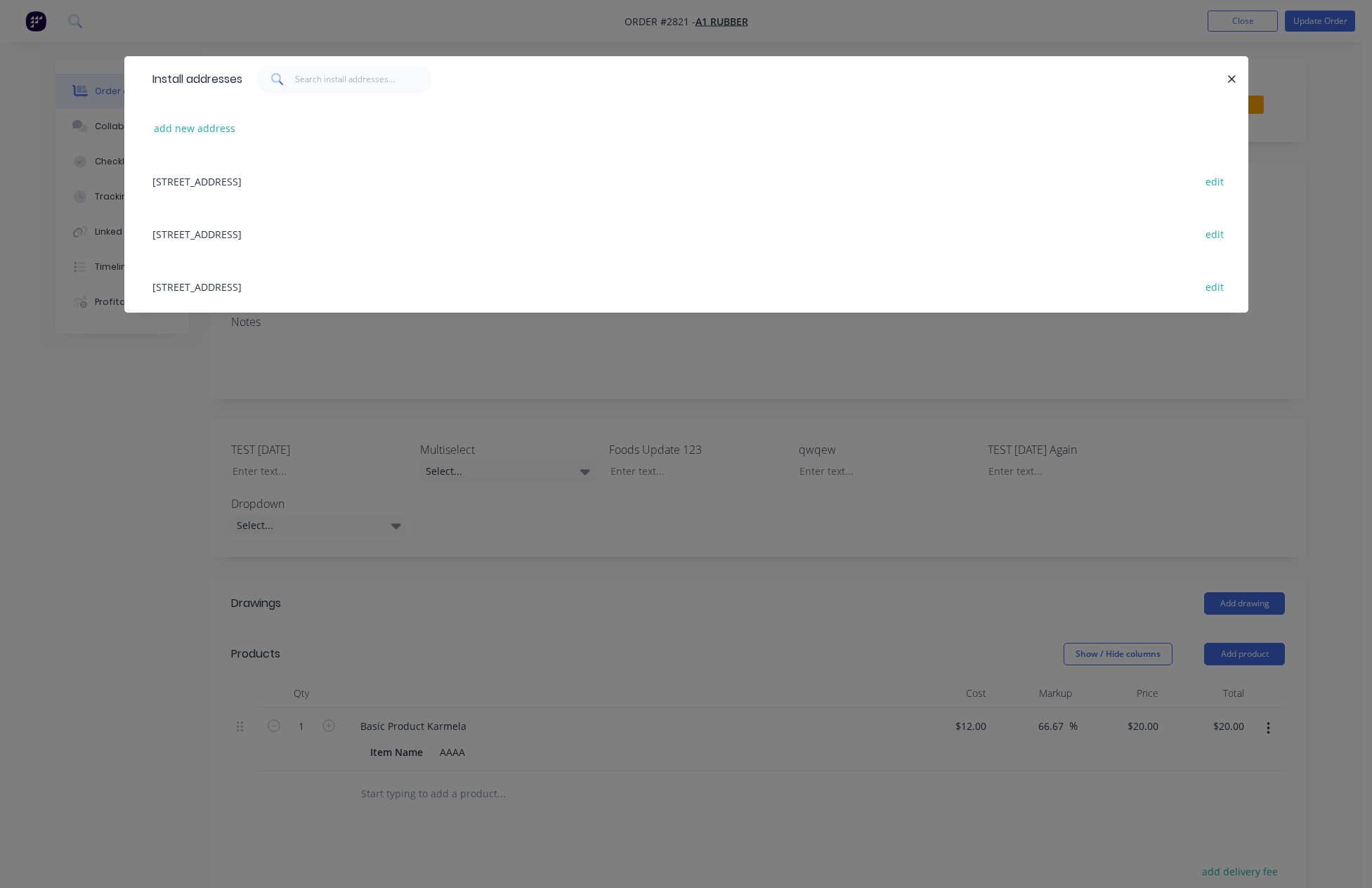
click at [368, 284] on div "[STREET_ADDRESS] edit" at bounding box center [686, 285] width 1082 height 52
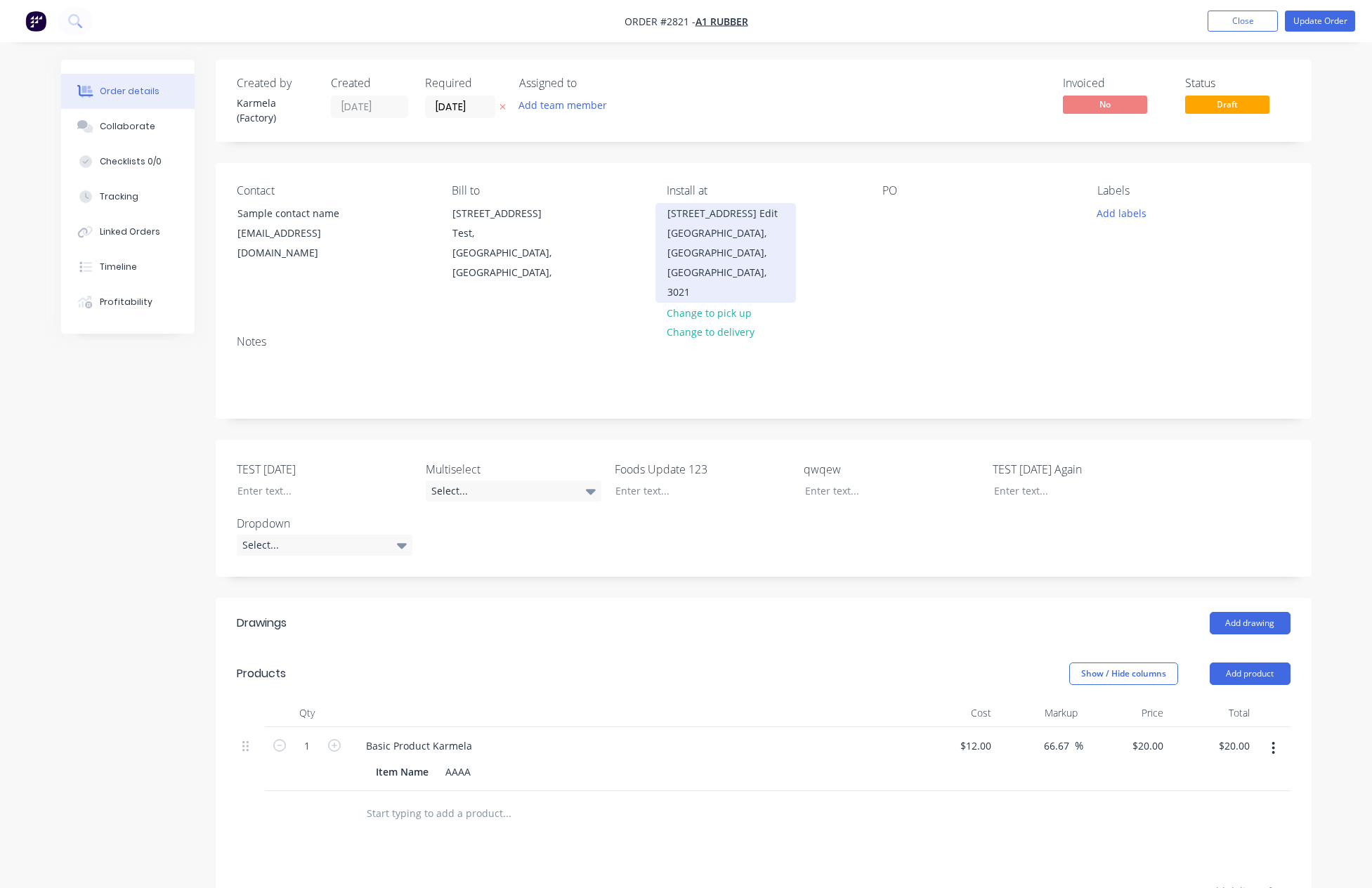
click at [758, 238] on div "[GEOGRAPHIC_DATA], [GEOGRAPHIC_DATA], [GEOGRAPHIC_DATA], 3021" at bounding box center [726, 263] width 117 height 79
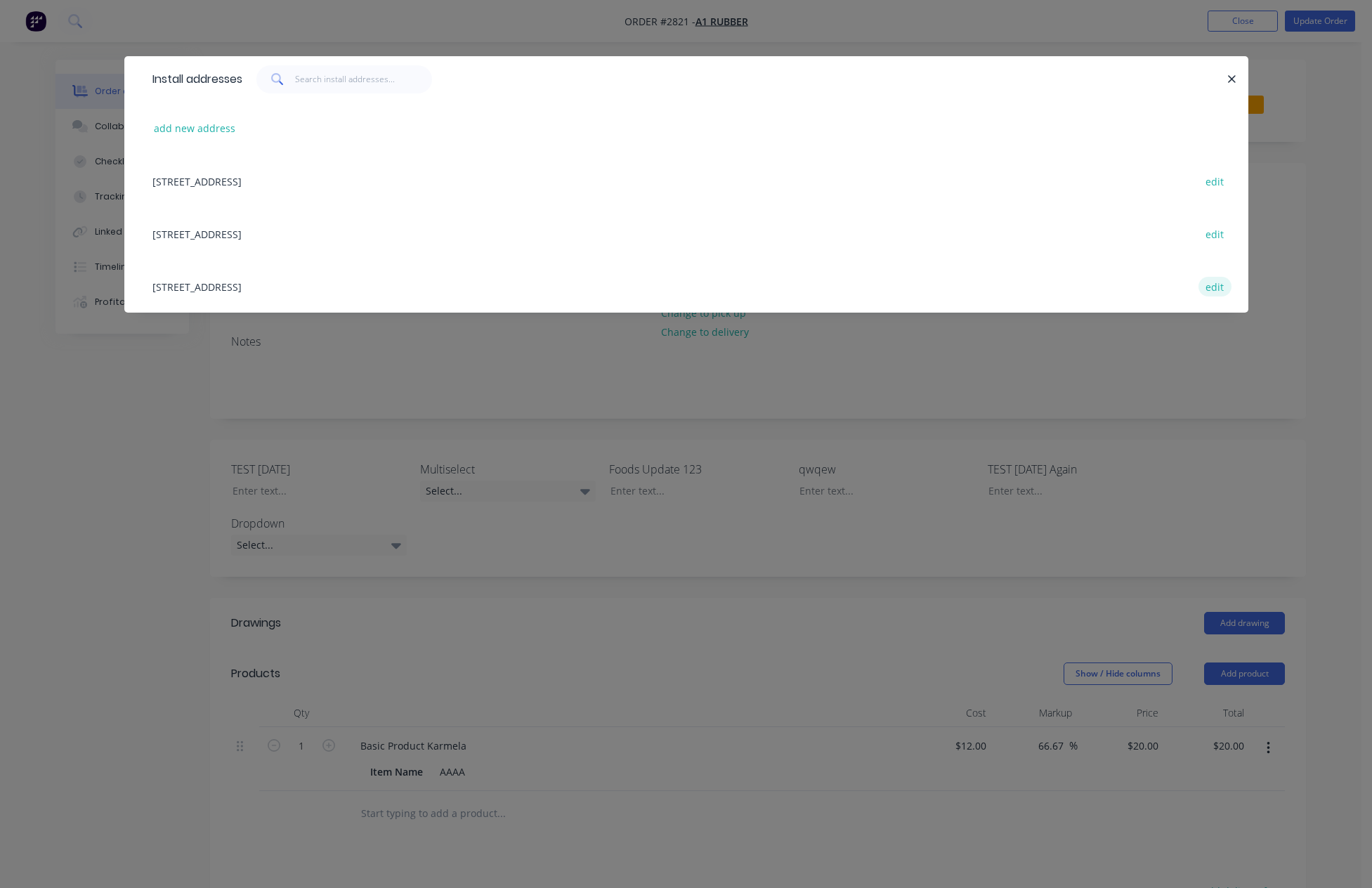
click at [1210, 283] on button "edit" at bounding box center [1215, 286] width 33 height 19
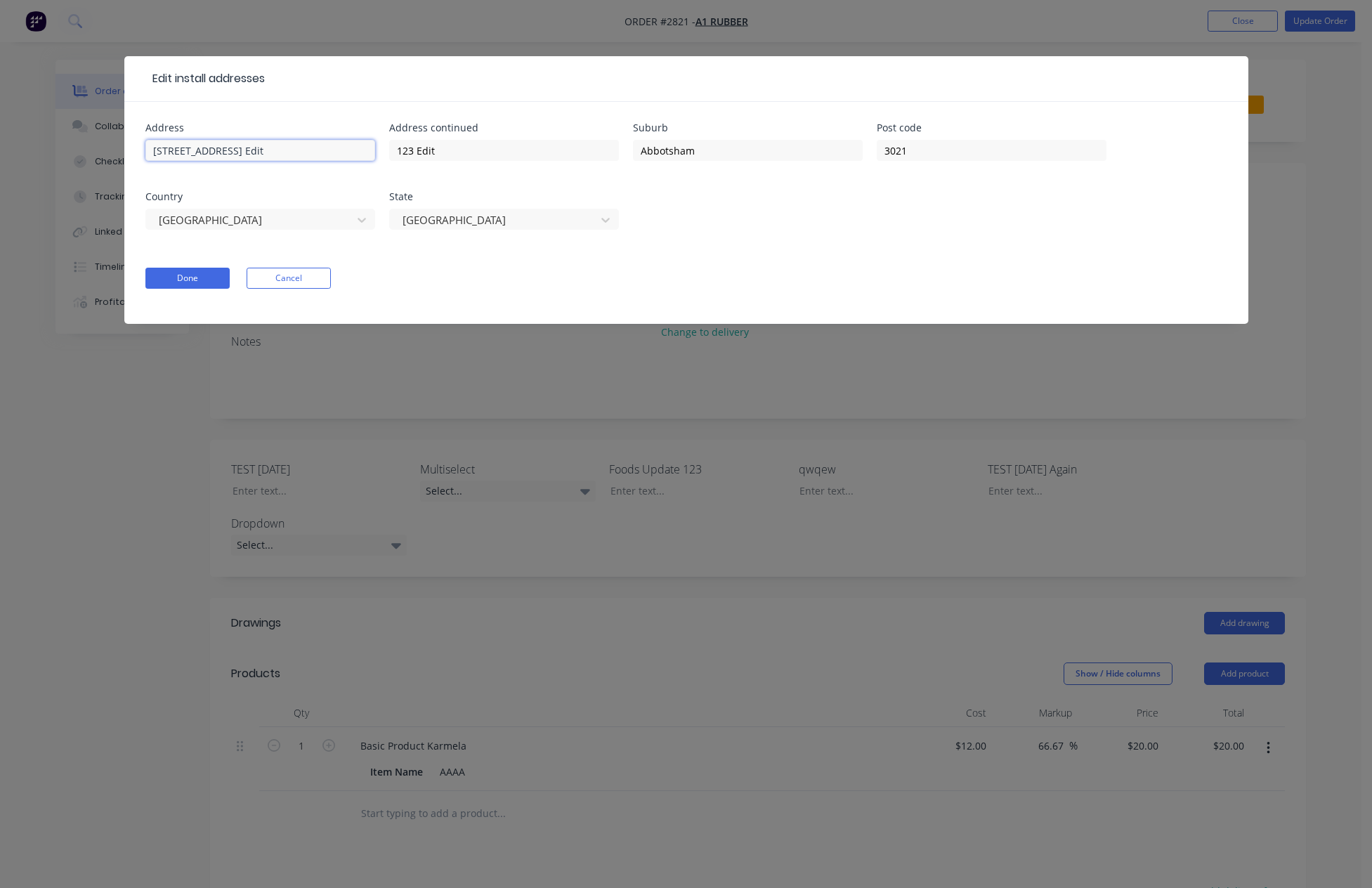
click at [298, 143] on input "[STREET_ADDRESS] Edit" at bounding box center [261, 150] width 230 height 21
click at [295, 149] on input "[STREET_ADDRESS] Edit" at bounding box center [261, 150] width 230 height 21
type input "34 Binary St Edit Install"
click at [219, 271] on button "Done" at bounding box center [188, 278] width 84 height 21
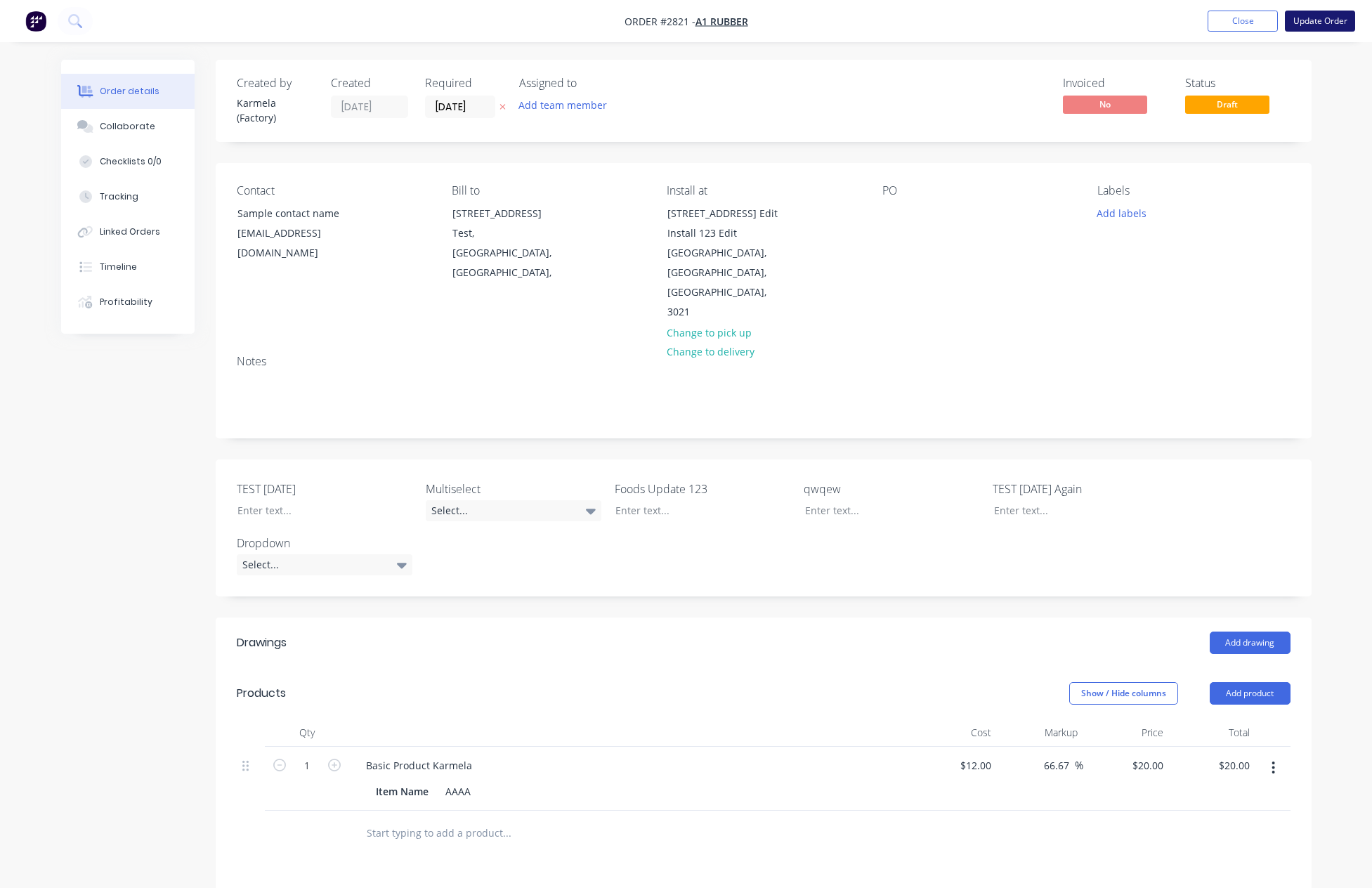
click at [1319, 17] on button "Update Order" at bounding box center [1320, 21] width 70 height 21
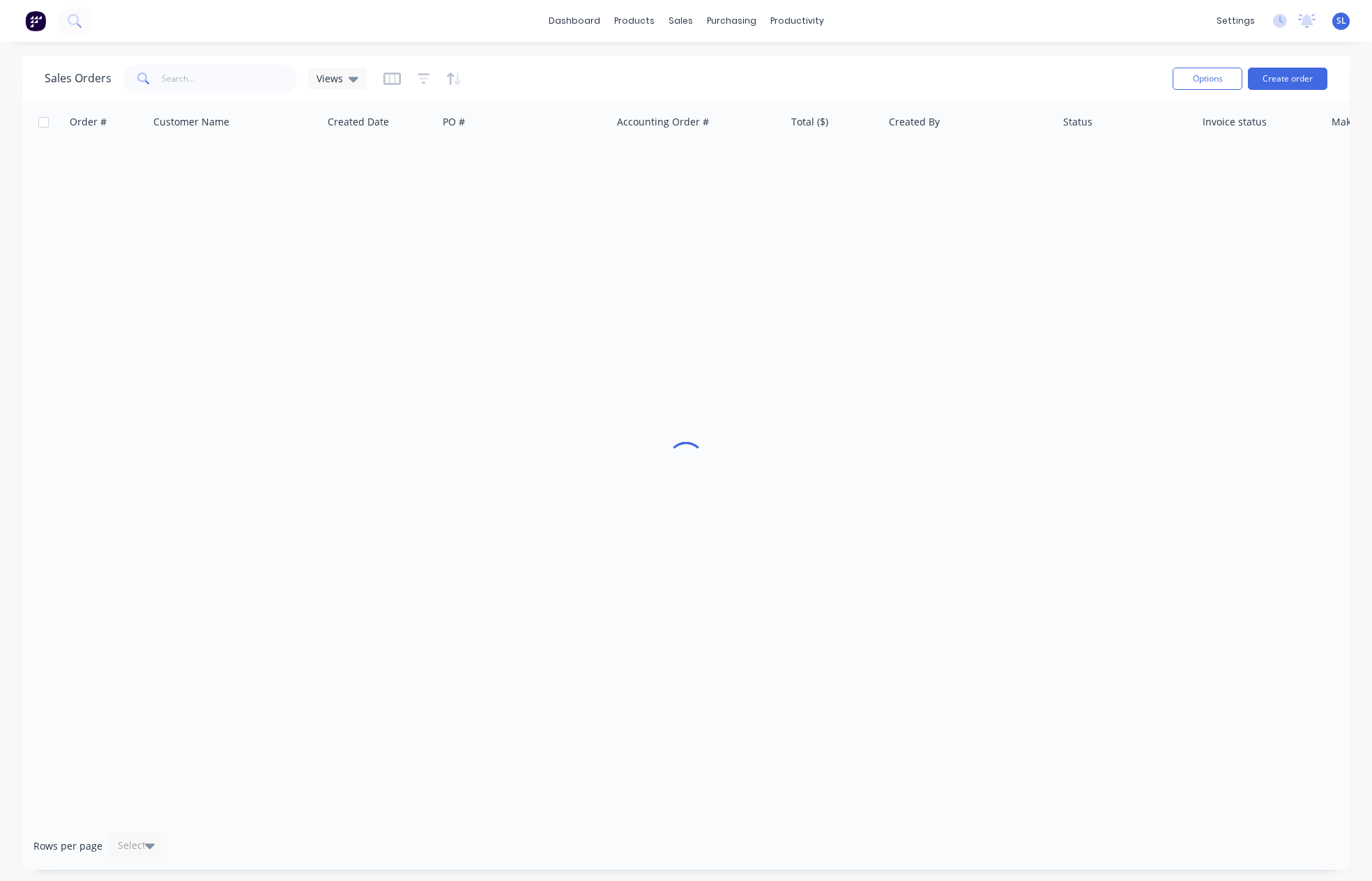
drag, startPoint x: 827, startPoint y: 48, endPoint x: 817, endPoint y: 39, distance: 13.5
click at [827, 48] on div "dashboard products sales purchasing productivity dashboard products Product Cat…" at bounding box center [686, 440] width 1372 height 881
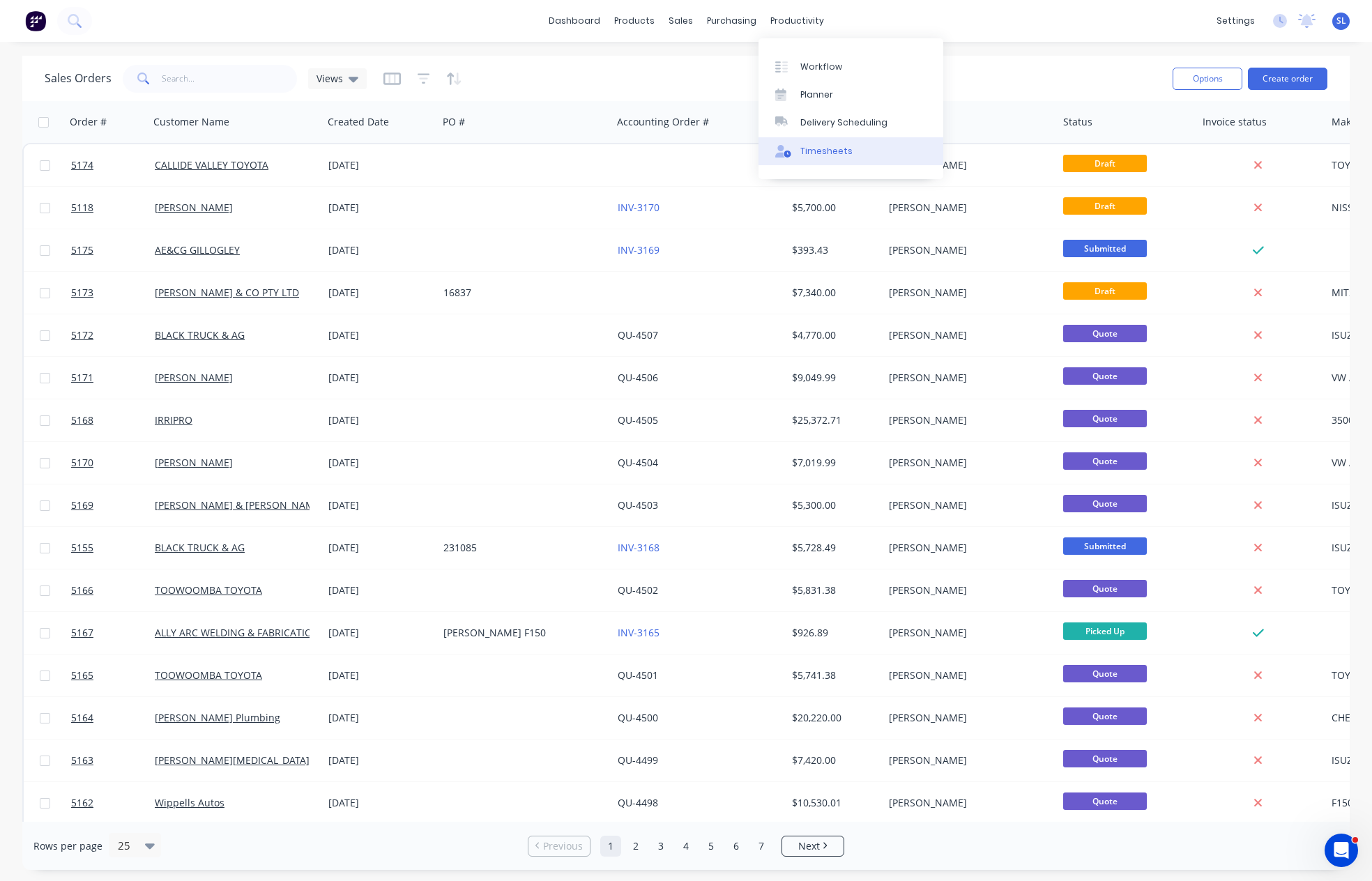
click at [821, 155] on div "Timesheets" at bounding box center [826, 151] width 52 height 13
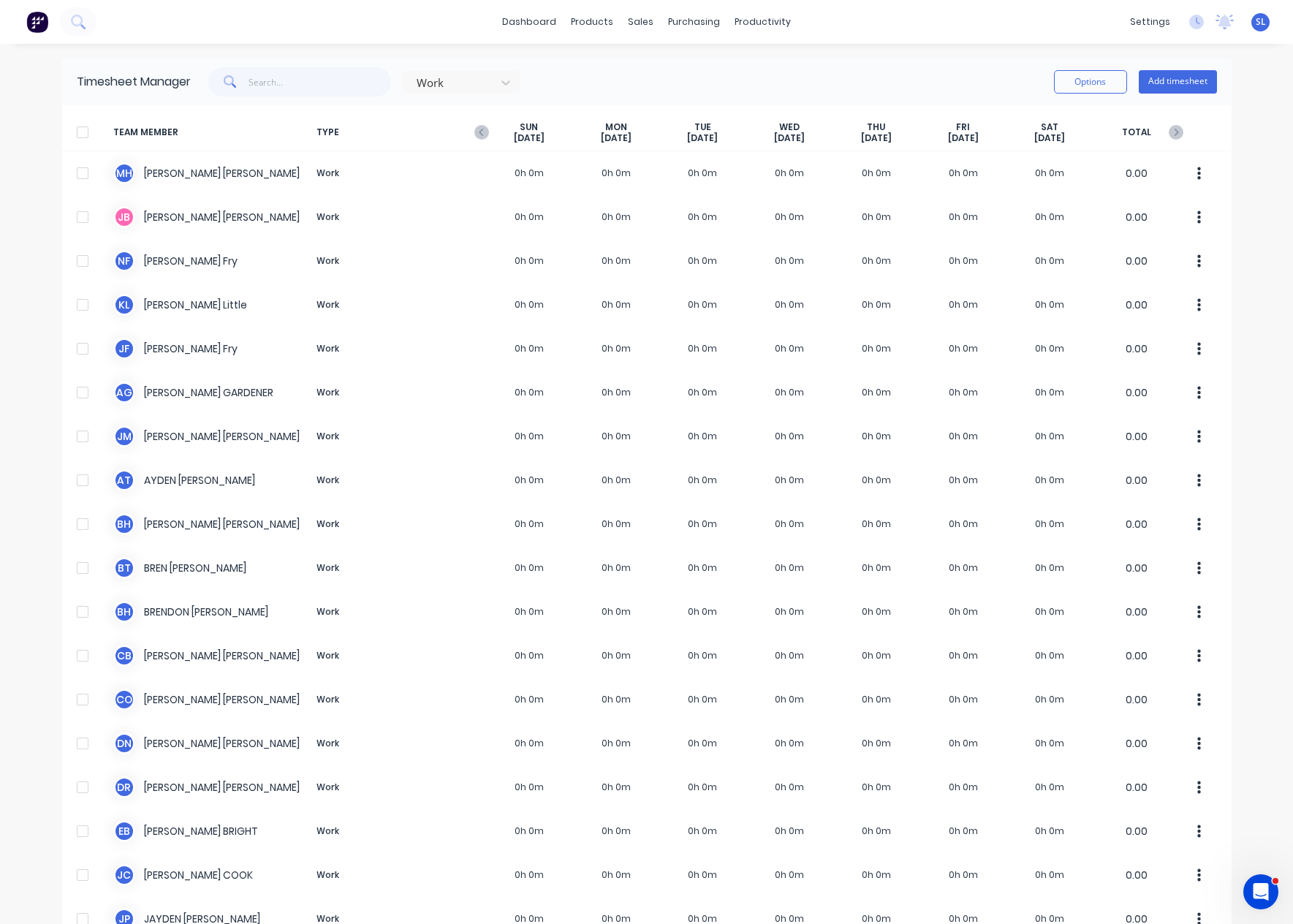
scroll to position [479, 0]
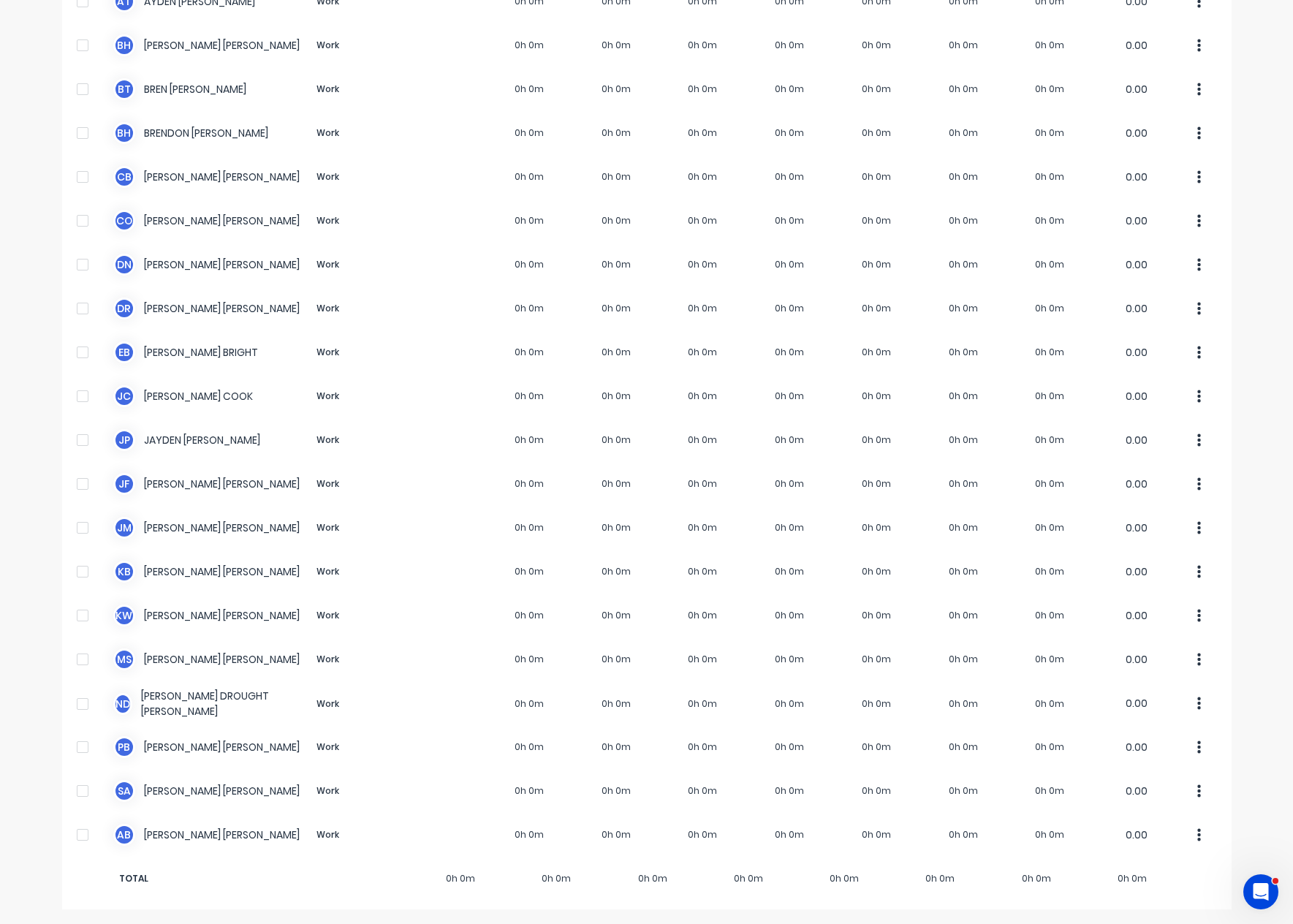
click at [6, 188] on div "dashboard products sales purchasing productivity dashboard products Product Cat…" at bounding box center [646, 462] width 1293 height 924
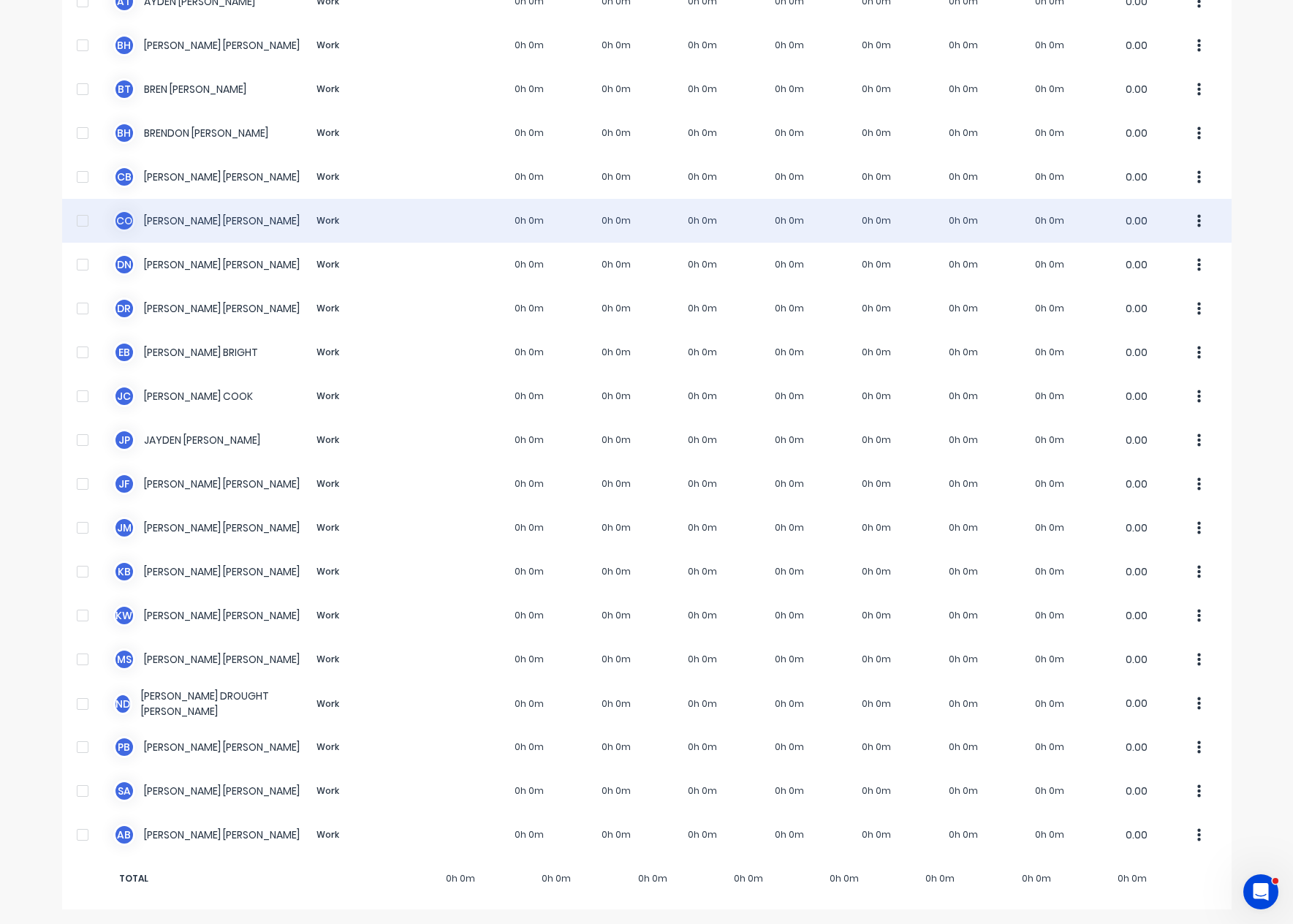
scroll to position [0, 0]
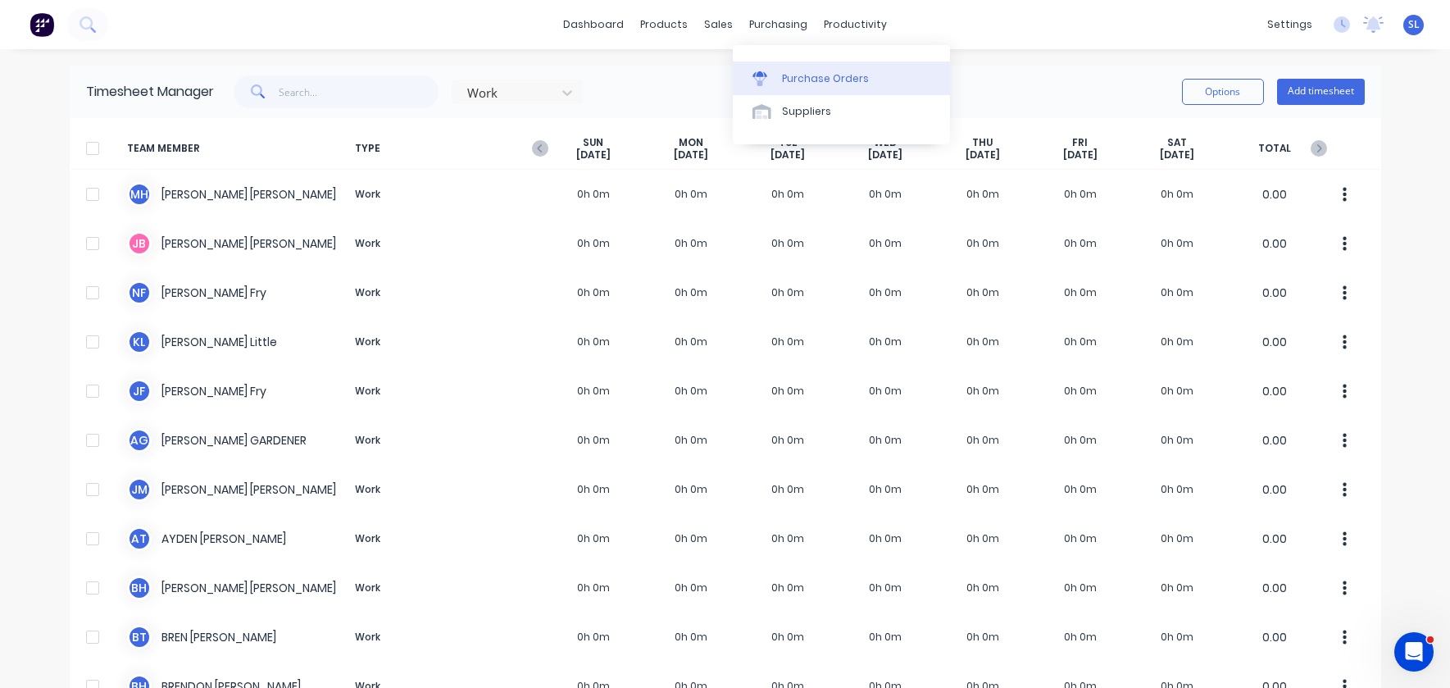
click at [782, 73] on div "Purchase Orders" at bounding box center [825, 78] width 87 height 15
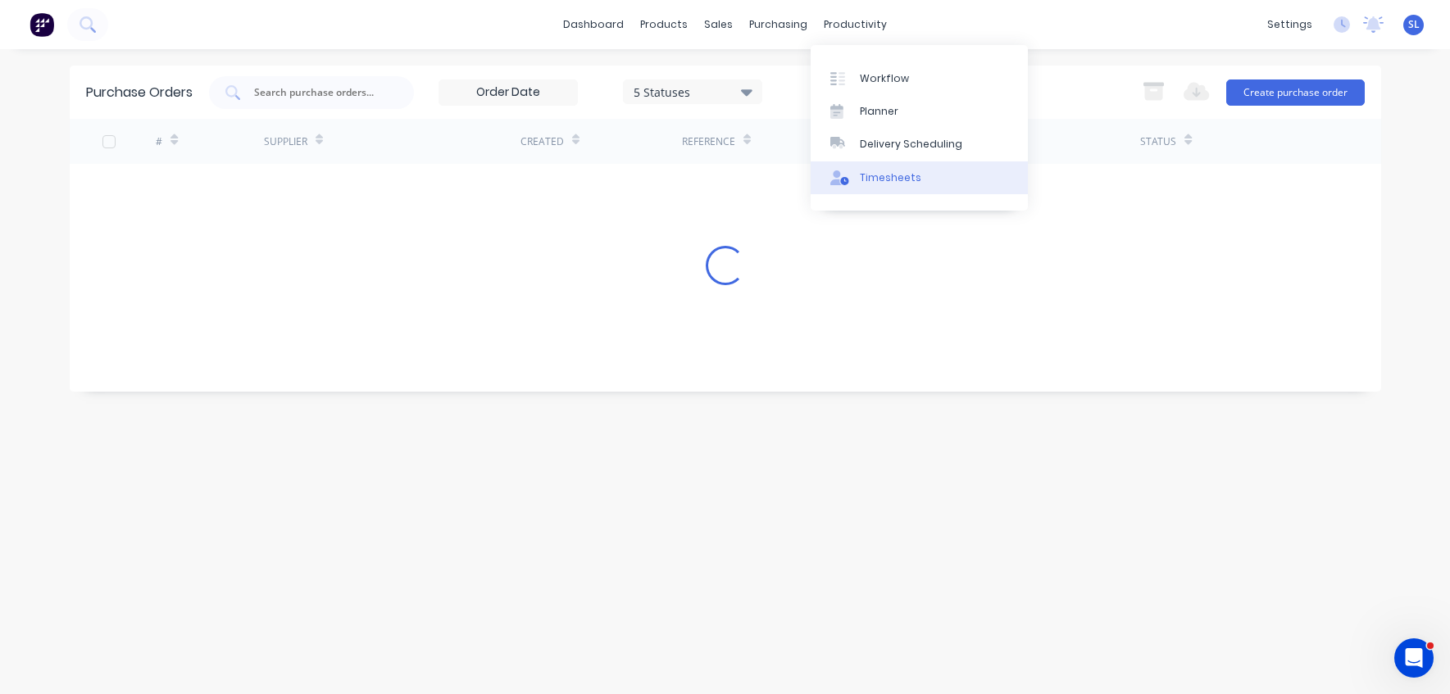
click at [879, 180] on div "Timesheets" at bounding box center [890, 178] width 61 height 15
